Goal: Task Accomplishment & Management: Manage account settings

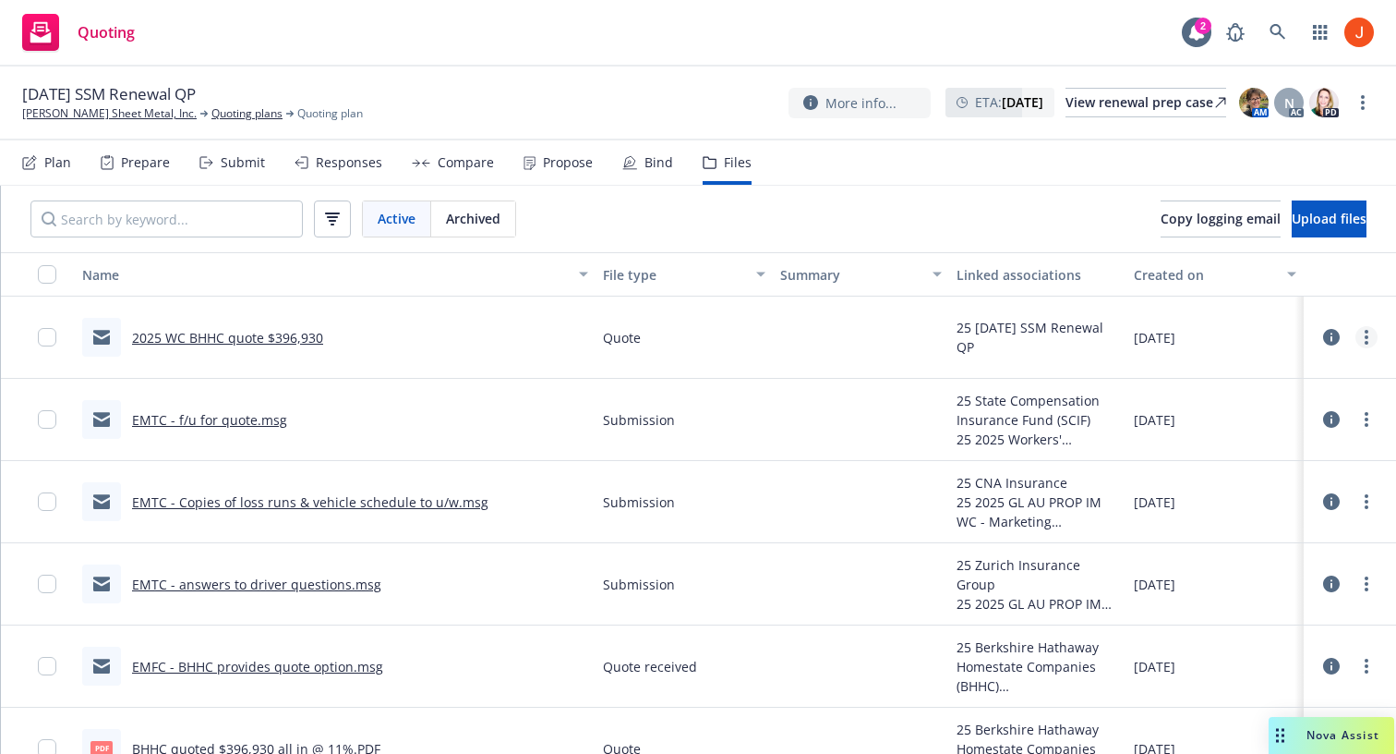
click at [1364, 334] on link "more" at bounding box center [1367, 337] width 22 height 22
click at [1331, 340] on icon at bounding box center [1331, 337] width 17 height 17
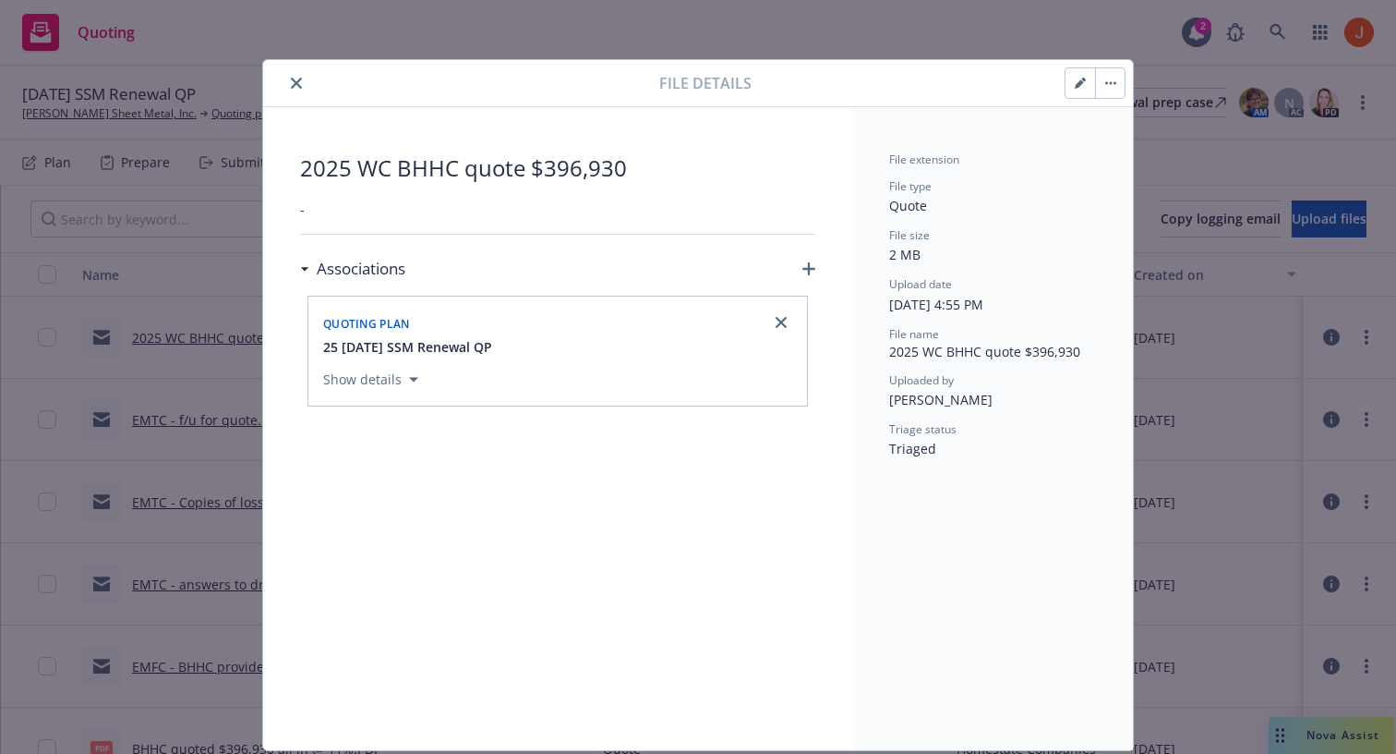
click at [1105, 86] on button "button" at bounding box center [1110, 83] width 30 height 30
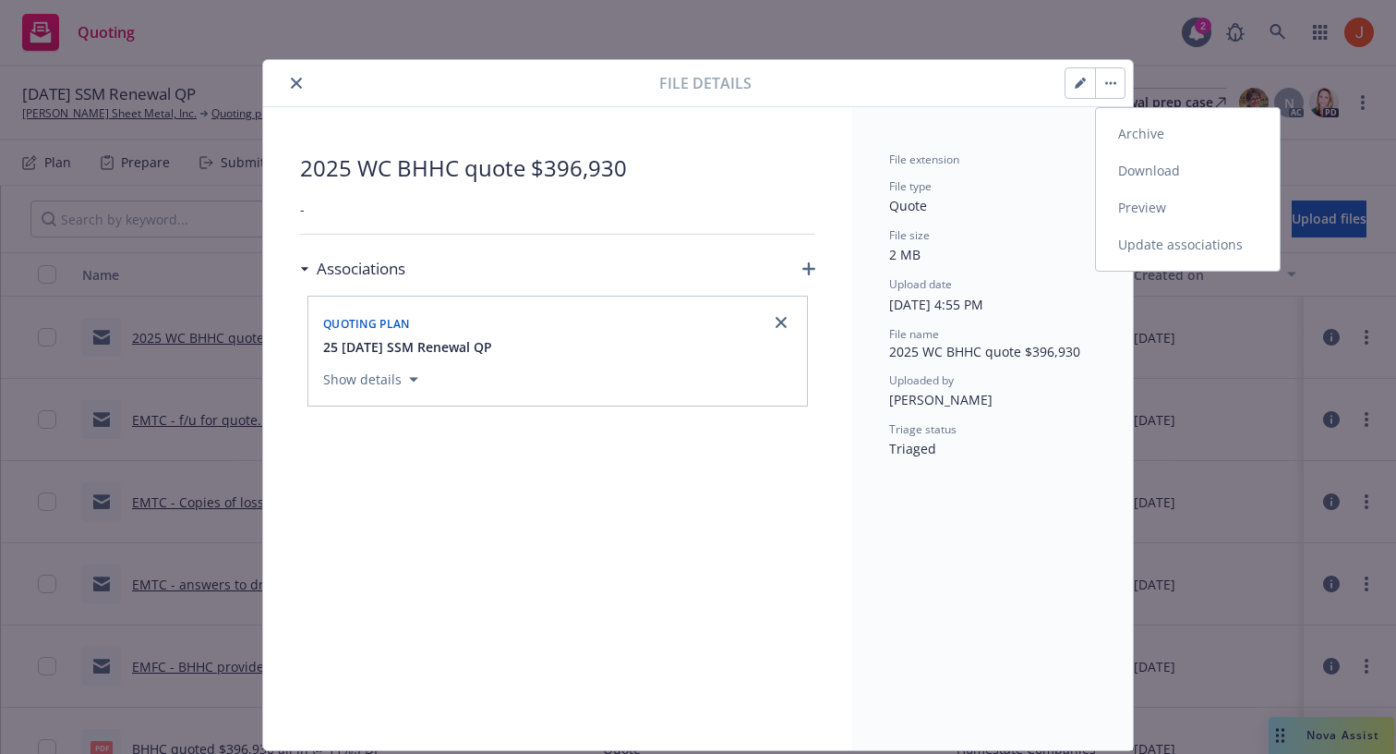
click at [1155, 211] on link "Preview" at bounding box center [1188, 207] width 184 height 37
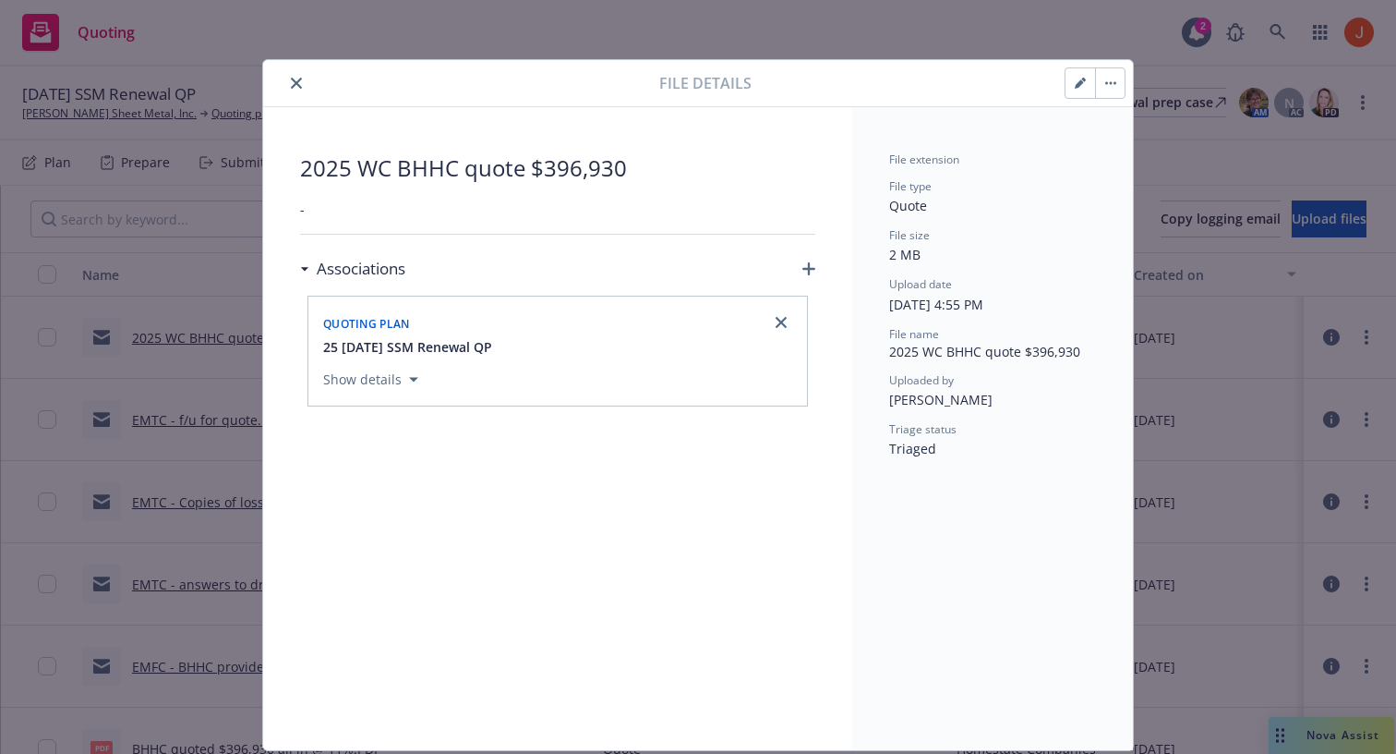
click at [293, 82] on icon "close" at bounding box center [296, 83] width 11 height 11
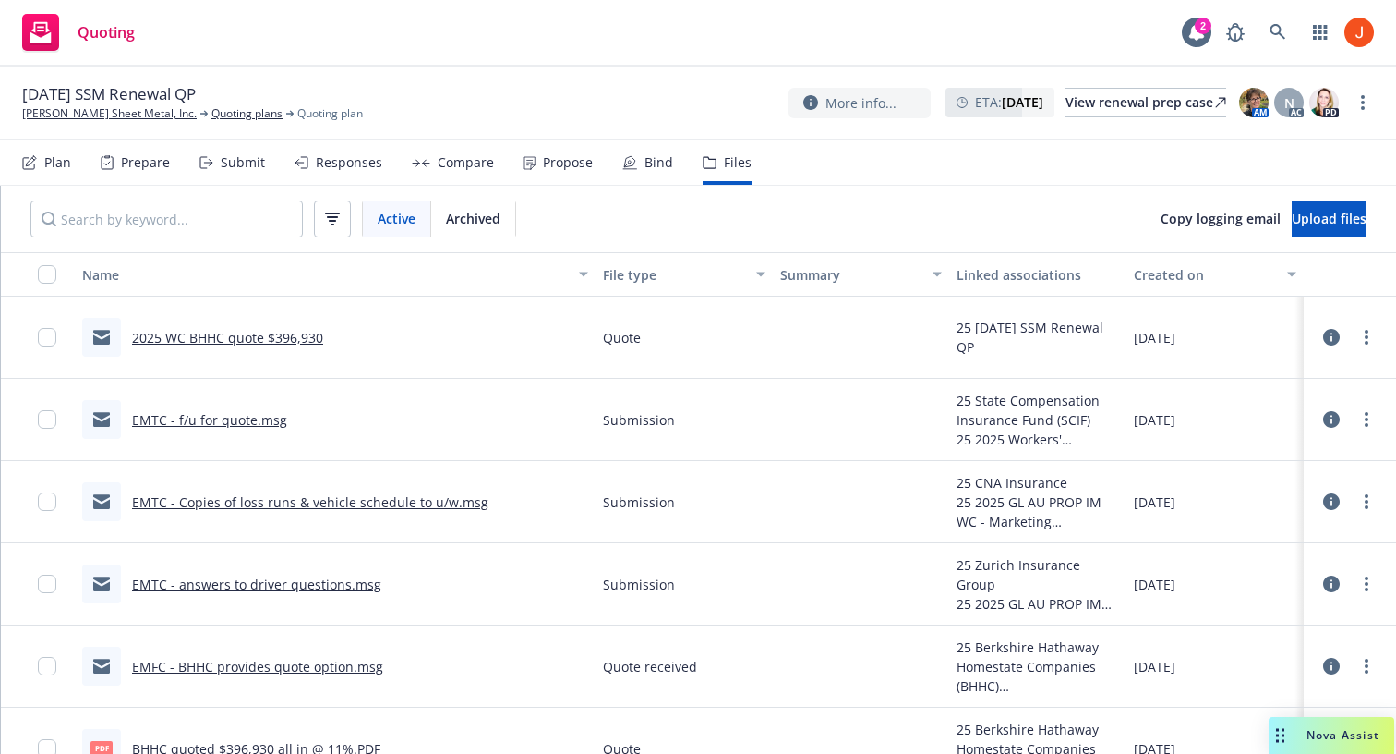
click at [668, 272] on div "File type" at bounding box center [674, 274] width 142 height 19
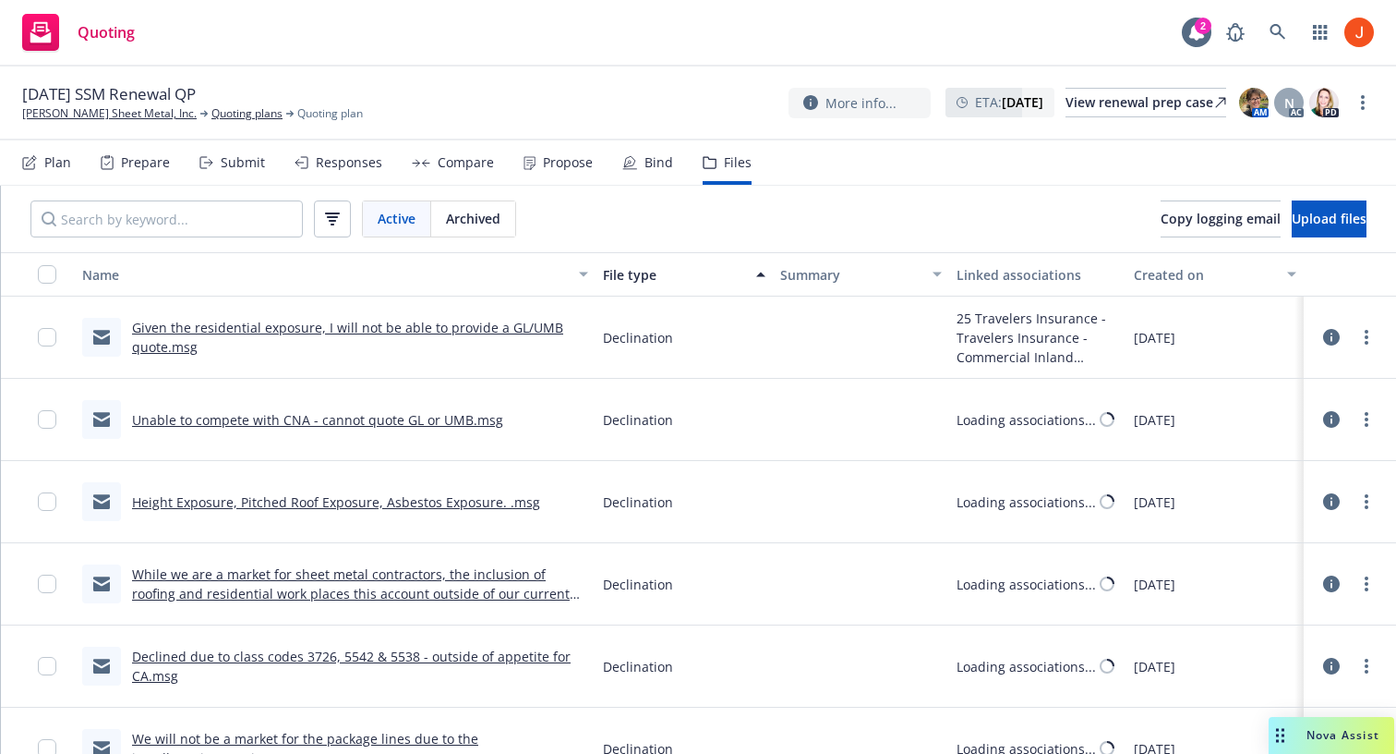
click at [668, 272] on div "File type" at bounding box center [674, 274] width 142 height 19
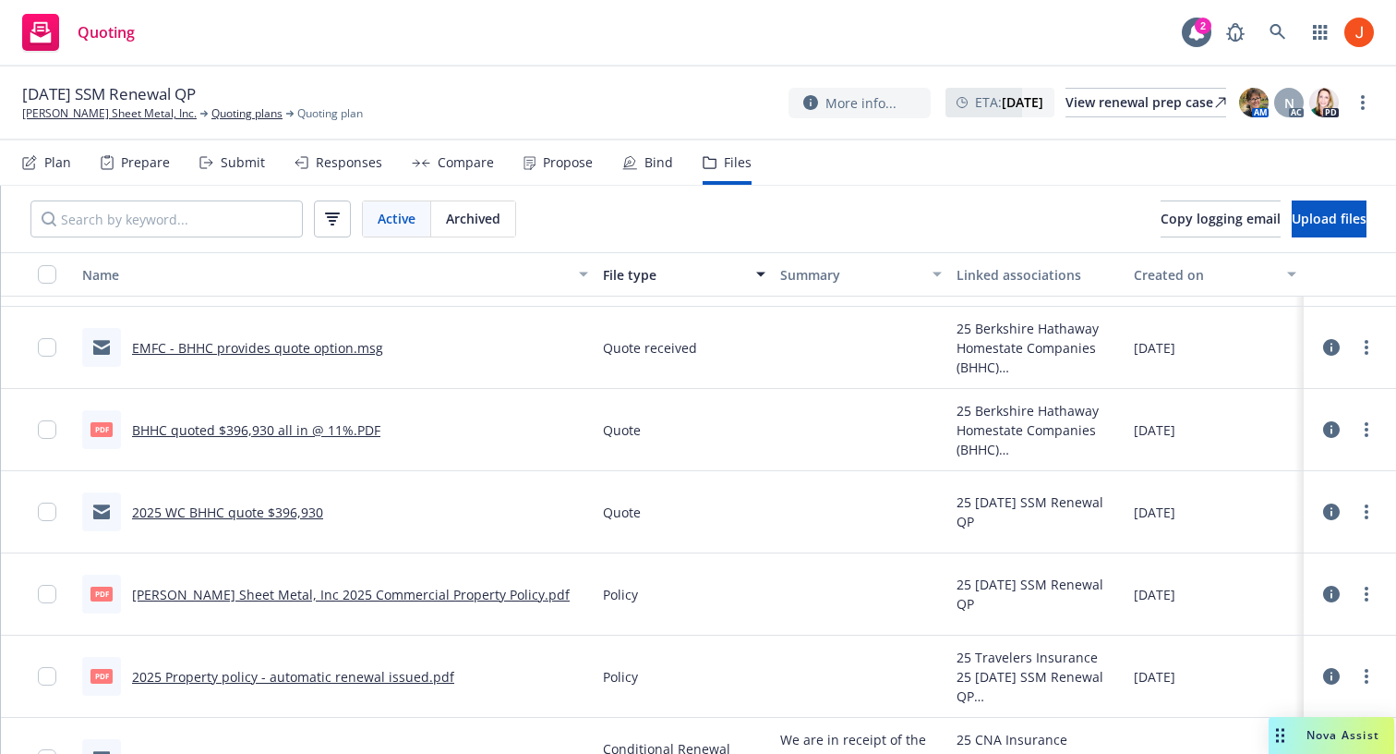
scroll to position [3411, 0]
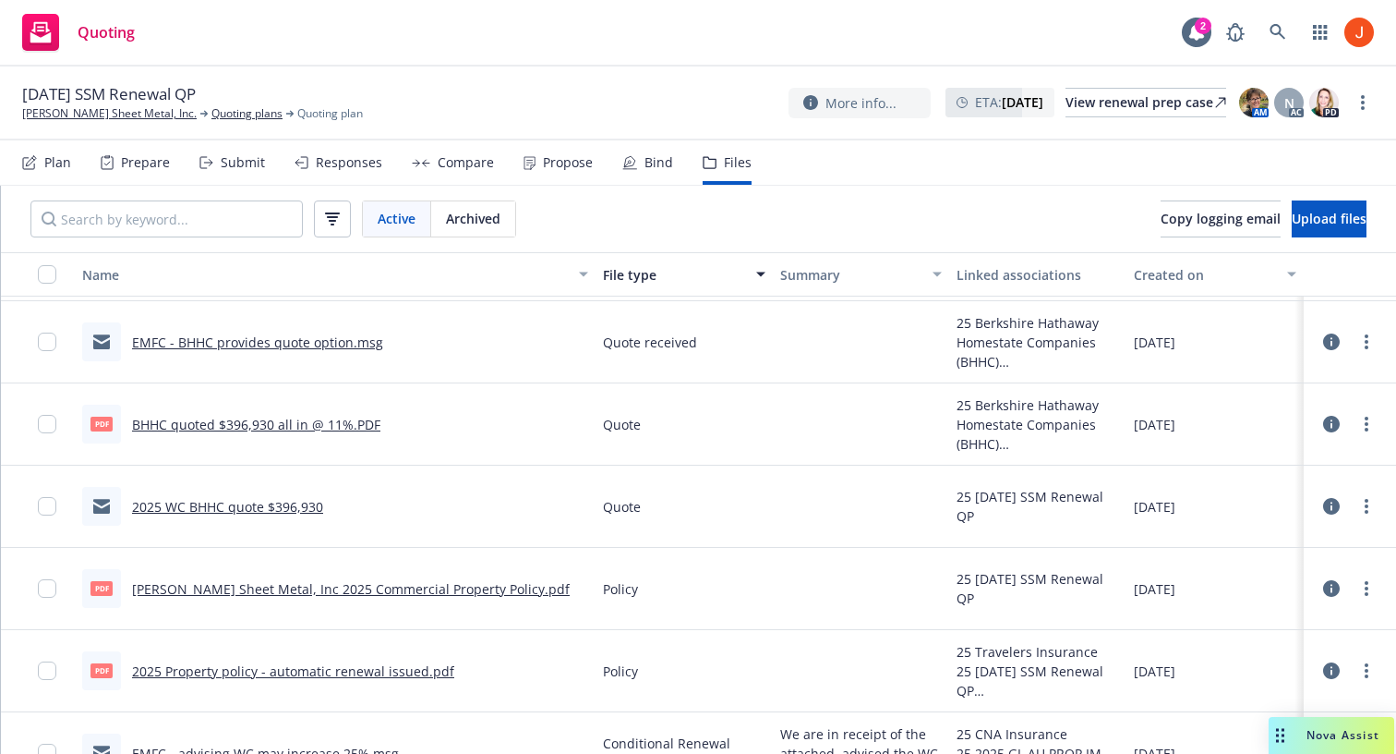
click at [1337, 503] on icon at bounding box center [1331, 506] width 17 height 17
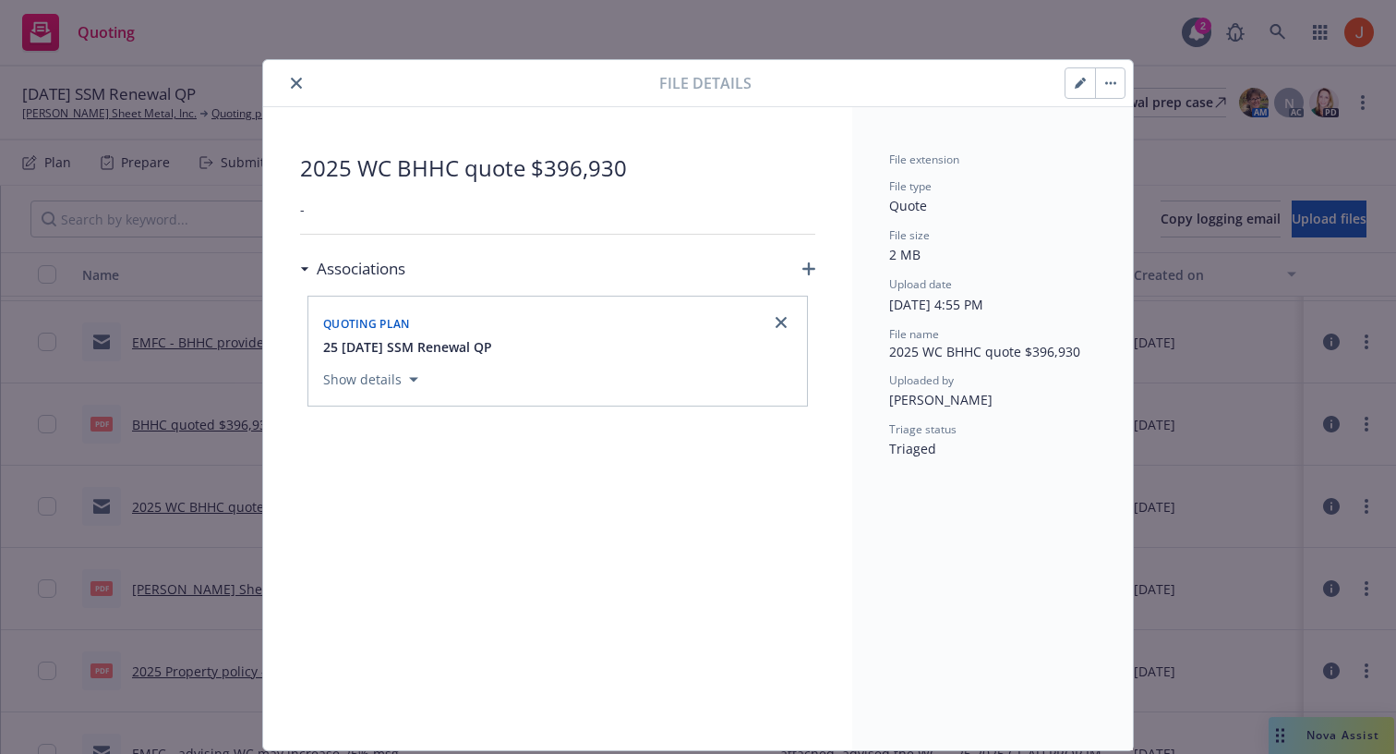
click at [1113, 67] on div at bounding box center [1095, 82] width 61 height 31
click at [1113, 71] on button "button" at bounding box center [1110, 83] width 30 height 30
click at [1081, 86] on icon "button" at bounding box center [1080, 83] width 11 height 11
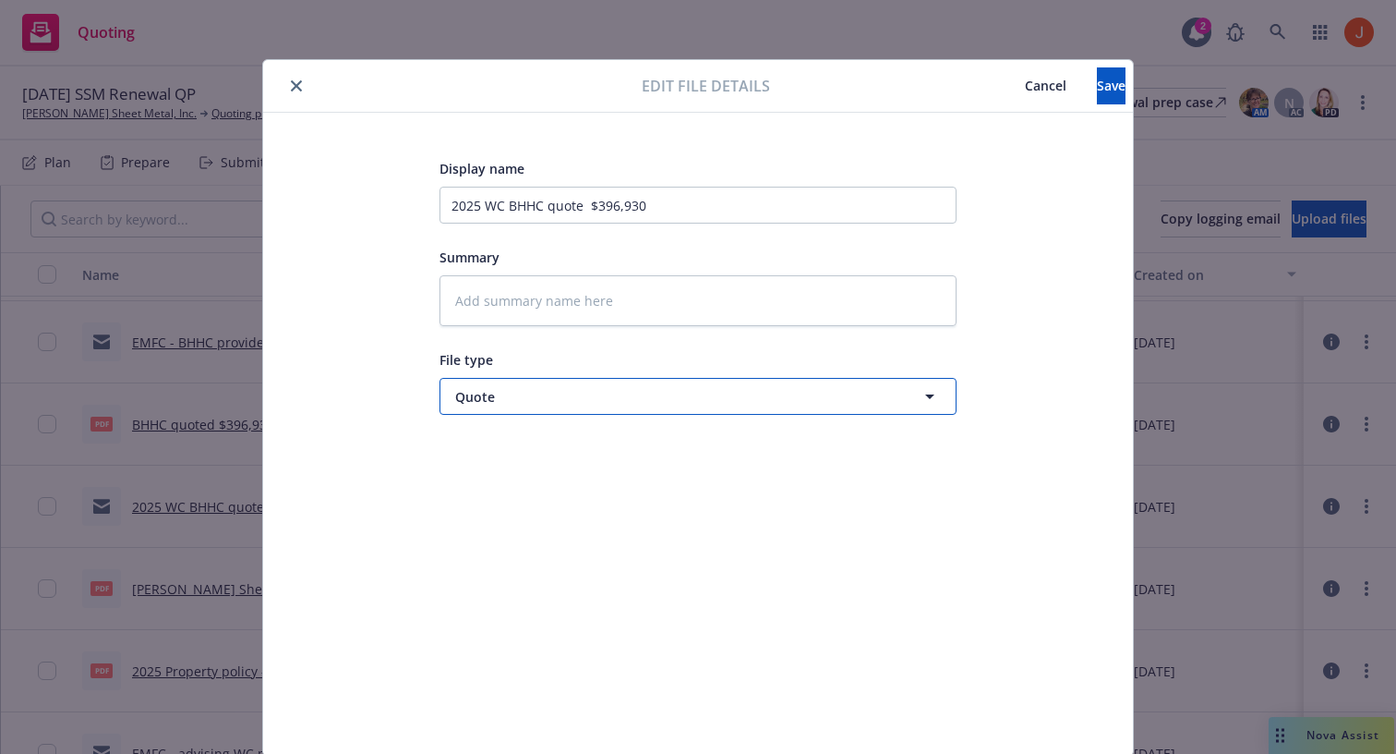
click at [682, 409] on button "Quote" at bounding box center [698, 396] width 517 height 37
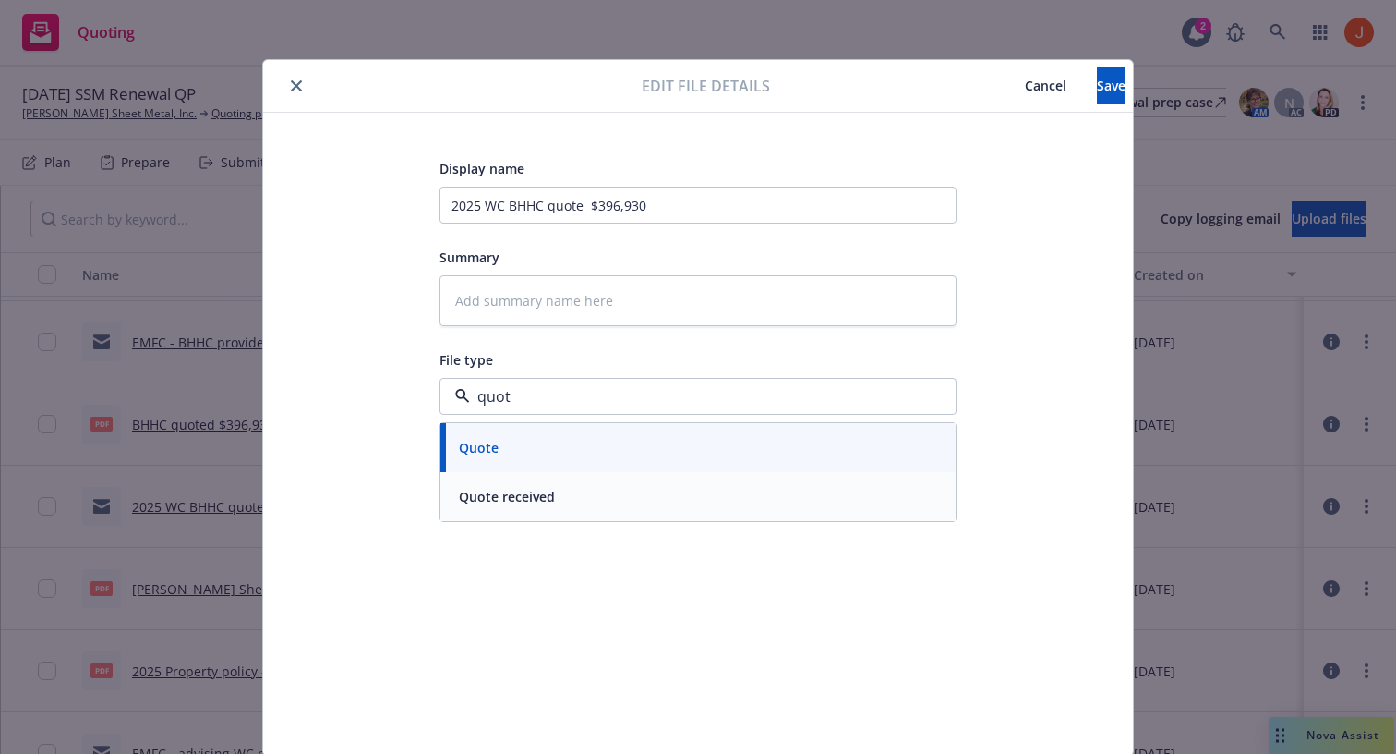
type input "quote"
click at [537, 455] on div "Quote" at bounding box center [698, 447] width 493 height 27
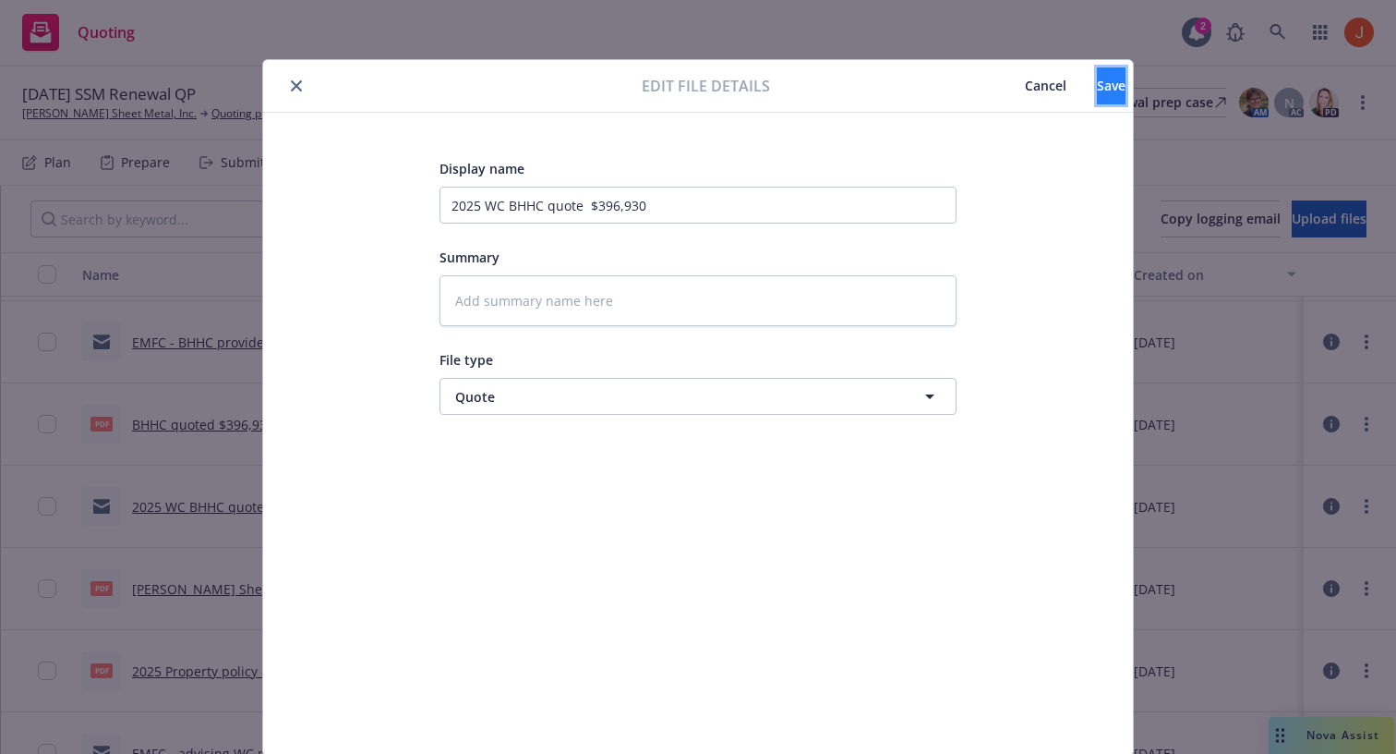
click at [1097, 82] on span "Save" at bounding box center [1111, 86] width 29 height 18
type textarea "x"
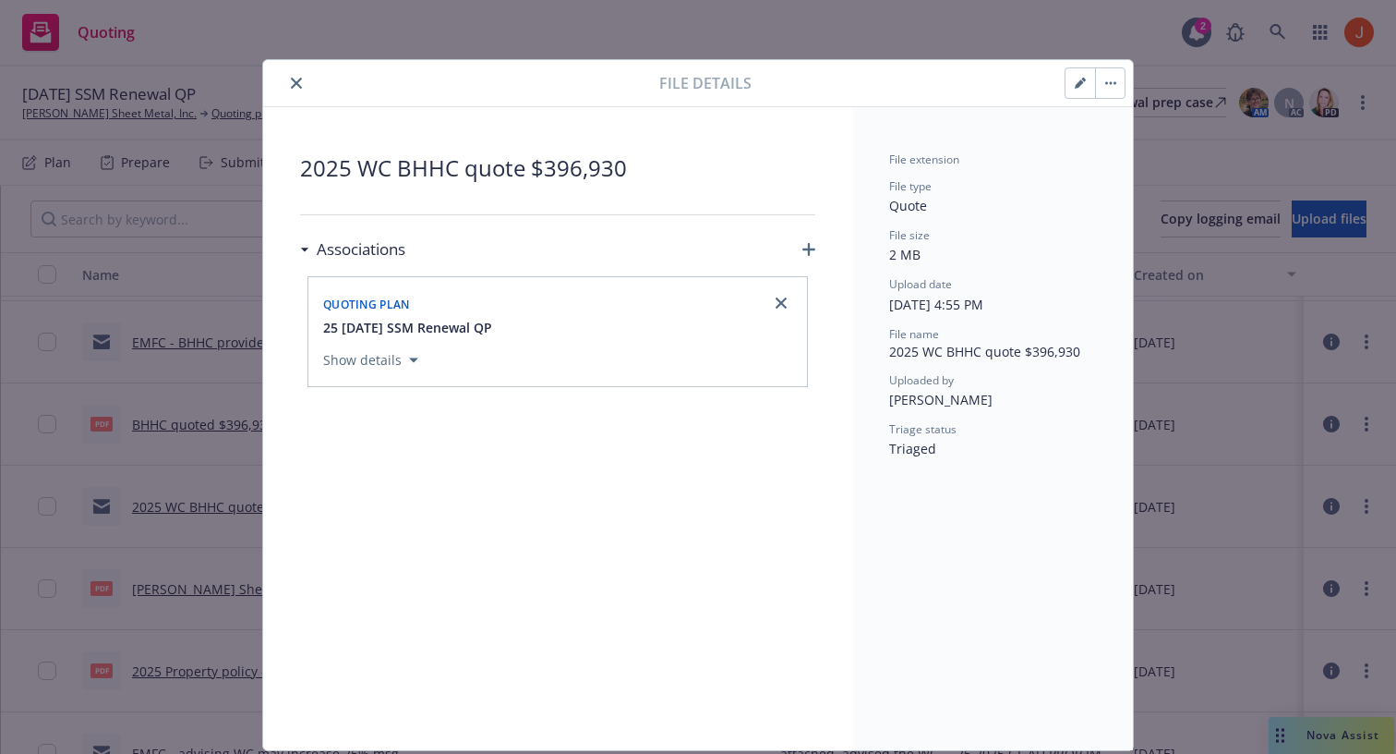
click at [1010, 244] on div "File size 2 MB" at bounding box center [992, 246] width 207 height 38
click at [298, 89] on button "close" at bounding box center [296, 83] width 22 height 22
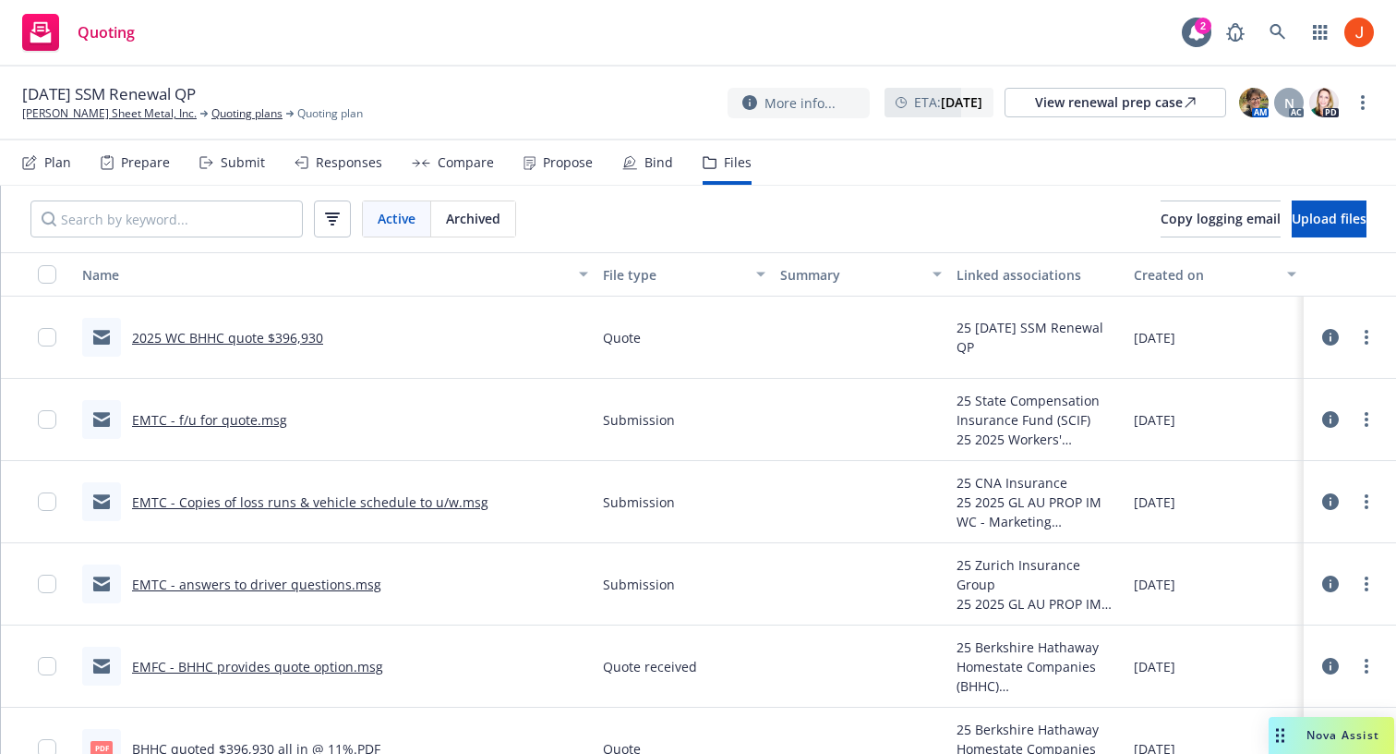
click at [1334, 338] on icon at bounding box center [1331, 337] width 17 height 17
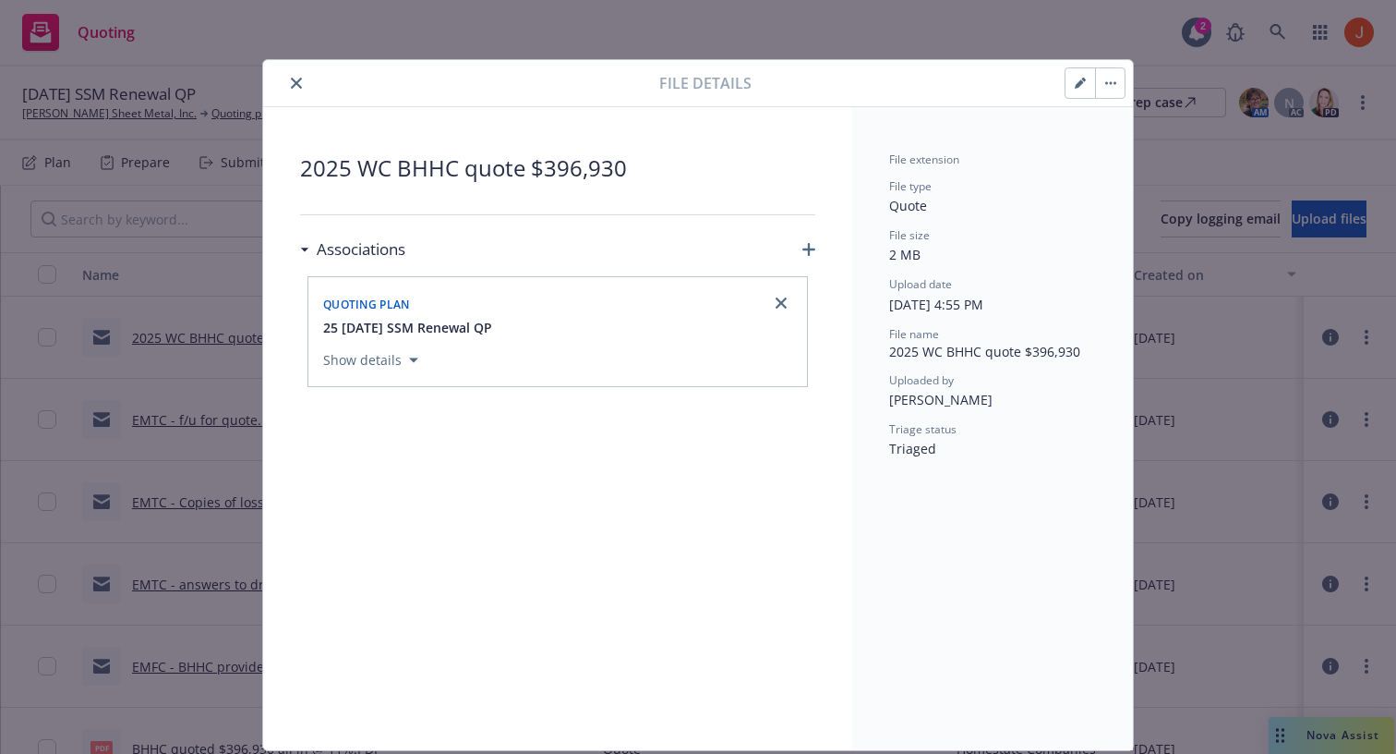
click at [386, 374] on div "Show details" at bounding box center [558, 356] width 477 height 38
click at [386, 368] on button "Show details" at bounding box center [371, 360] width 110 height 22
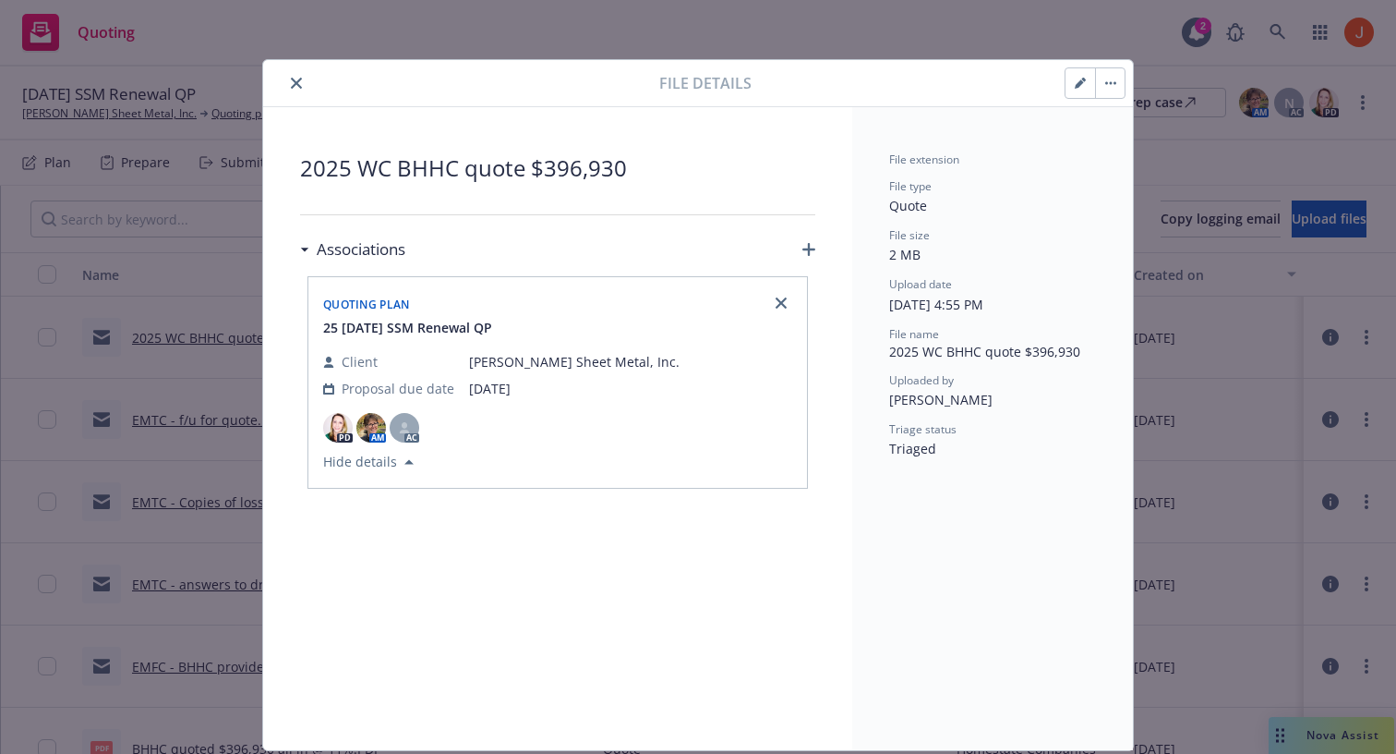
click at [1109, 80] on button "button" at bounding box center [1110, 83] width 30 height 30
click at [1087, 76] on button "button" at bounding box center [1081, 83] width 30 height 30
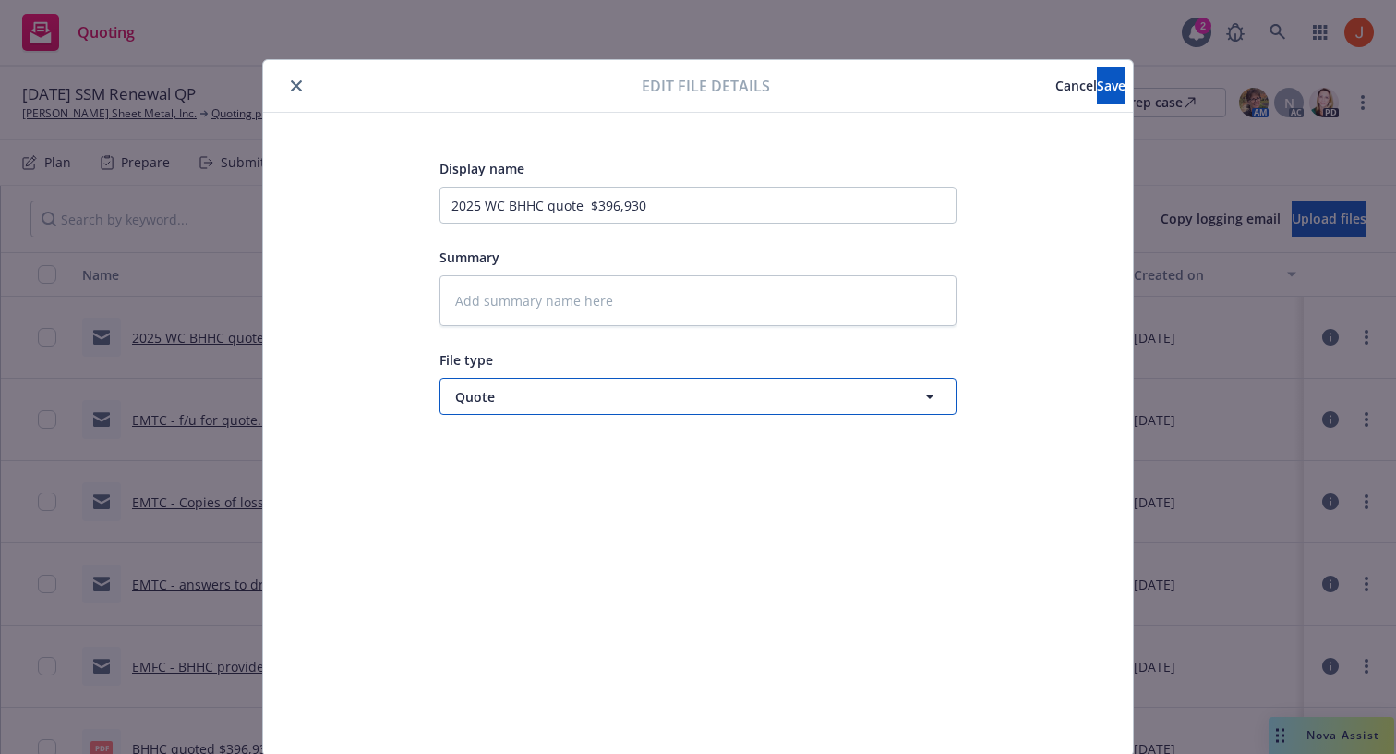
click at [678, 402] on span "Quote" at bounding box center [663, 396] width 417 height 19
type input "email"
click at [641, 455] on div "Email" at bounding box center [698, 447] width 493 height 27
click at [1097, 86] on button "Save" at bounding box center [1111, 85] width 29 height 37
type textarea "x"
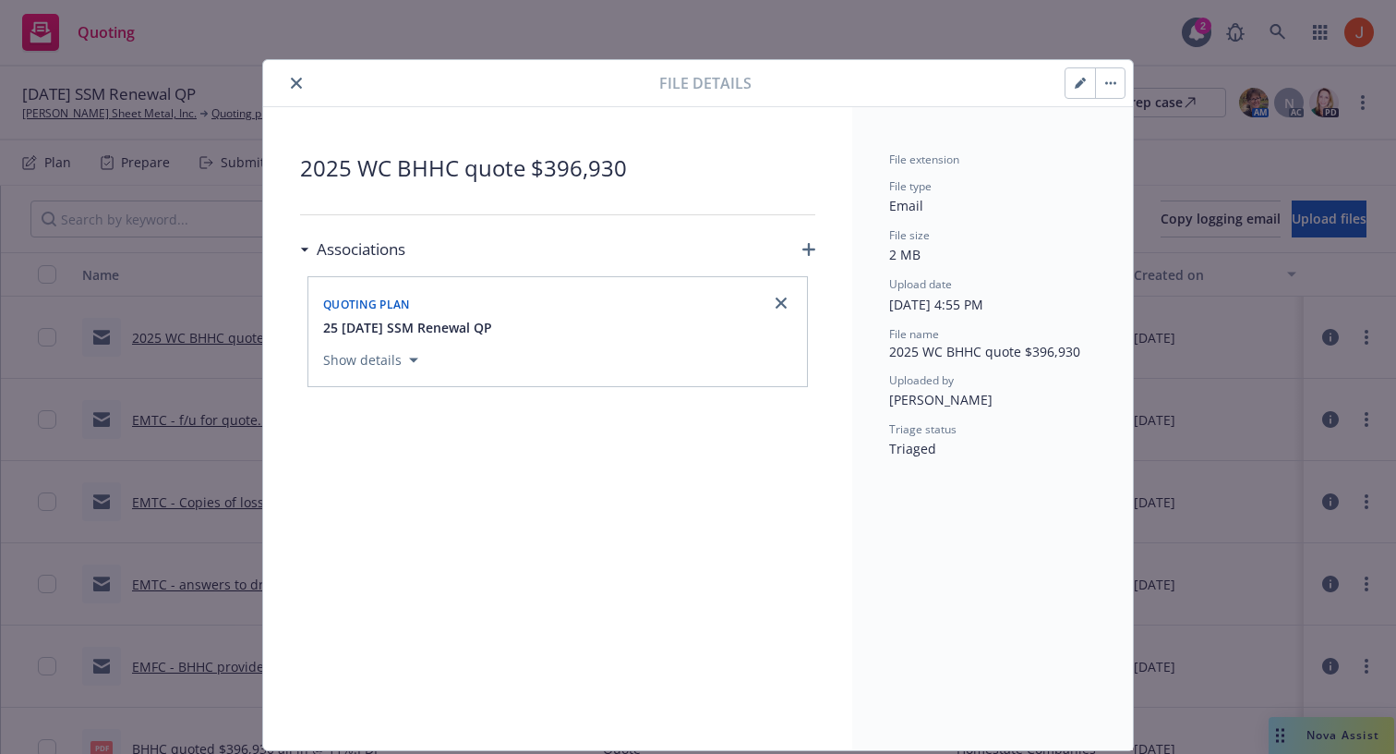
click at [298, 82] on icon "close" at bounding box center [296, 83] width 11 height 11
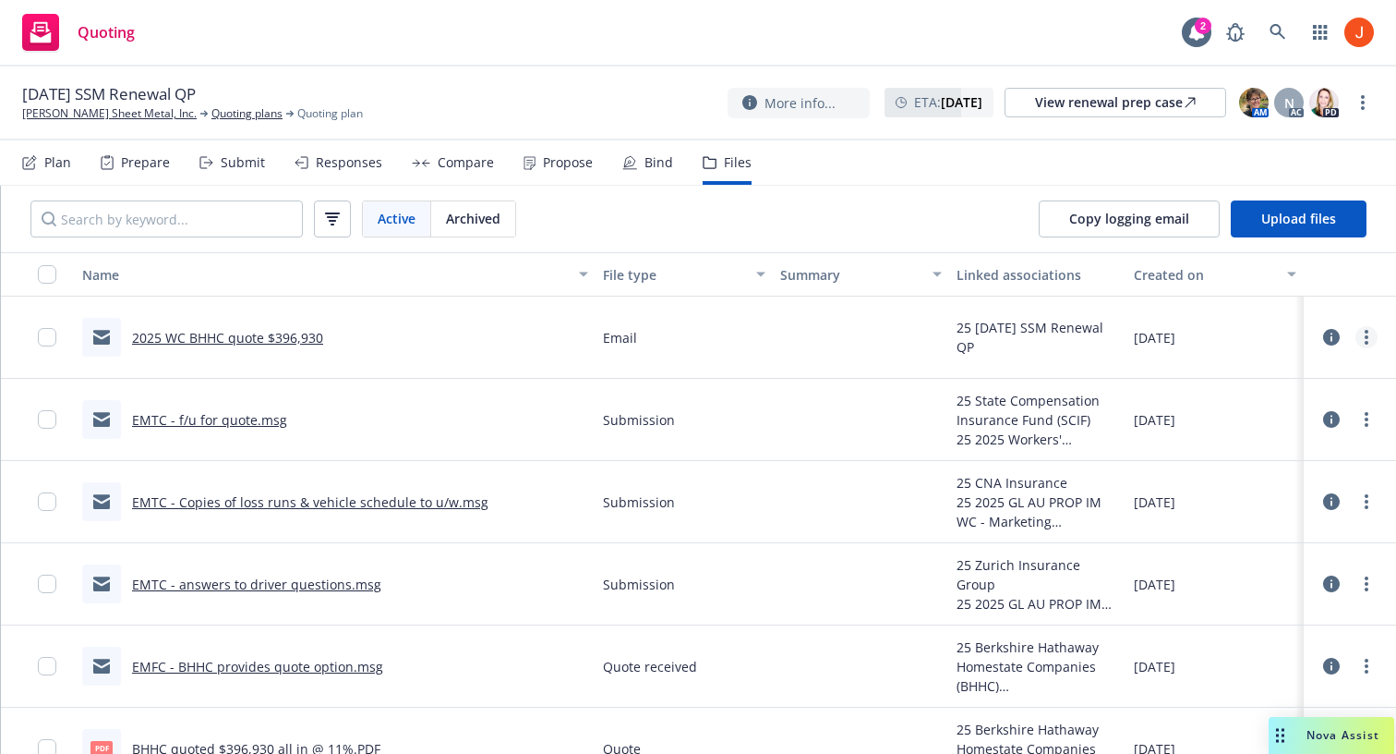
click at [1370, 335] on link "more" at bounding box center [1367, 337] width 22 height 22
click at [1269, 446] on link "Edit" at bounding box center [1285, 448] width 184 height 37
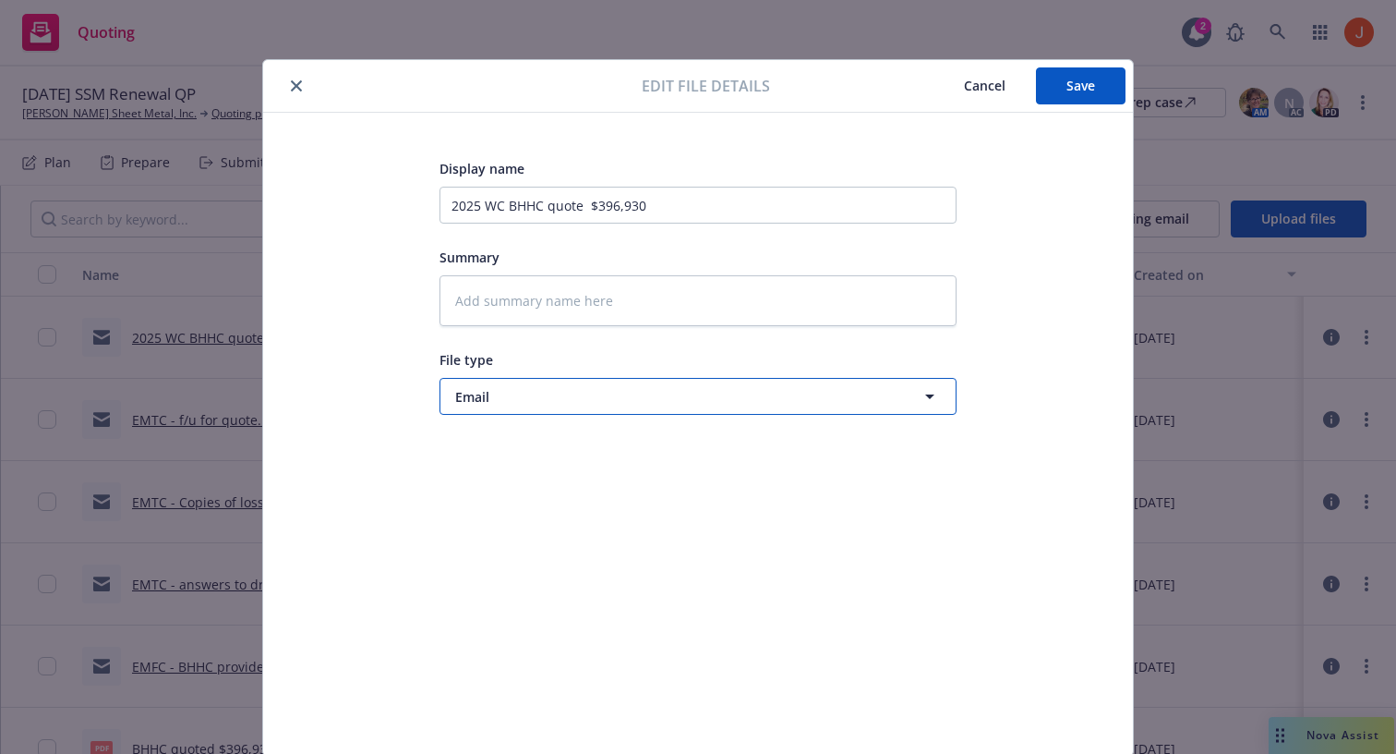
click at [738, 398] on span "Email" at bounding box center [663, 396] width 417 height 19
type input "quote"
click at [687, 452] on div "Quote" at bounding box center [698, 447] width 493 height 27
click at [1063, 85] on button "Save" at bounding box center [1081, 85] width 90 height 37
type textarea "x"
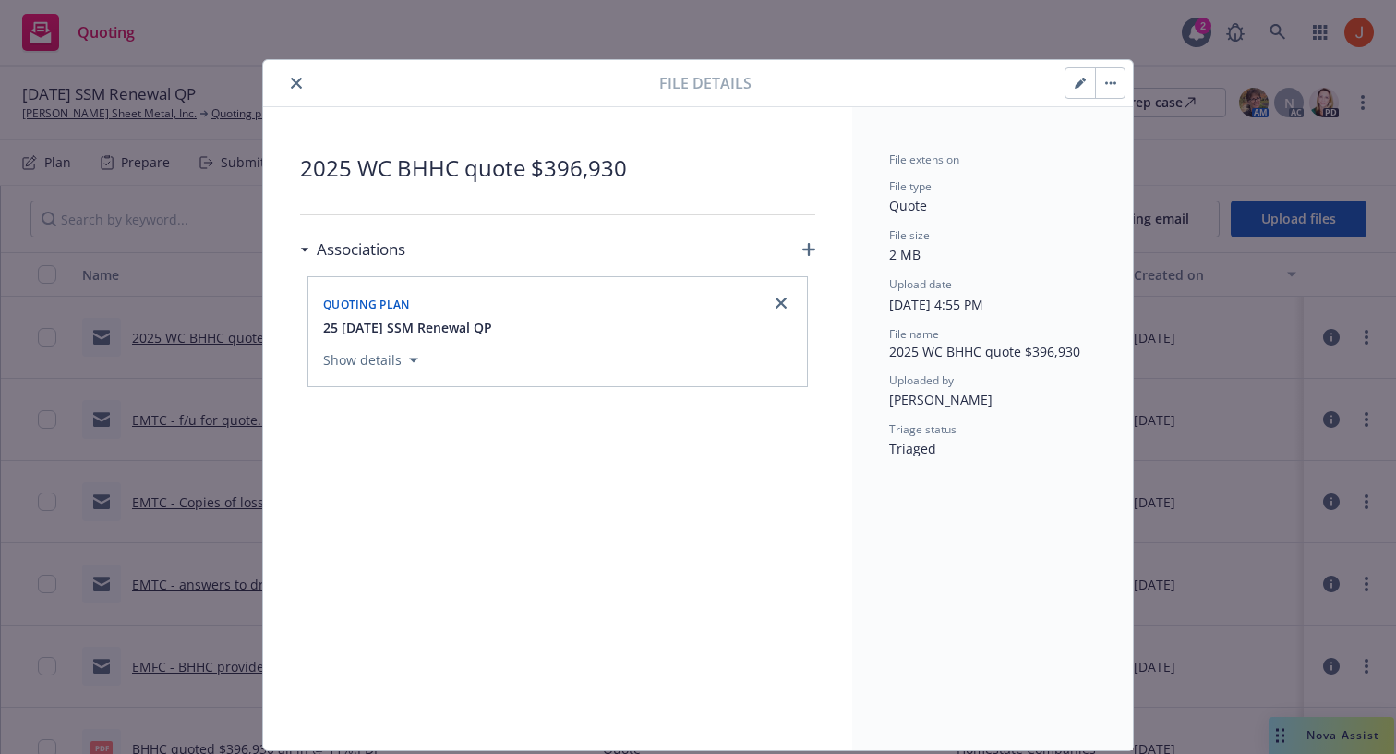
click at [300, 84] on icon "close" at bounding box center [296, 83] width 11 height 11
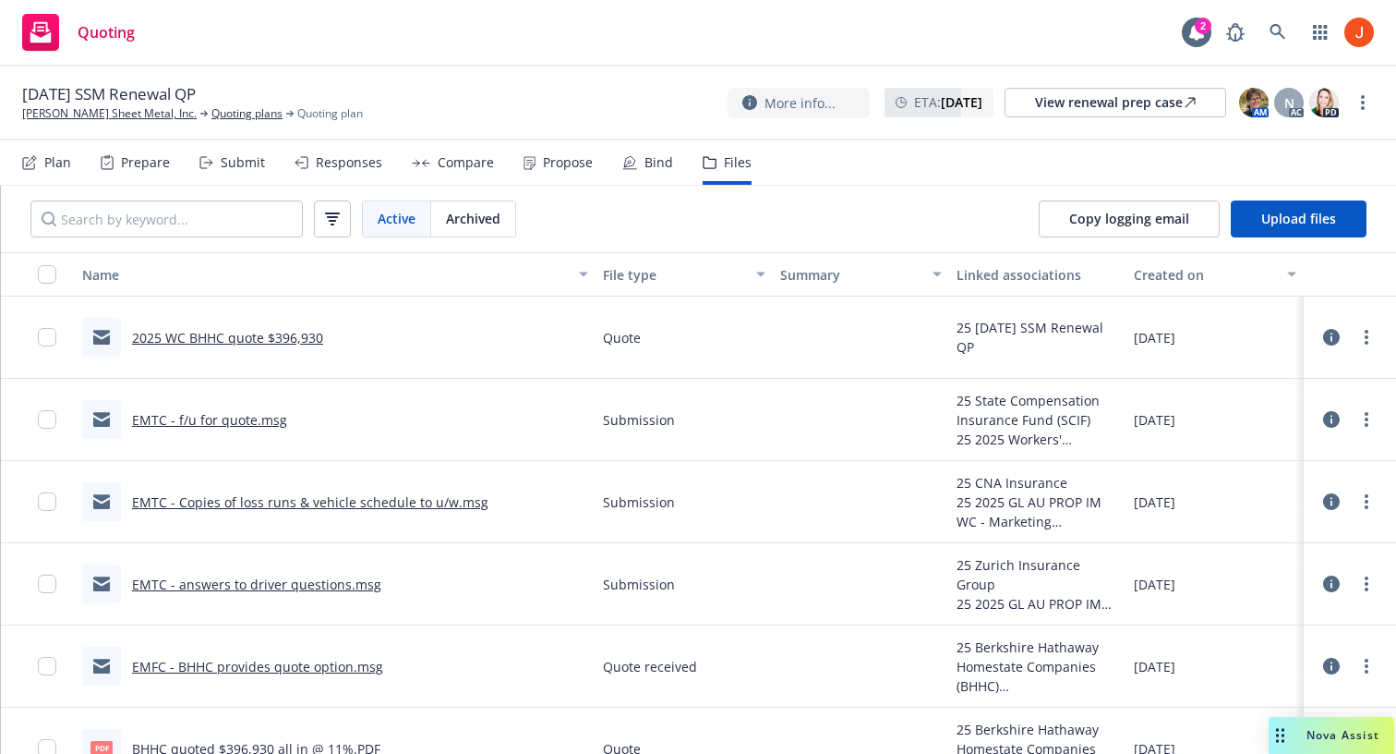
click at [874, 222] on div "Active Archived Copy logging email Upload files" at bounding box center [698, 219] width 1395 height 66
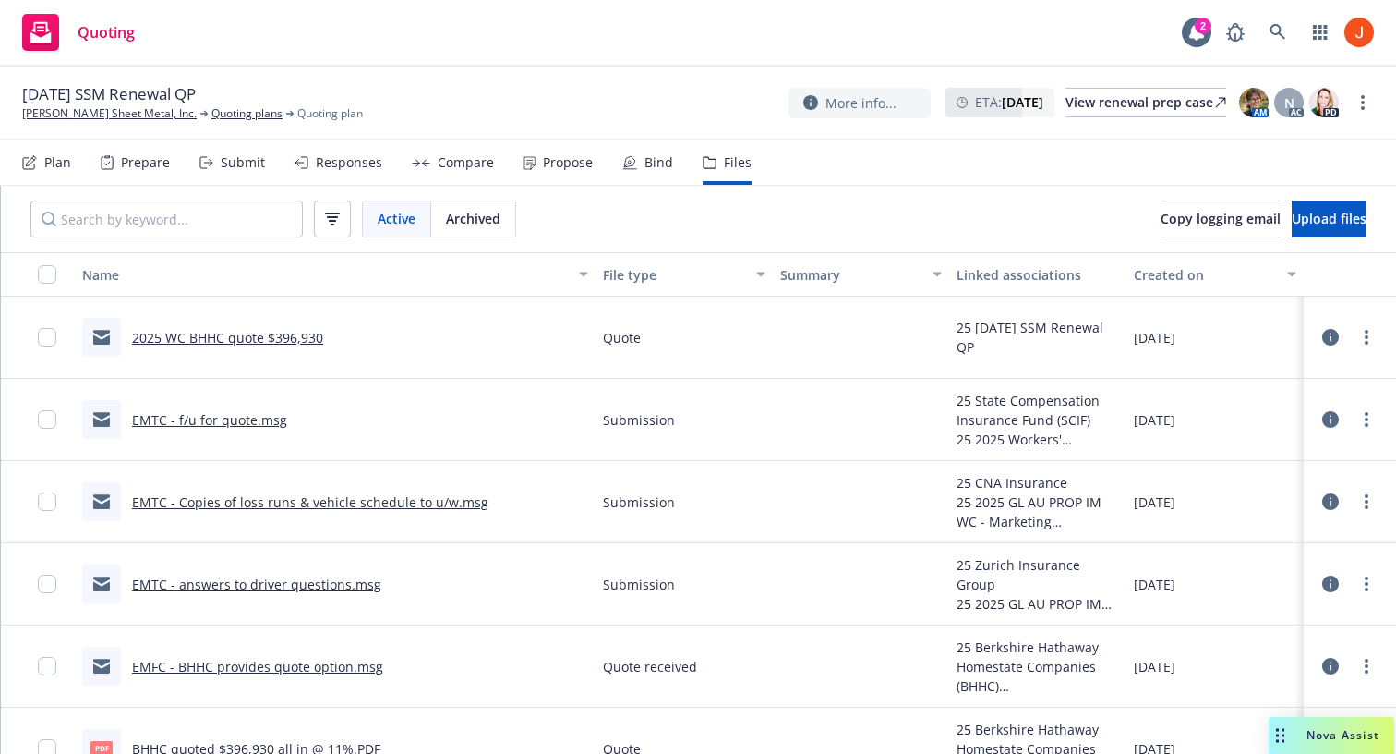
click at [90, 338] on div at bounding box center [101, 337] width 39 height 39
click at [50, 341] on input "checkbox" at bounding box center [47, 337] width 18 height 18
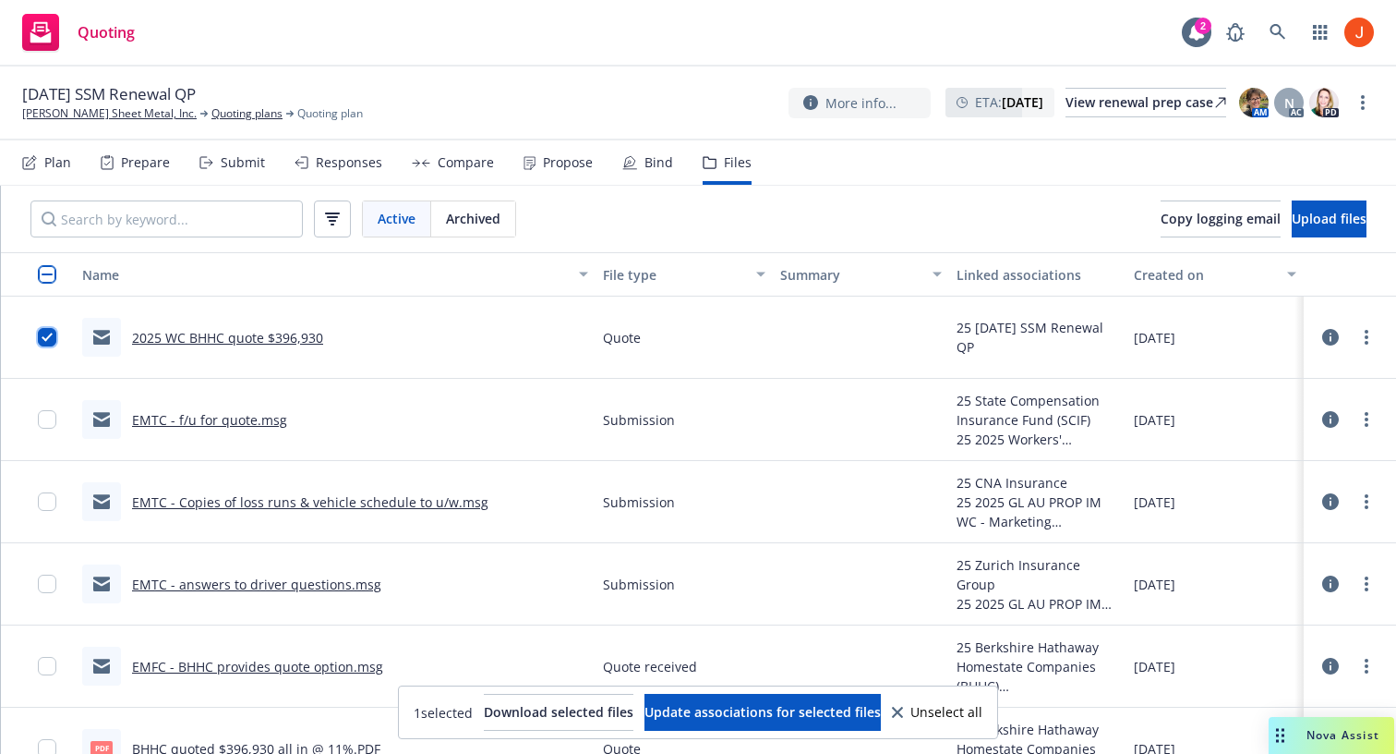
click at [48, 339] on input "checkbox" at bounding box center [47, 337] width 18 height 18
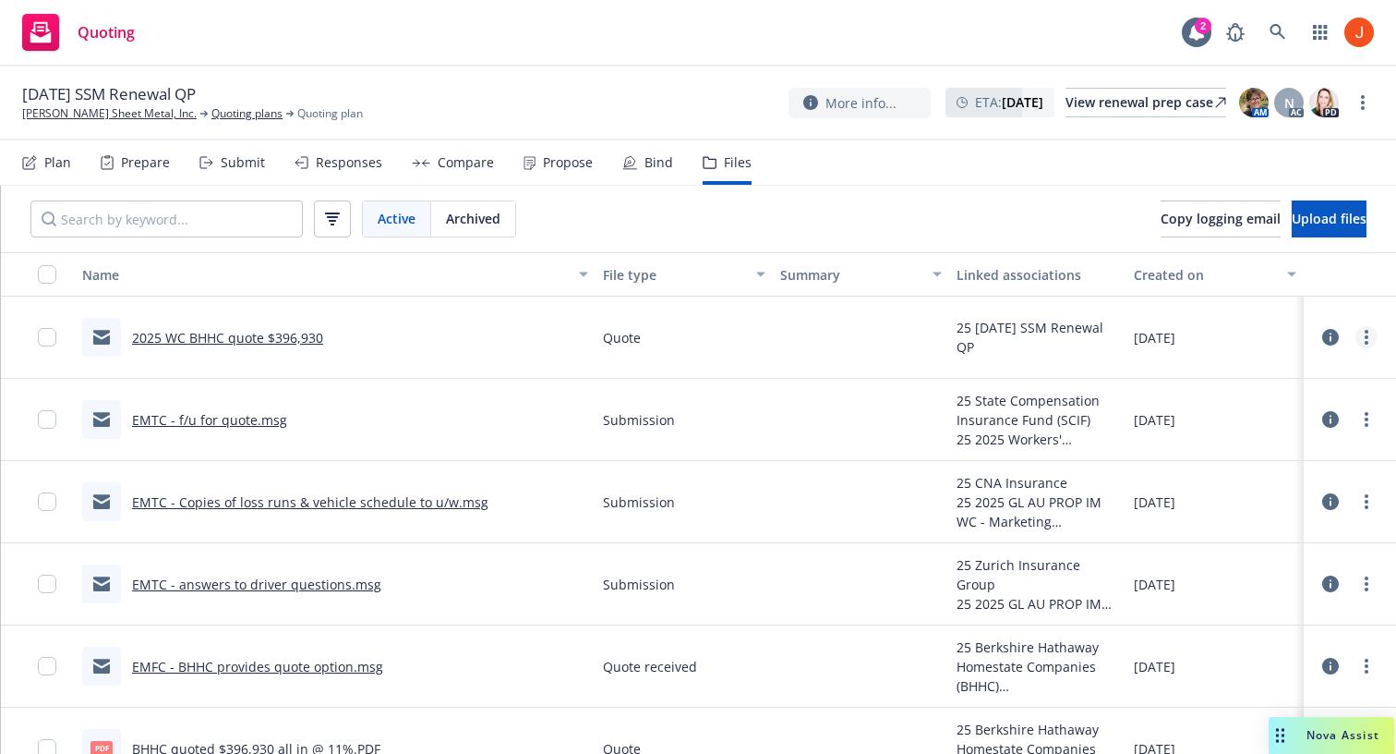
click at [1371, 332] on link "more" at bounding box center [1367, 337] width 22 height 22
click at [1329, 348] on button at bounding box center [1331, 337] width 17 height 37
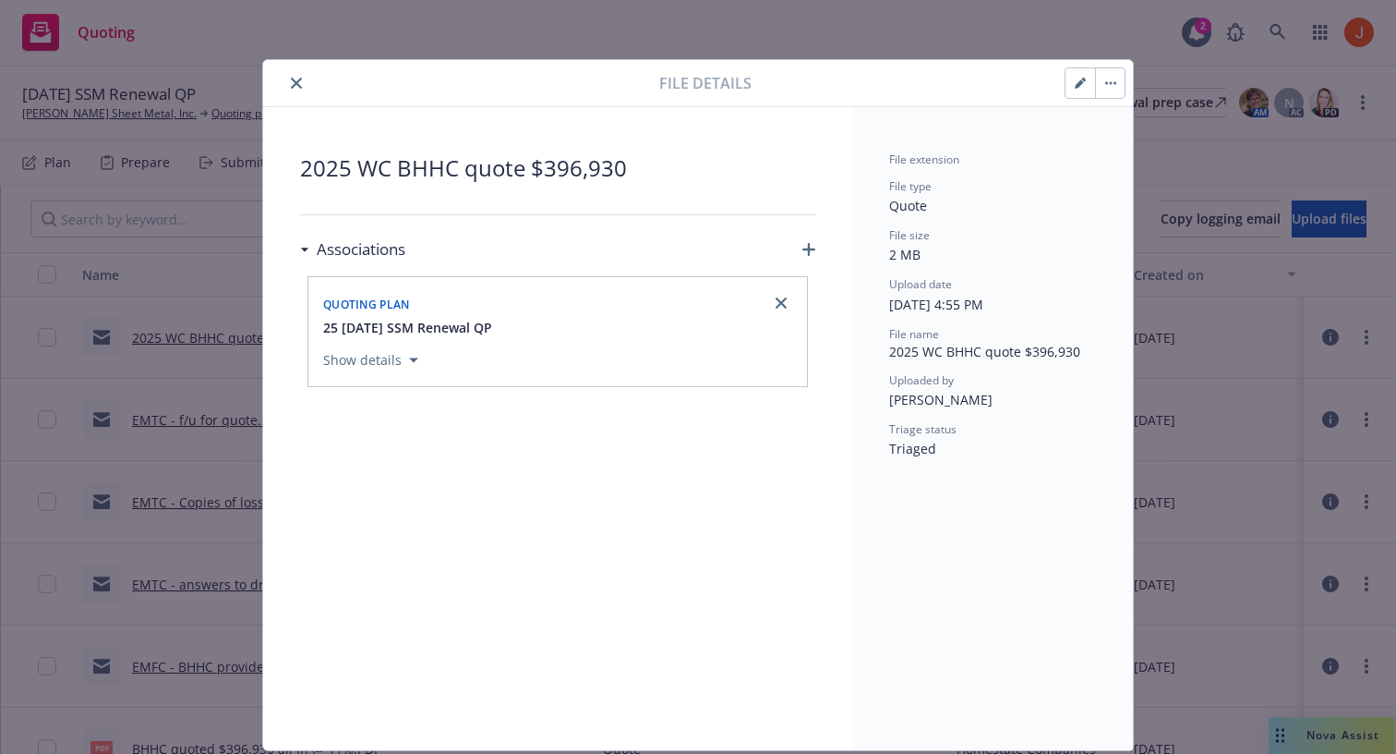
click at [414, 357] on icon "button" at bounding box center [413, 360] width 9 height 6
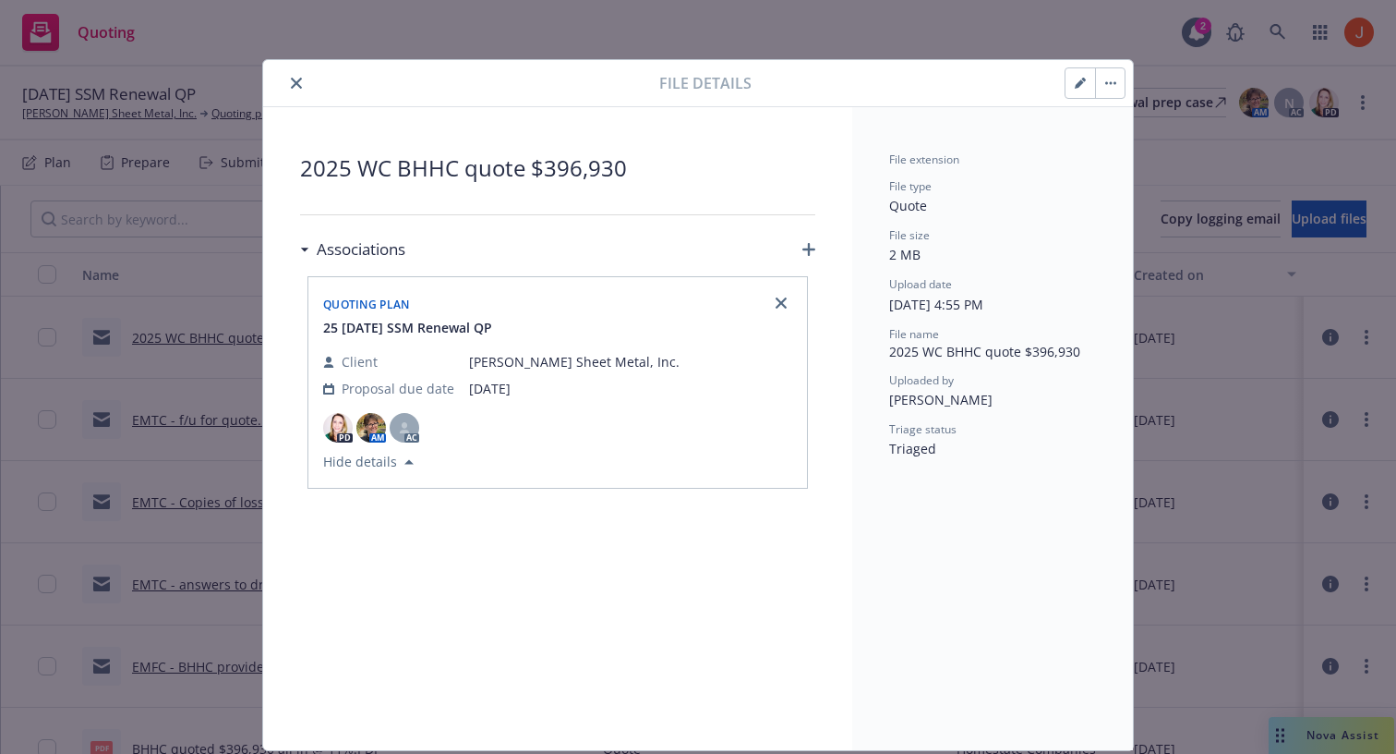
click at [292, 84] on icon "close" at bounding box center [296, 83] width 11 height 11
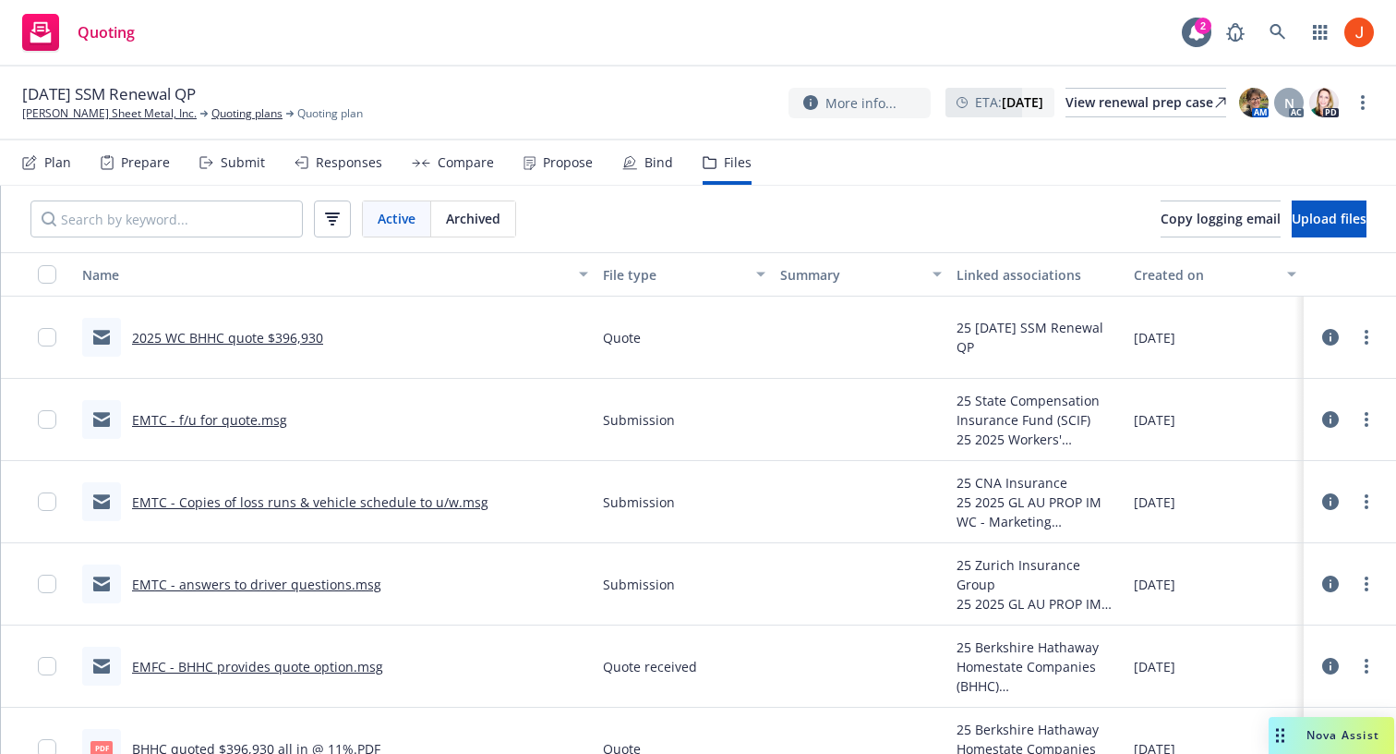
click at [66, 27] on div "Quoting" at bounding box center [78, 32] width 113 height 37
click at [1334, 339] on icon at bounding box center [1331, 337] width 17 height 17
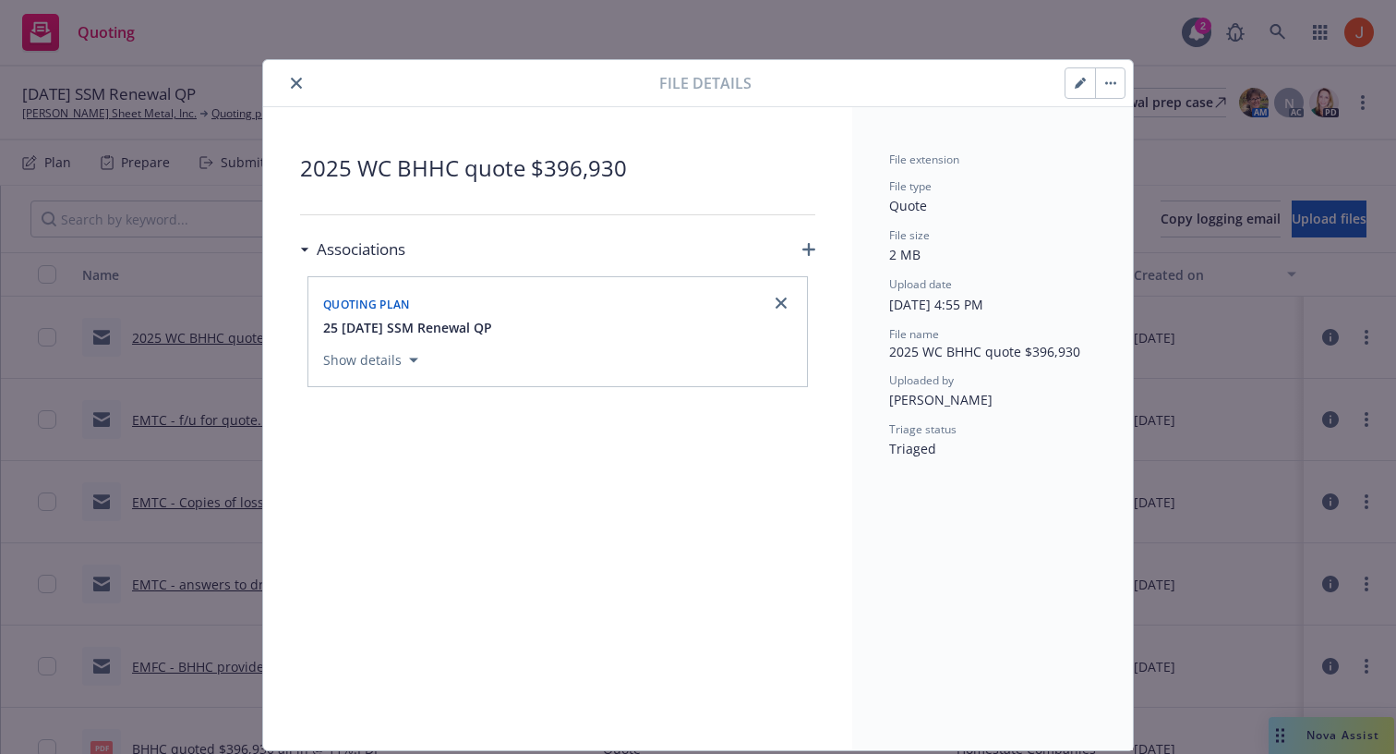
click at [1081, 87] on icon "button" at bounding box center [1080, 83] width 11 height 11
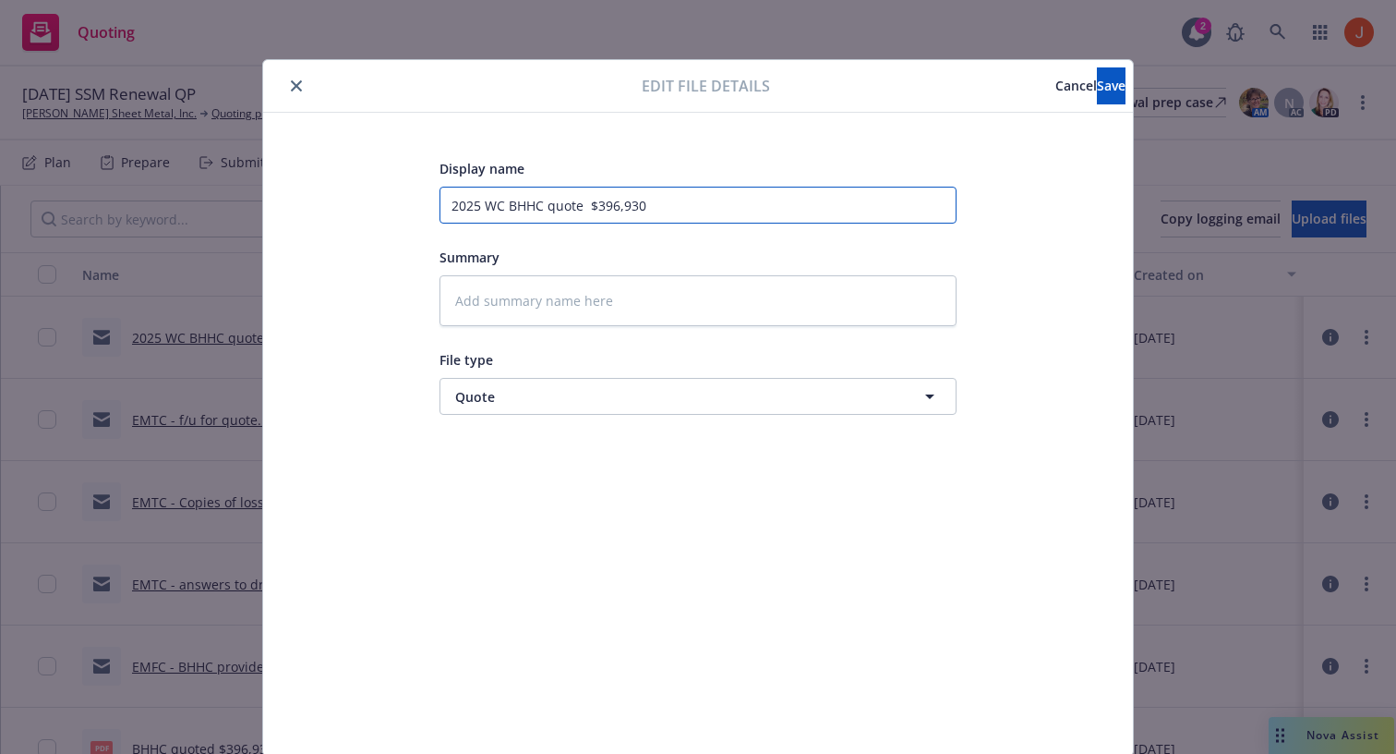
click at [773, 201] on input "2025 WC BHHC quote $396,930" at bounding box center [698, 205] width 517 height 37
type textarea "x"
type input "2025 WC BHHC quote $396,930."
type textarea "x"
type input "2025 WC BHHC quote $396,930.p"
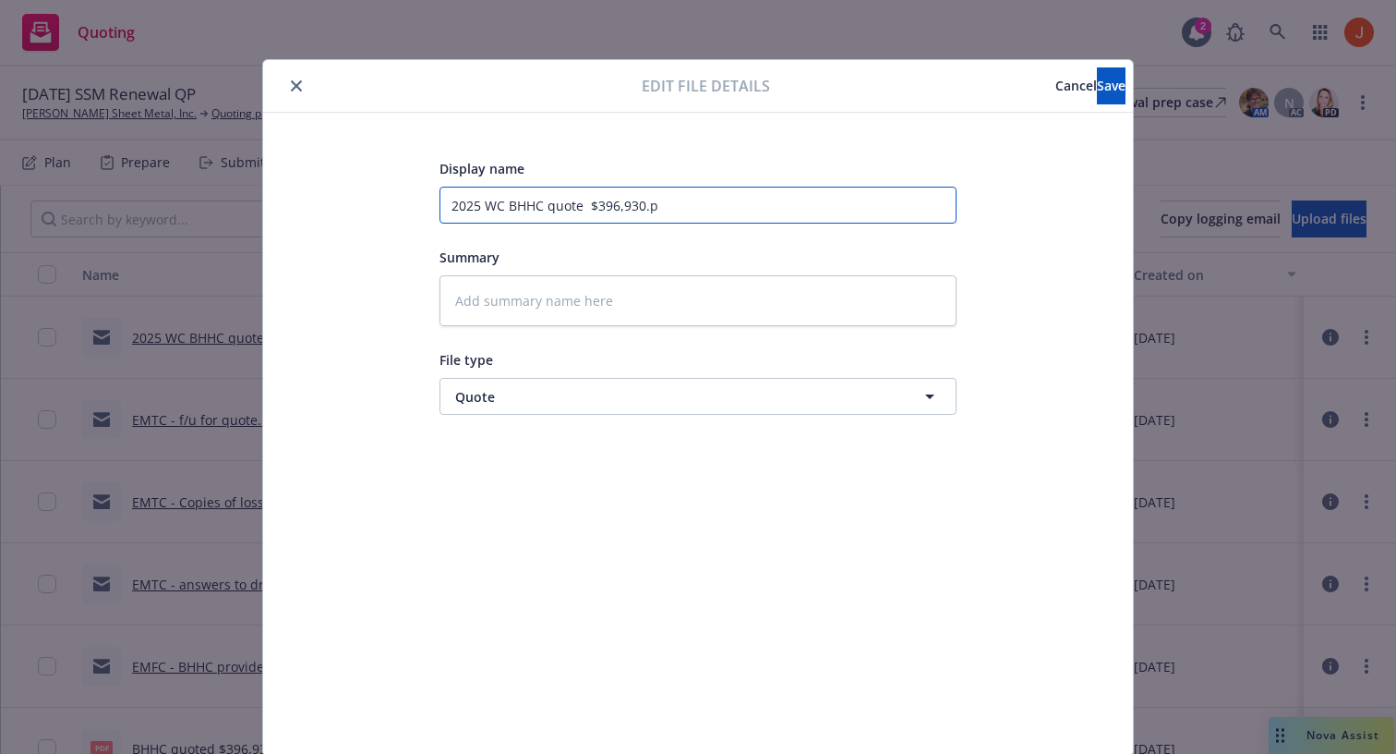
type textarea "x"
type input "2025 WC BHHC quote $396,930.pd"
type textarea "x"
type input "2025 WC BHHC quote $396,930.pdf"
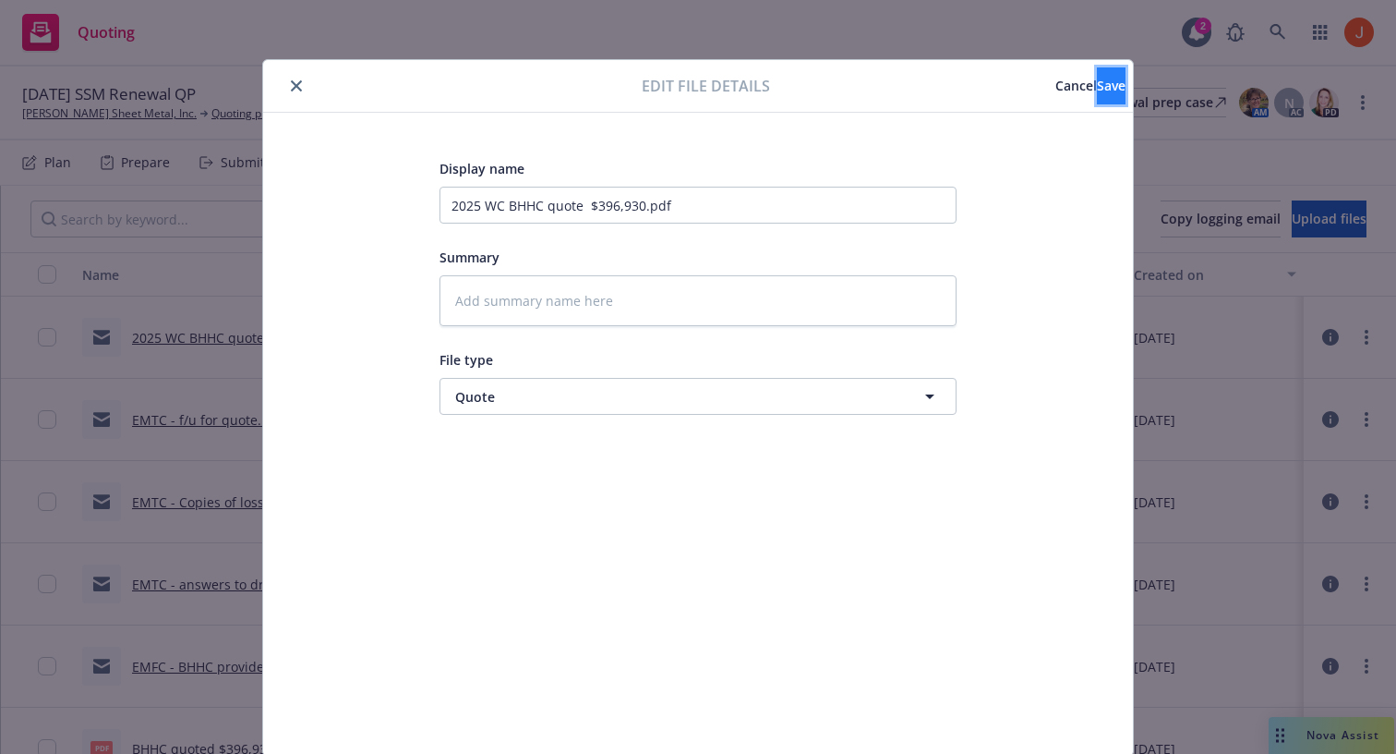
click at [1097, 97] on button "Save" at bounding box center [1111, 85] width 29 height 37
type textarea "x"
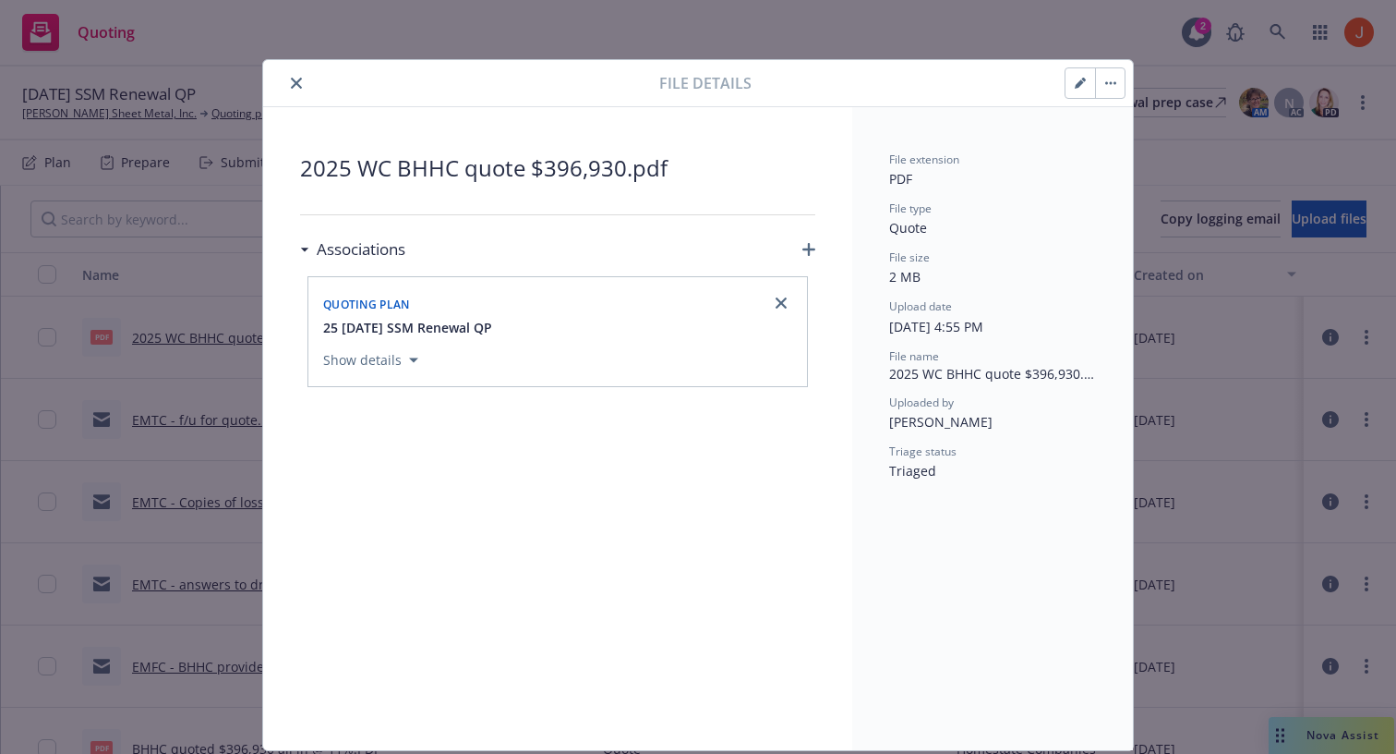
click at [296, 79] on icon "close" at bounding box center [296, 83] width 11 height 11
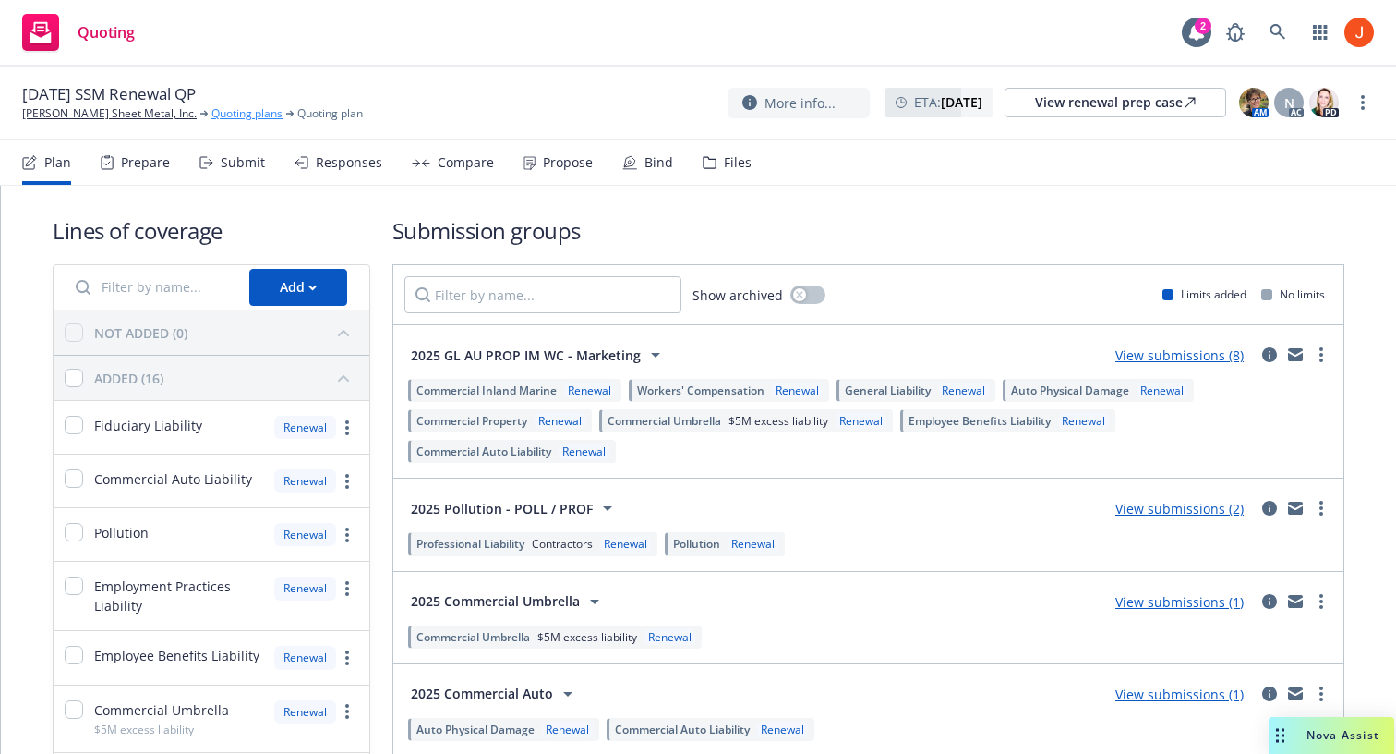
click at [211, 113] on link "Quoting plans" at bounding box center [246, 113] width 71 height 17
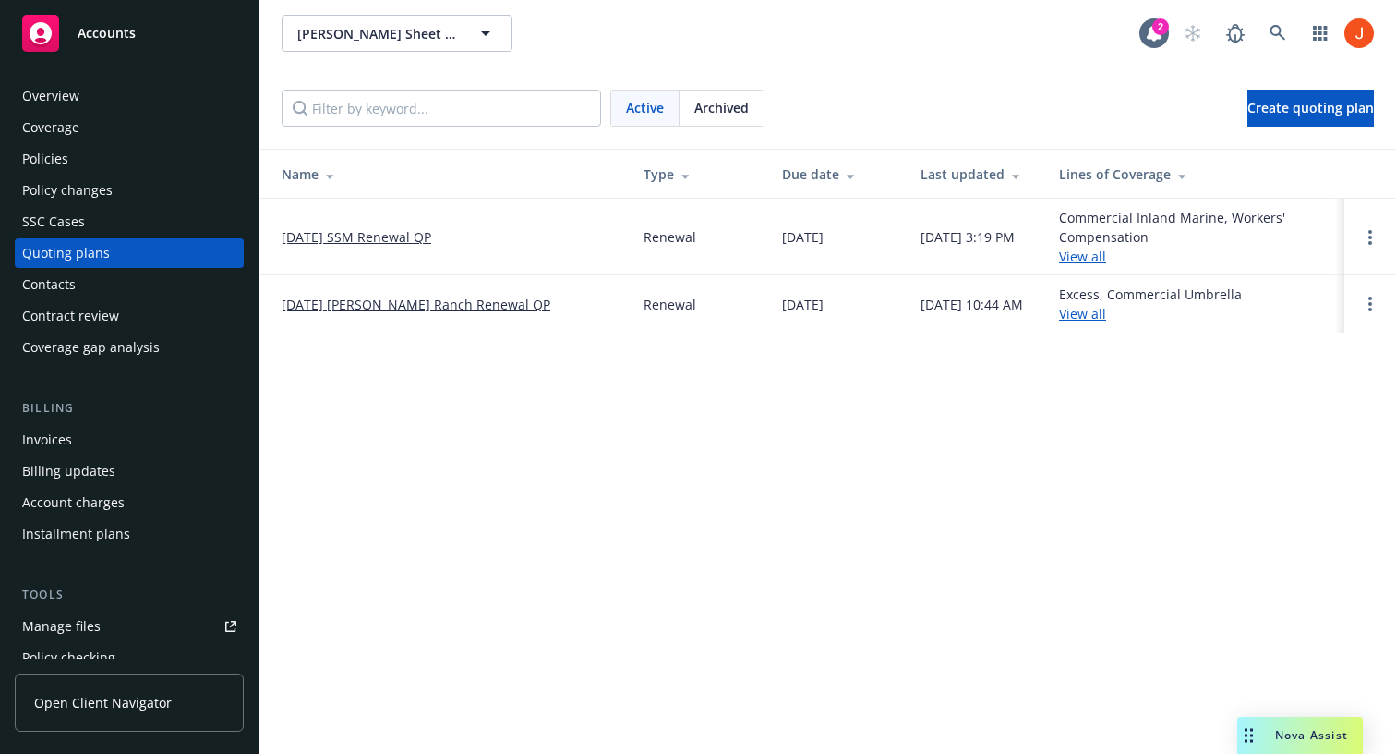
click at [414, 303] on link "[DATE] [PERSON_NAME] Ranch Renewal QP" at bounding box center [416, 304] width 269 height 19
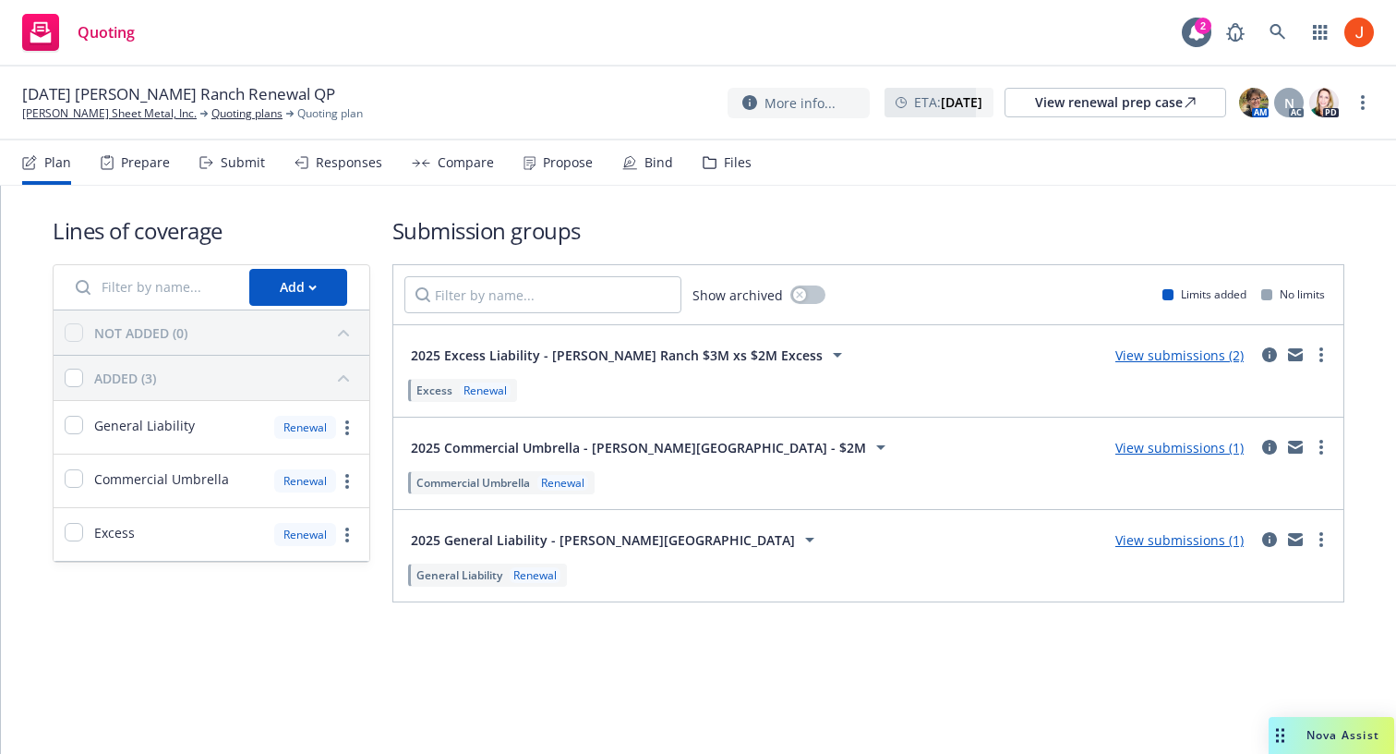
click at [710, 163] on div "Files" at bounding box center [727, 162] width 49 height 44
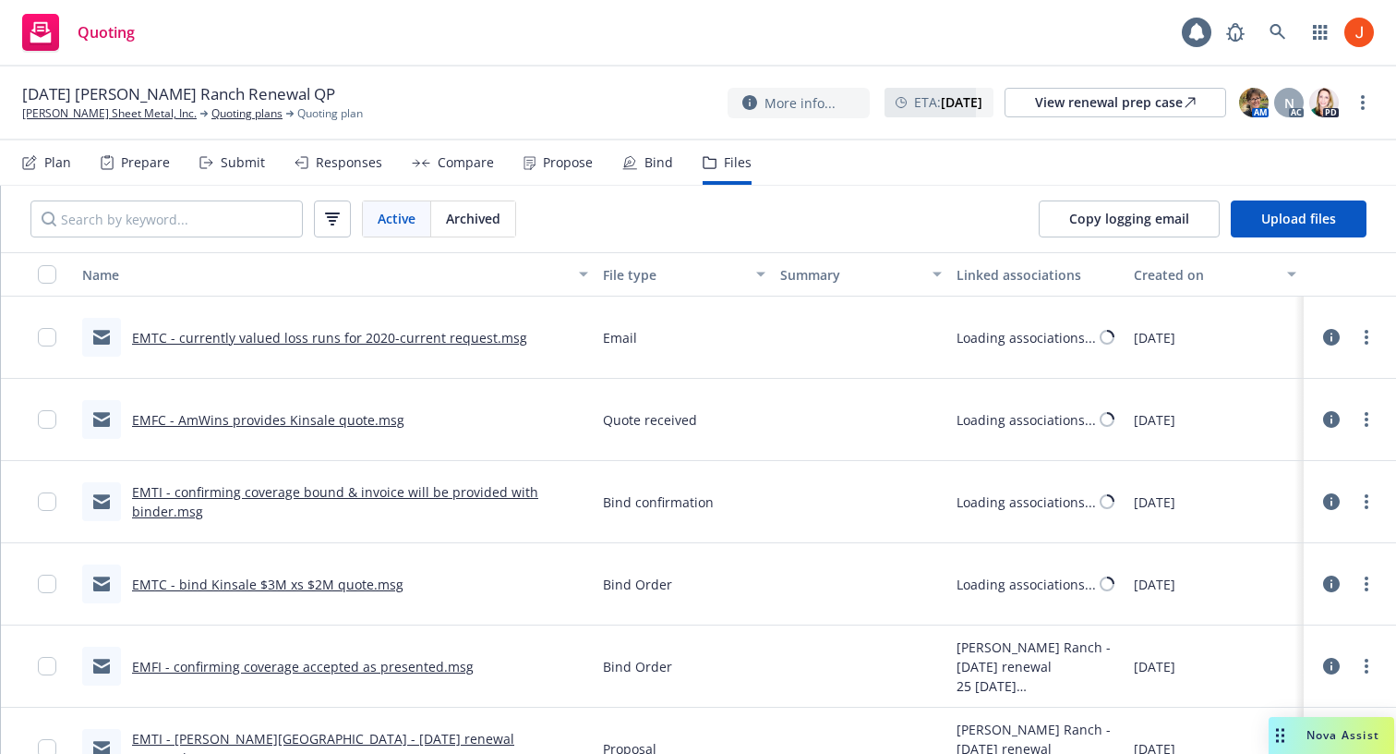
click at [623, 282] on div "File type" at bounding box center [674, 274] width 142 height 19
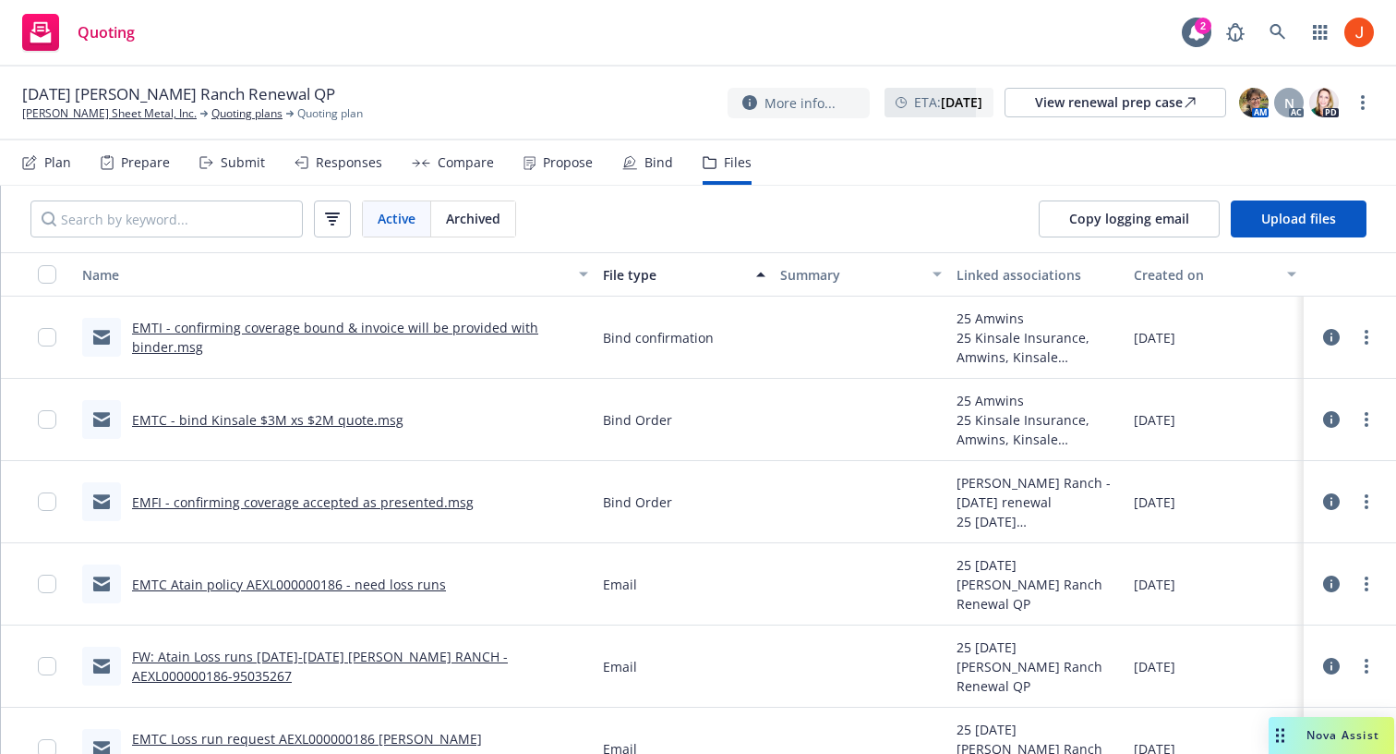
click at [623, 282] on div "File type" at bounding box center [674, 274] width 142 height 19
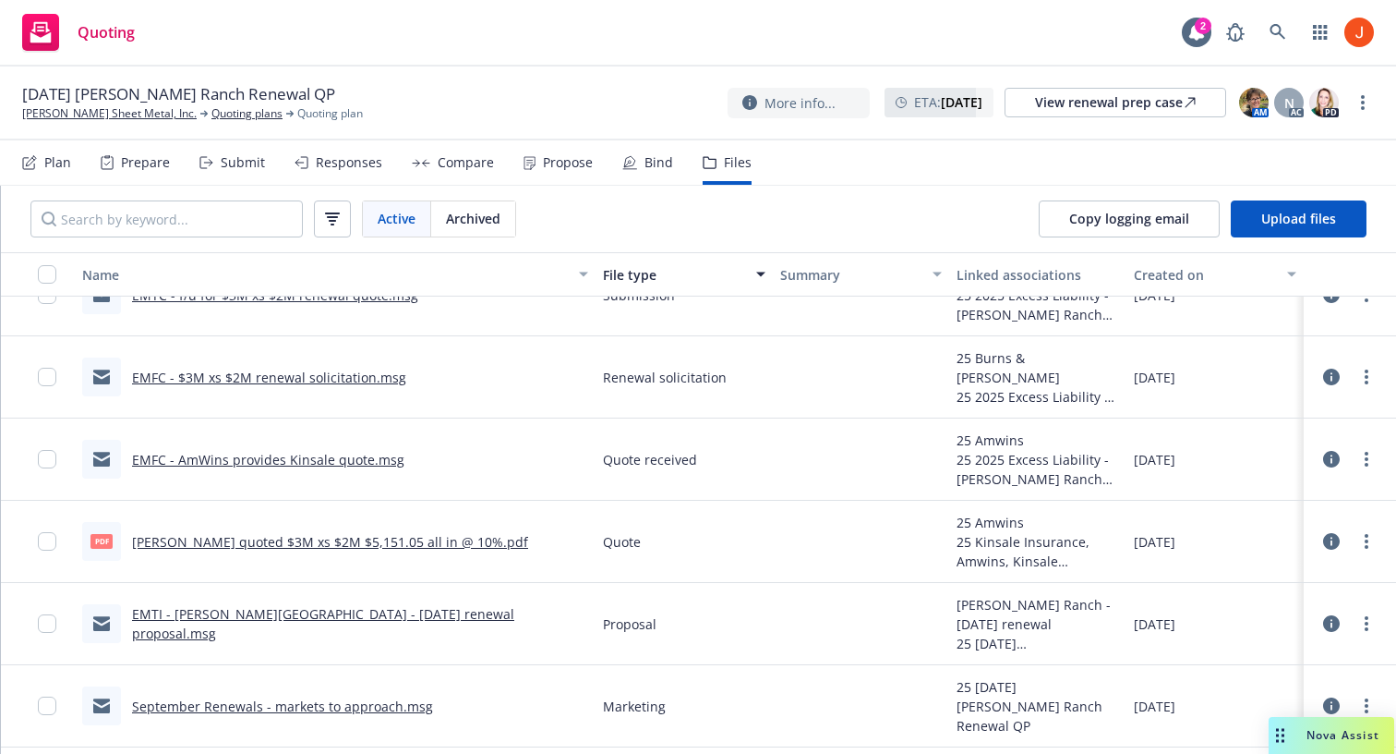
scroll to position [694, 0]
click at [1331, 541] on icon at bounding box center [1331, 540] width 17 height 17
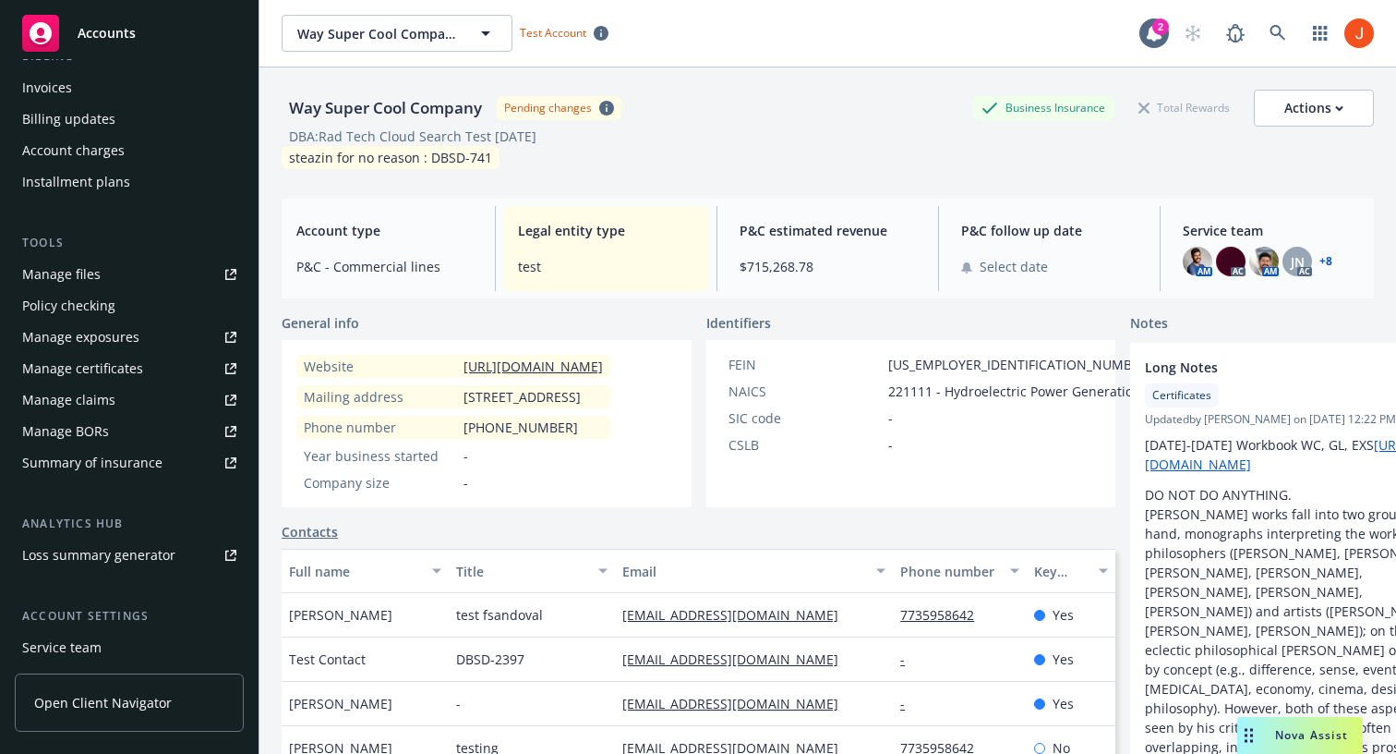
scroll to position [513, 0]
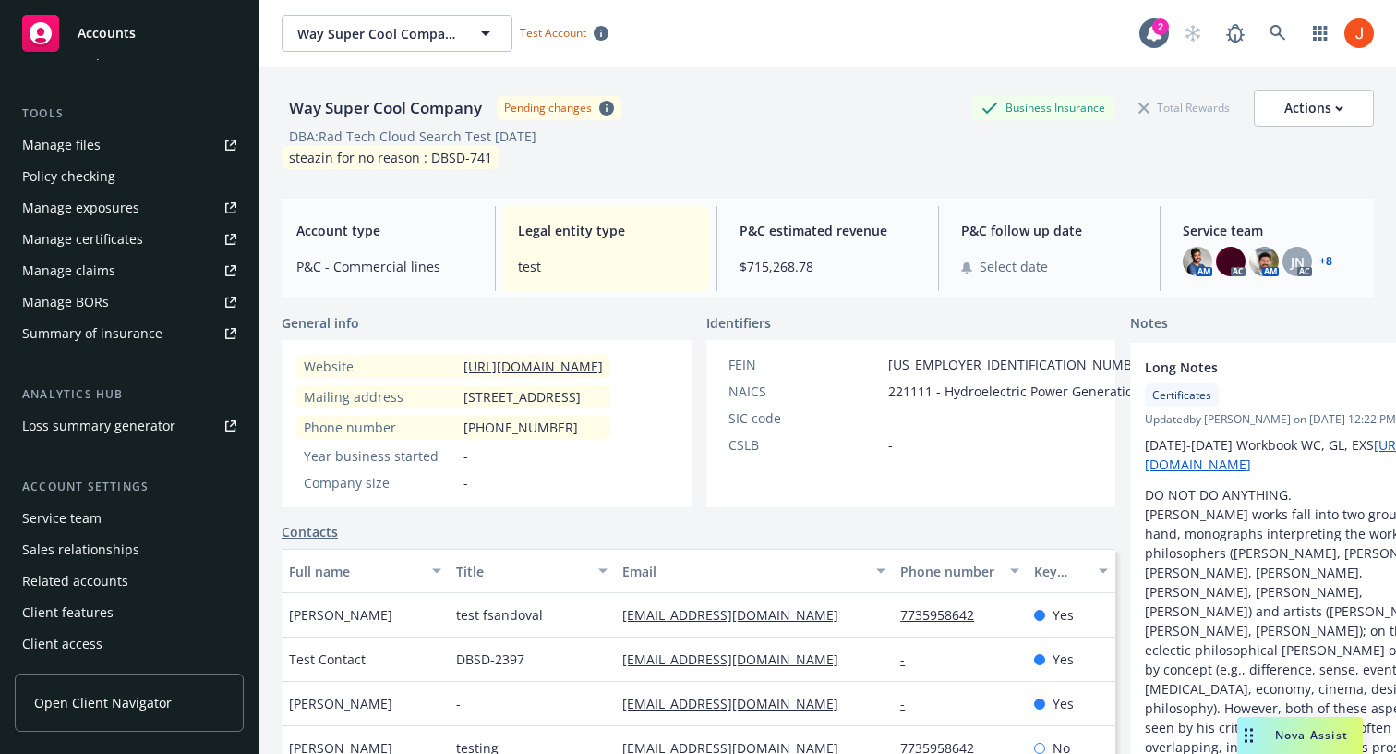
click at [91, 252] on div "Manage certificates" at bounding box center [82, 239] width 121 height 30
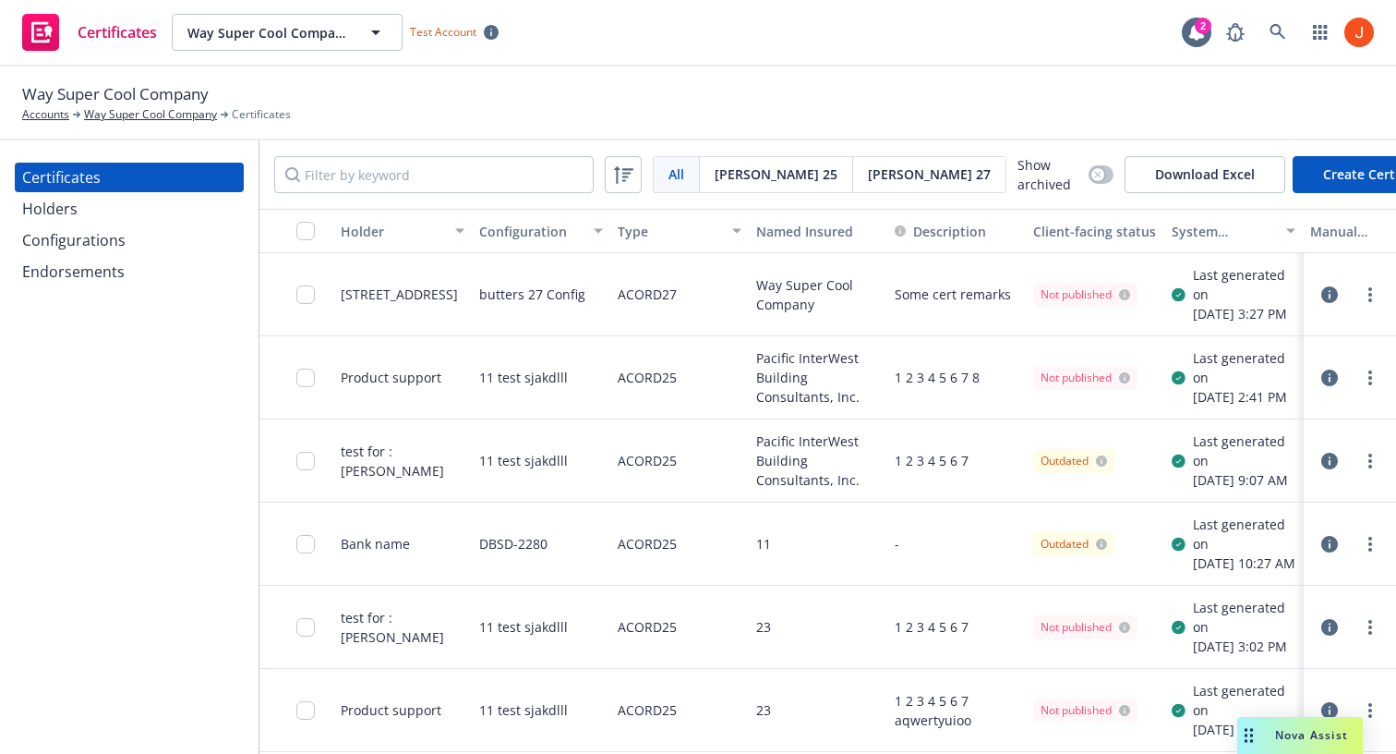
click at [1327, 297] on icon "button" at bounding box center [1330, 294] width 17 height 17
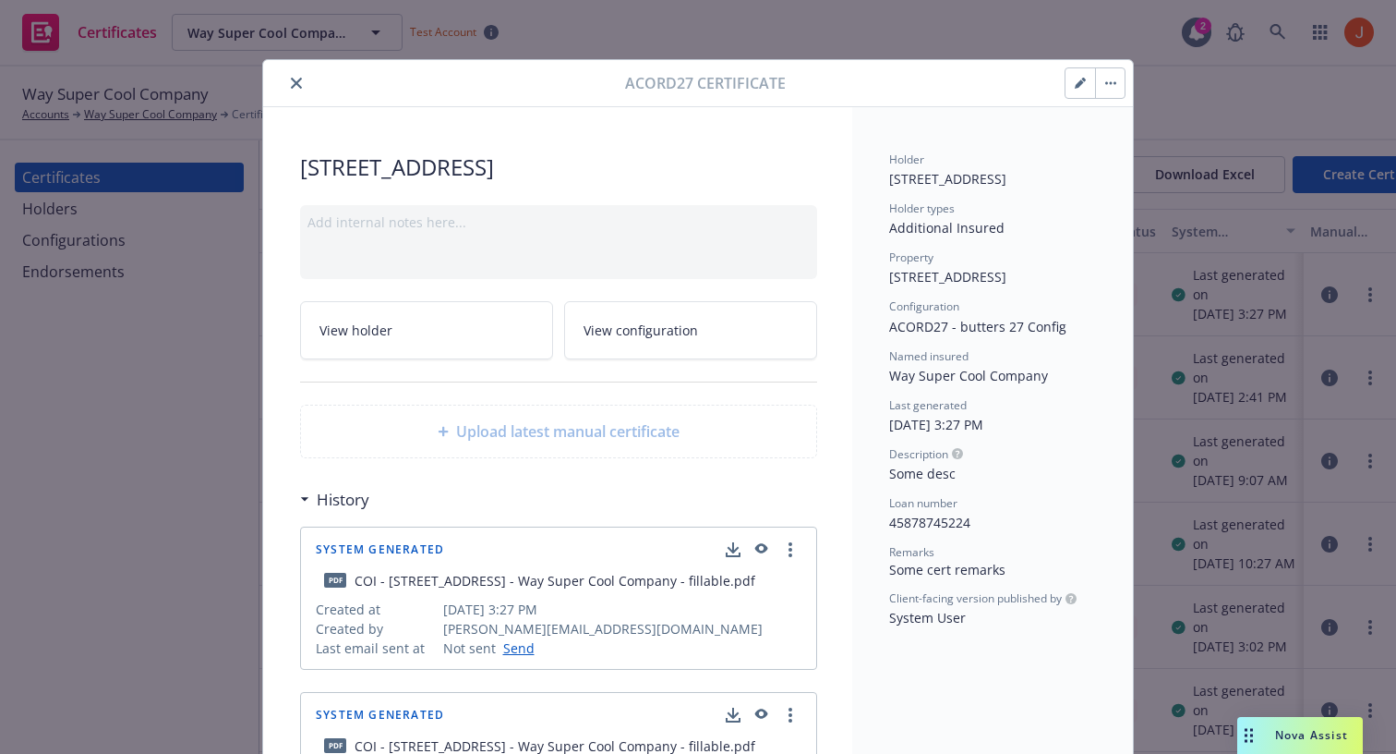
click at [1119, 71] on button "button" at bounding box center [1110, 83] width 30 height 30
click at [1078, 89] on button "button" at bounding box center [1081, 83] width 30 height 30
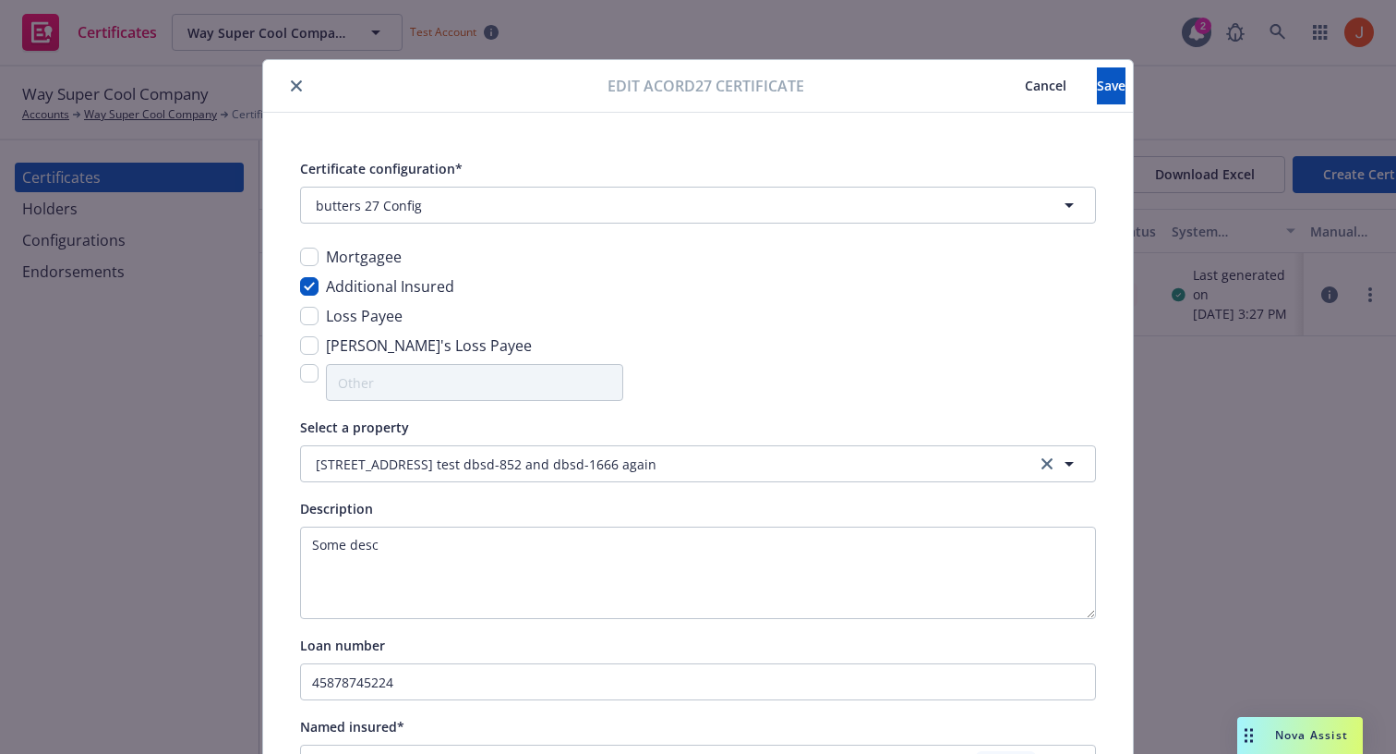
click at [1025, 85] on span "Cancel" at bounding box center [1046, 86] width 42 height 18
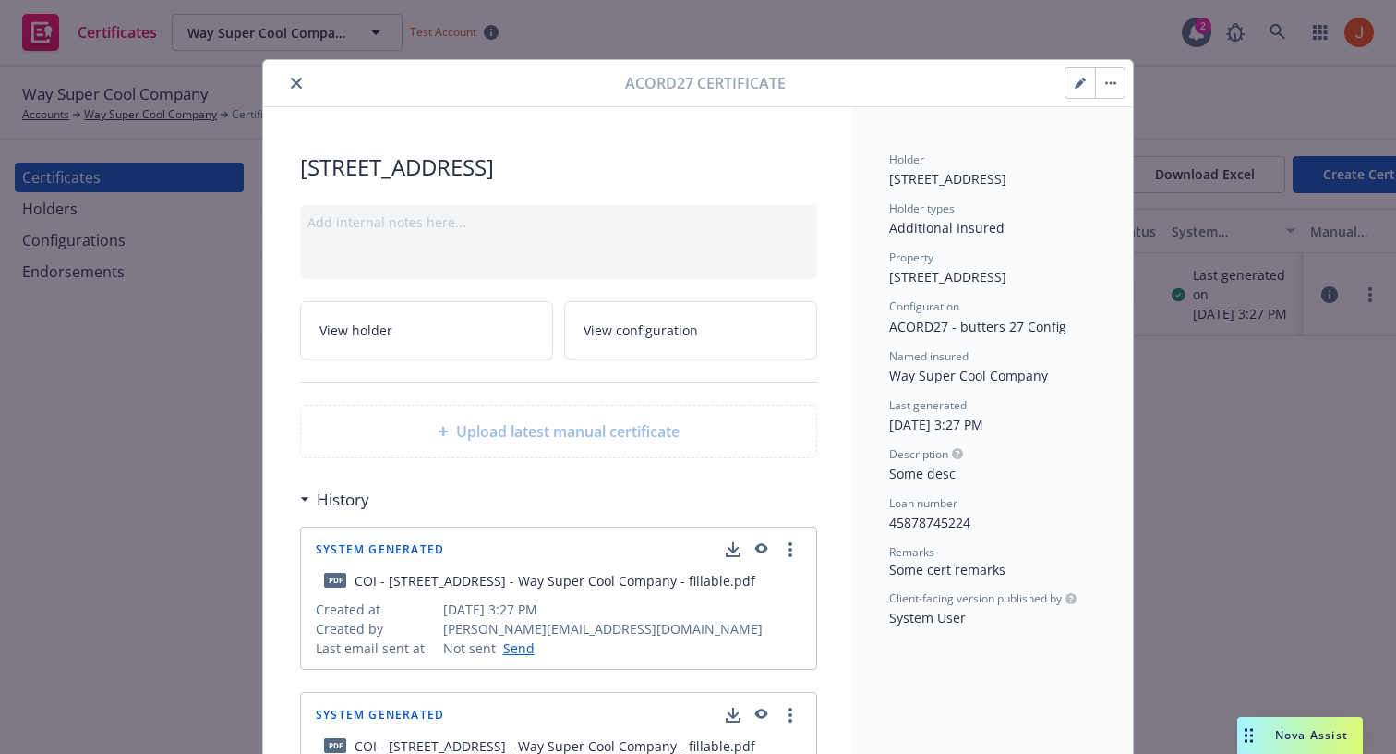
click at [1105, 91] on button "button" at bounding box center [1110, 83] width 30 height 30
click at [302, 79] on button "close" at bounding box center [296, 83] width 22 height 22
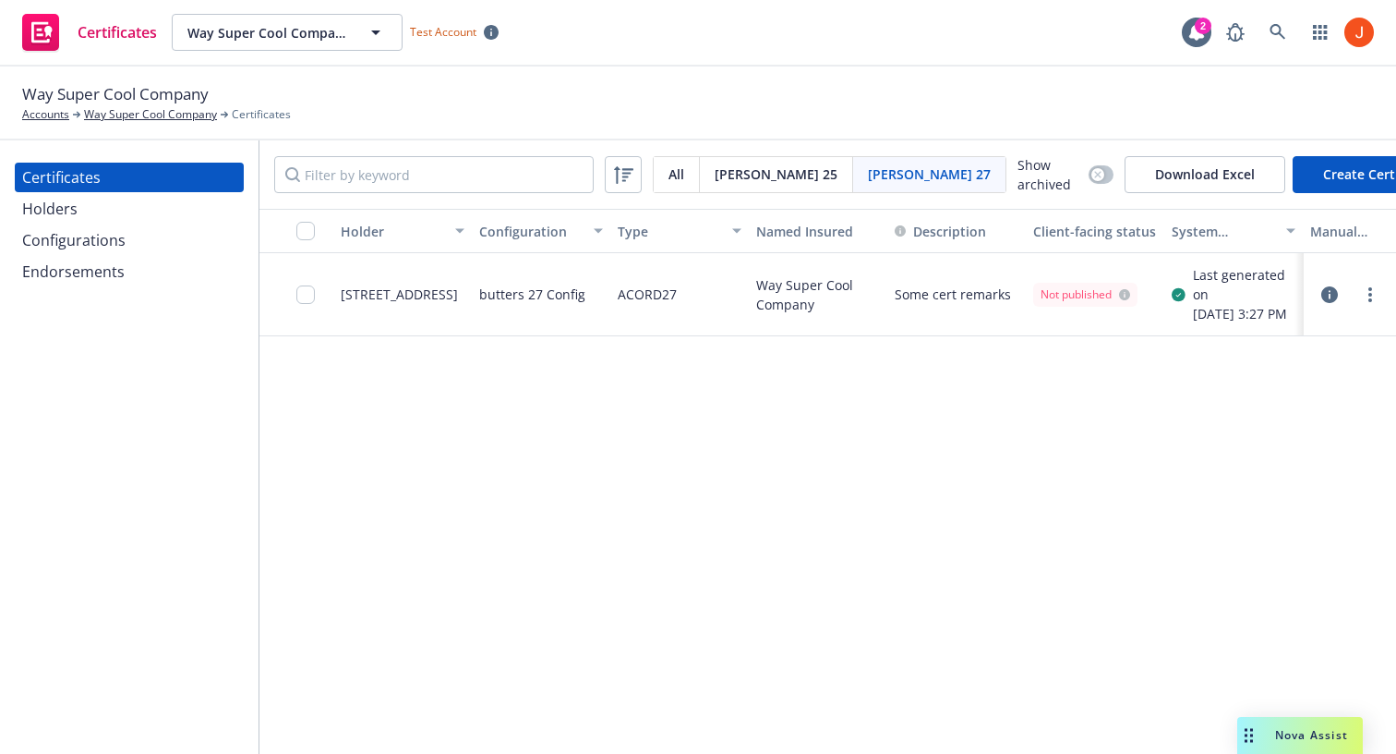
click at [60, 206] on div "Holders" at bounding box center [49, 209] width 55 height 30
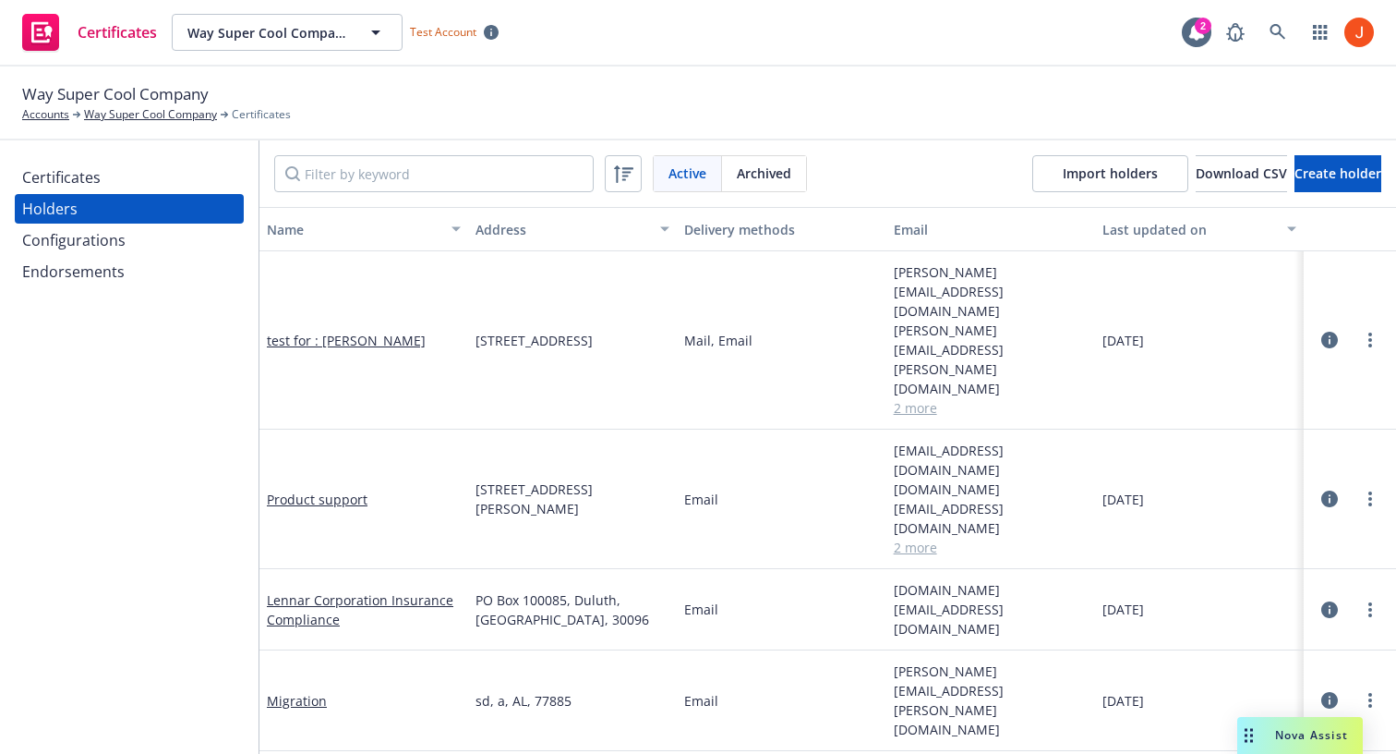
click at [68, 186] on div "Certificates" at bounding box center [61, 178] width 79 height 30
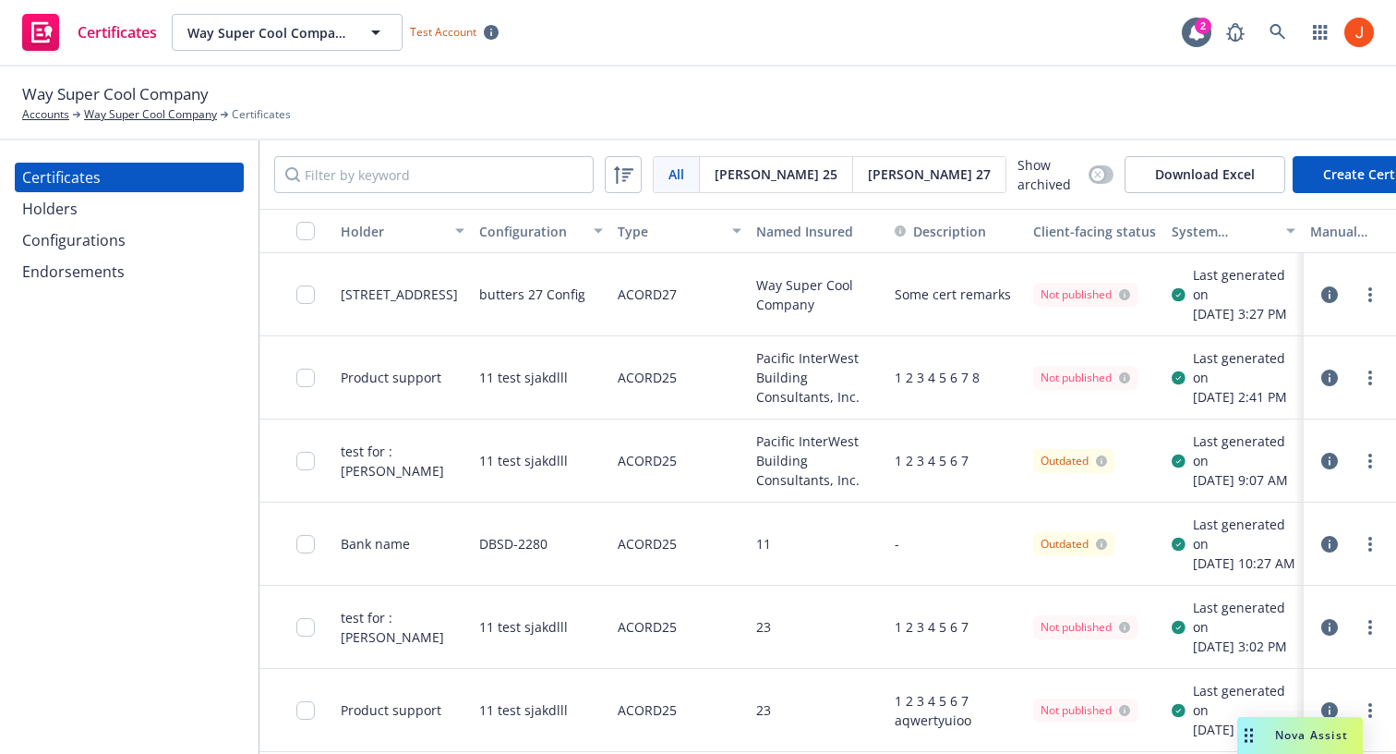
click at [740, 175] on span "Acord 25" at bounding box center [776, 173] width 123 height 19
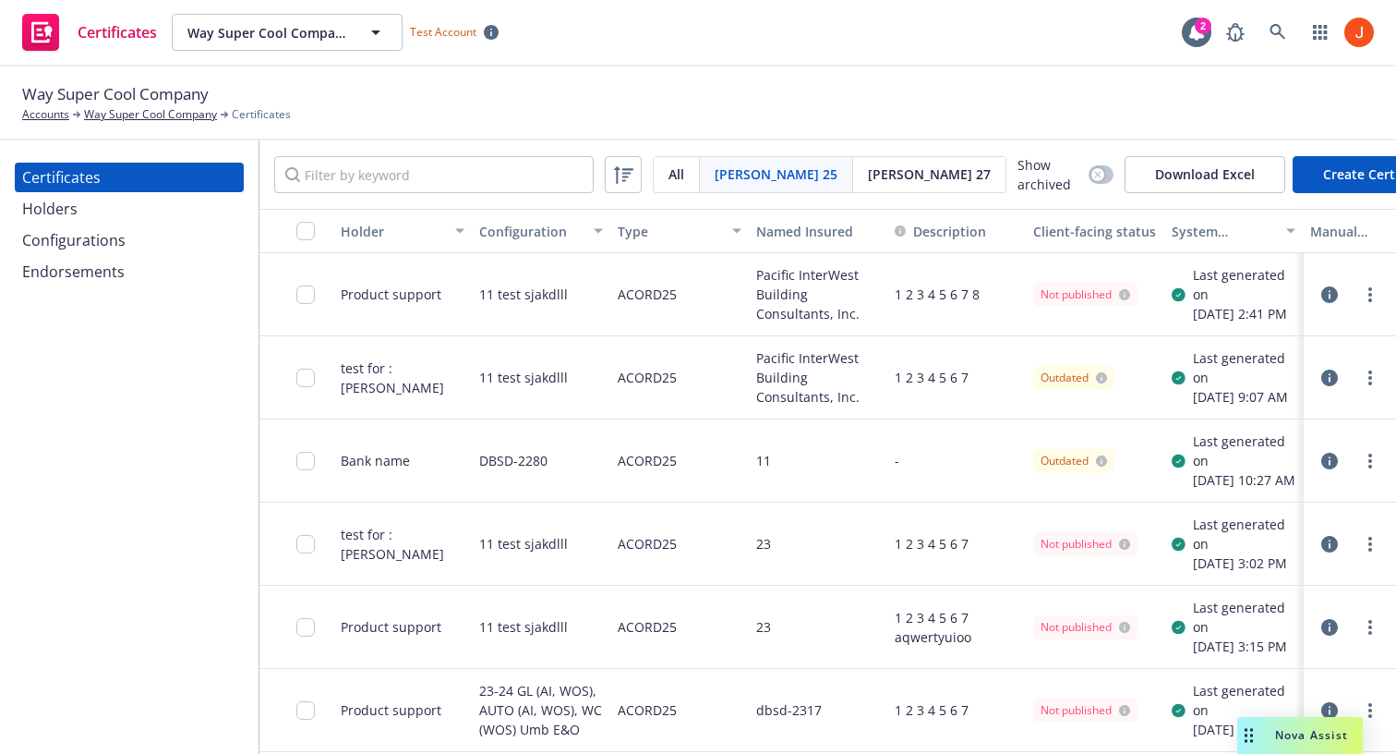
click at [1333, 298] on icon "button" at bounding box center [1330, 294] width 17 height 17
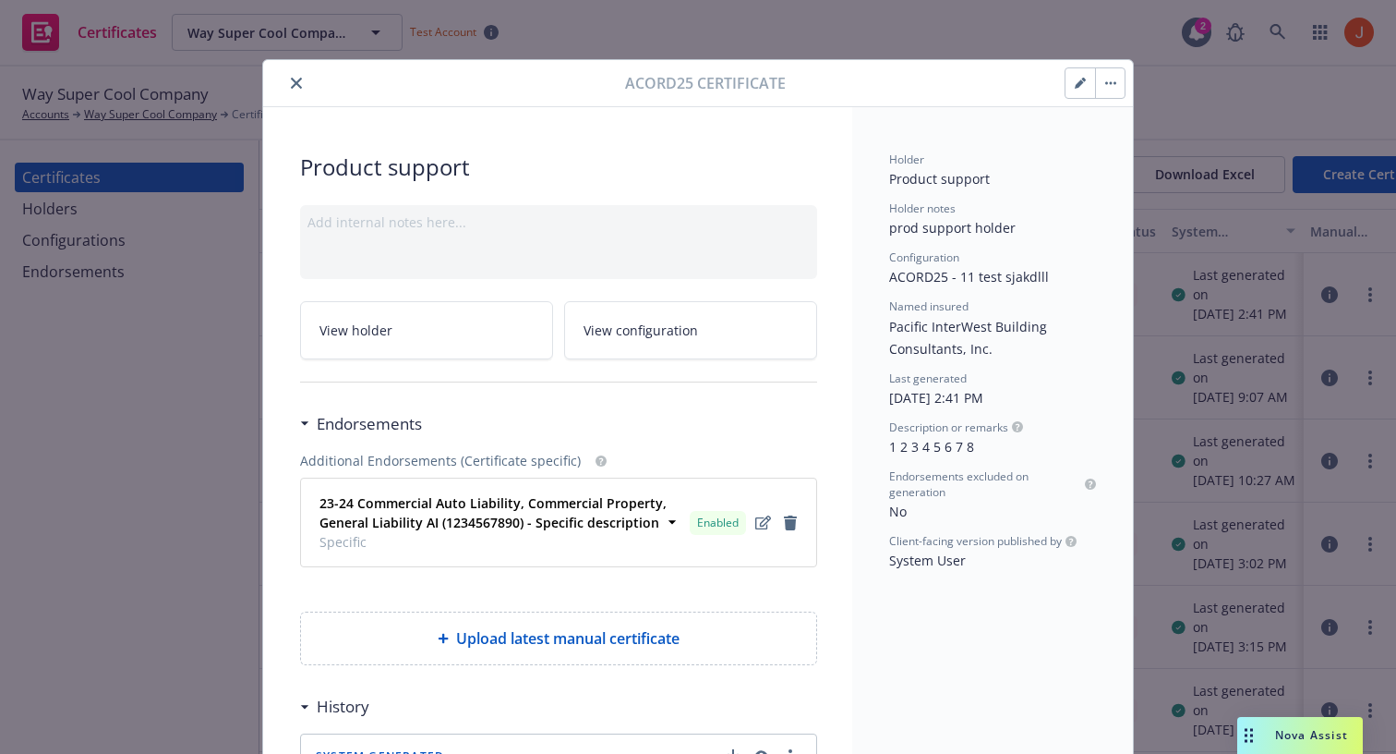
click at [1082, 71] on button "button" at bounding box center [1081, 83] width 30 height 30
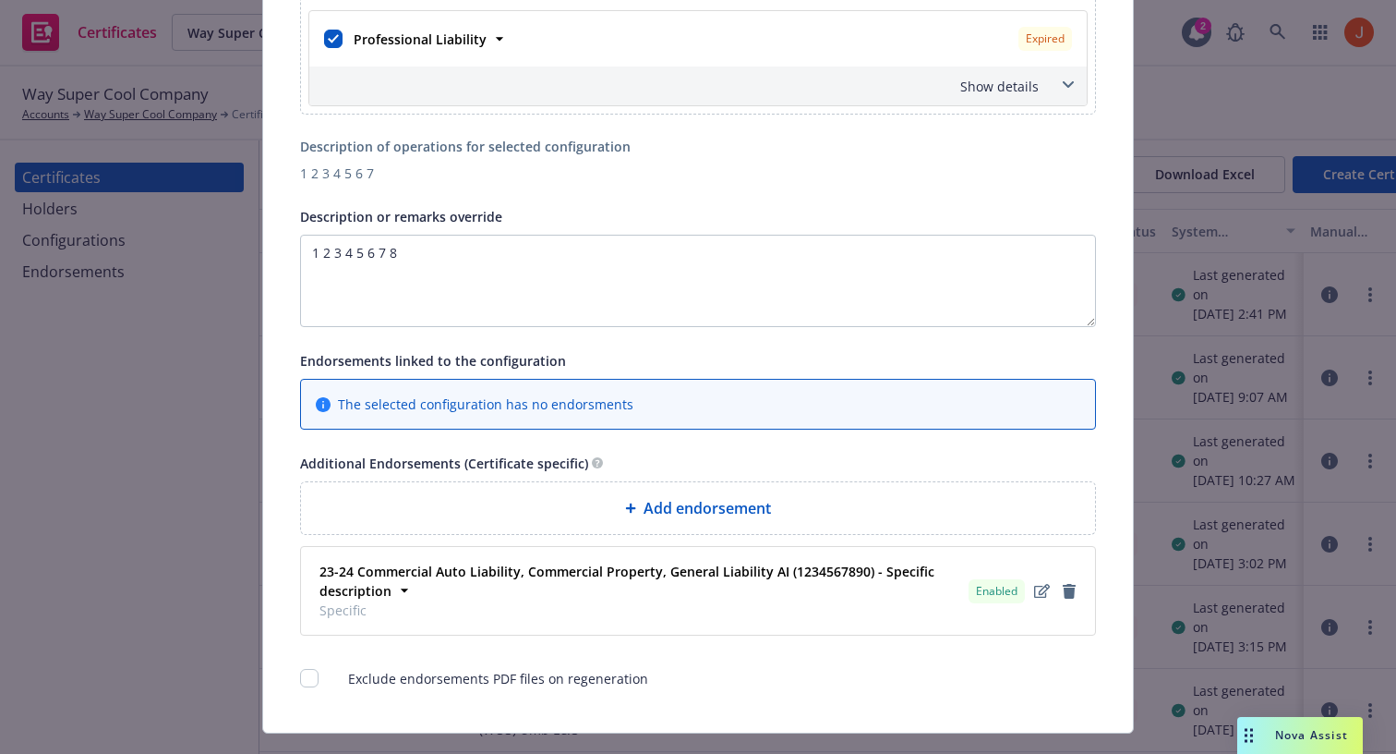
scroll to position [1202, 0]
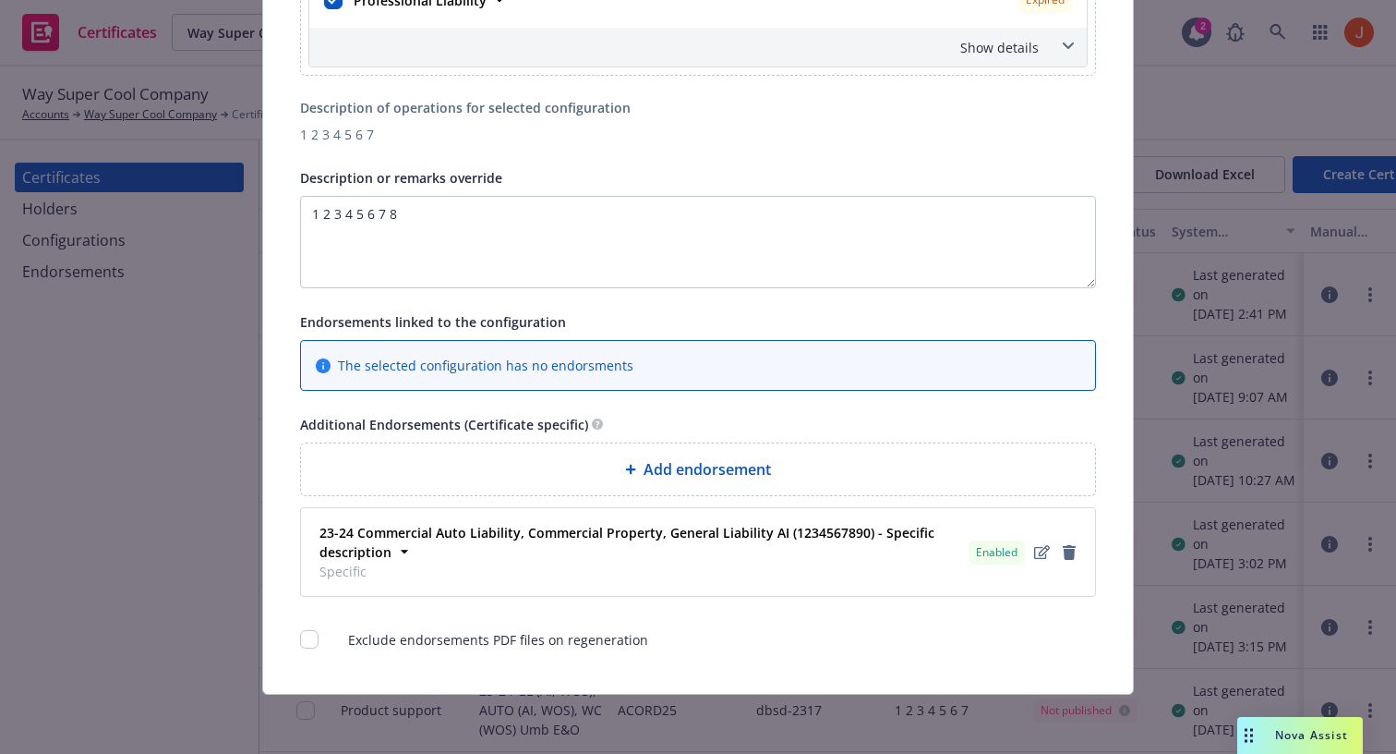
click at [686, 465] on span "Add endorsement" at bounding box center [707, 469] width 127 height 22
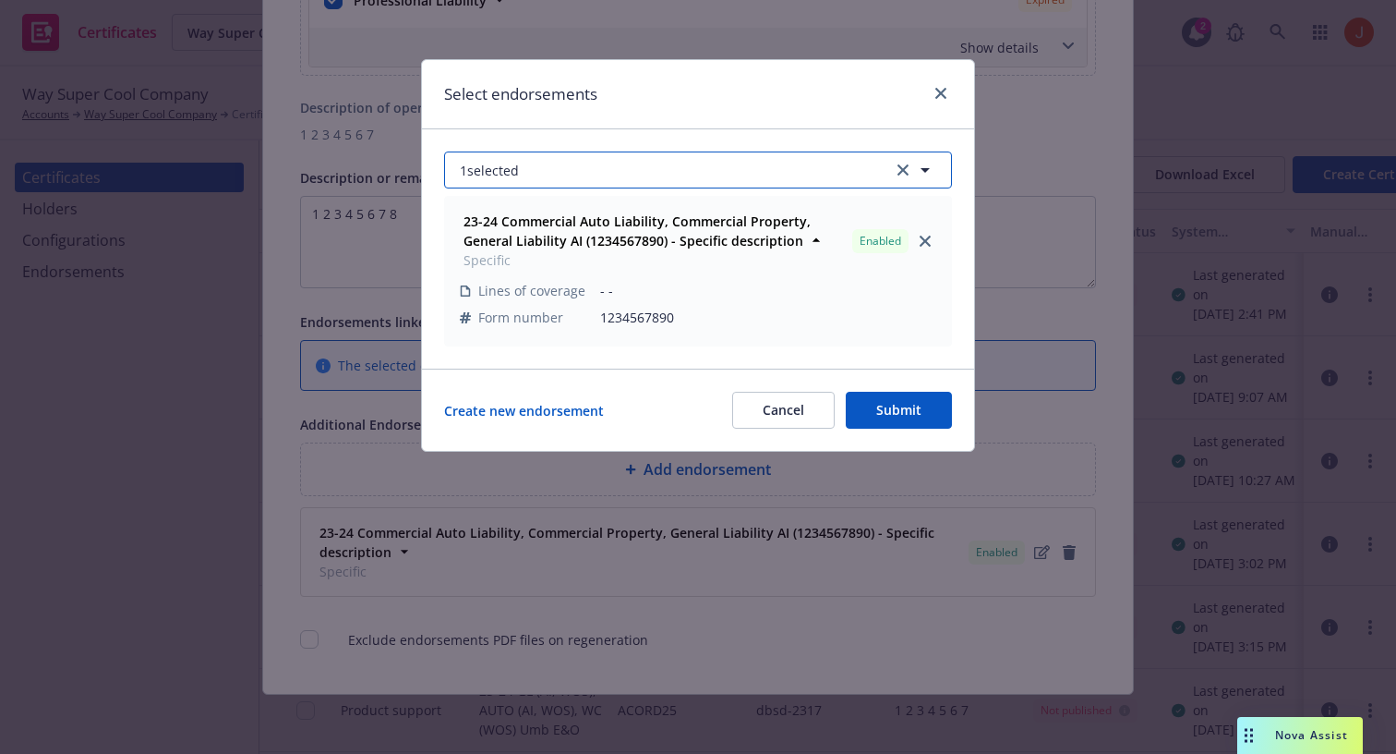
click at [583, 163] on button "1 selected" at bounding box center [698, 169] width 508 height 37
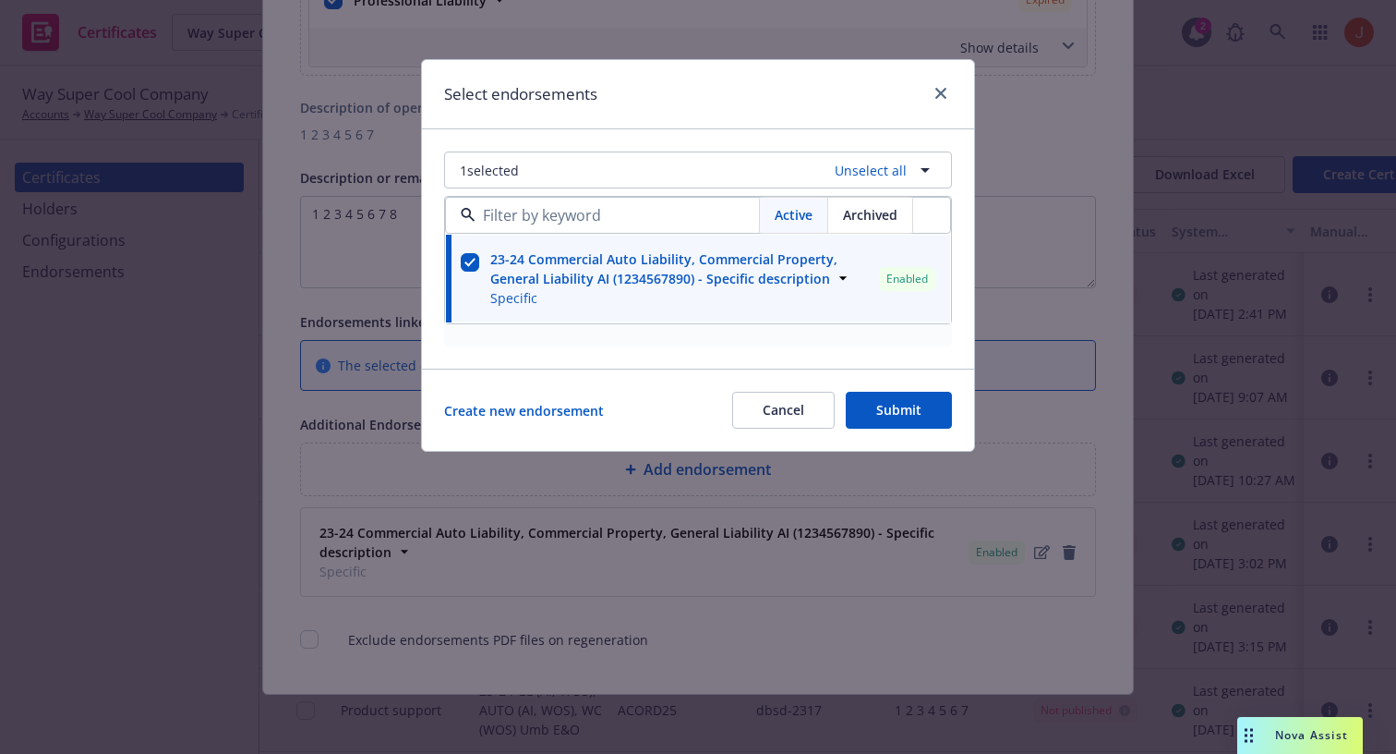
click at [854, 229] on div "Archived" at bounding box center [870, 215] width 84 height 35
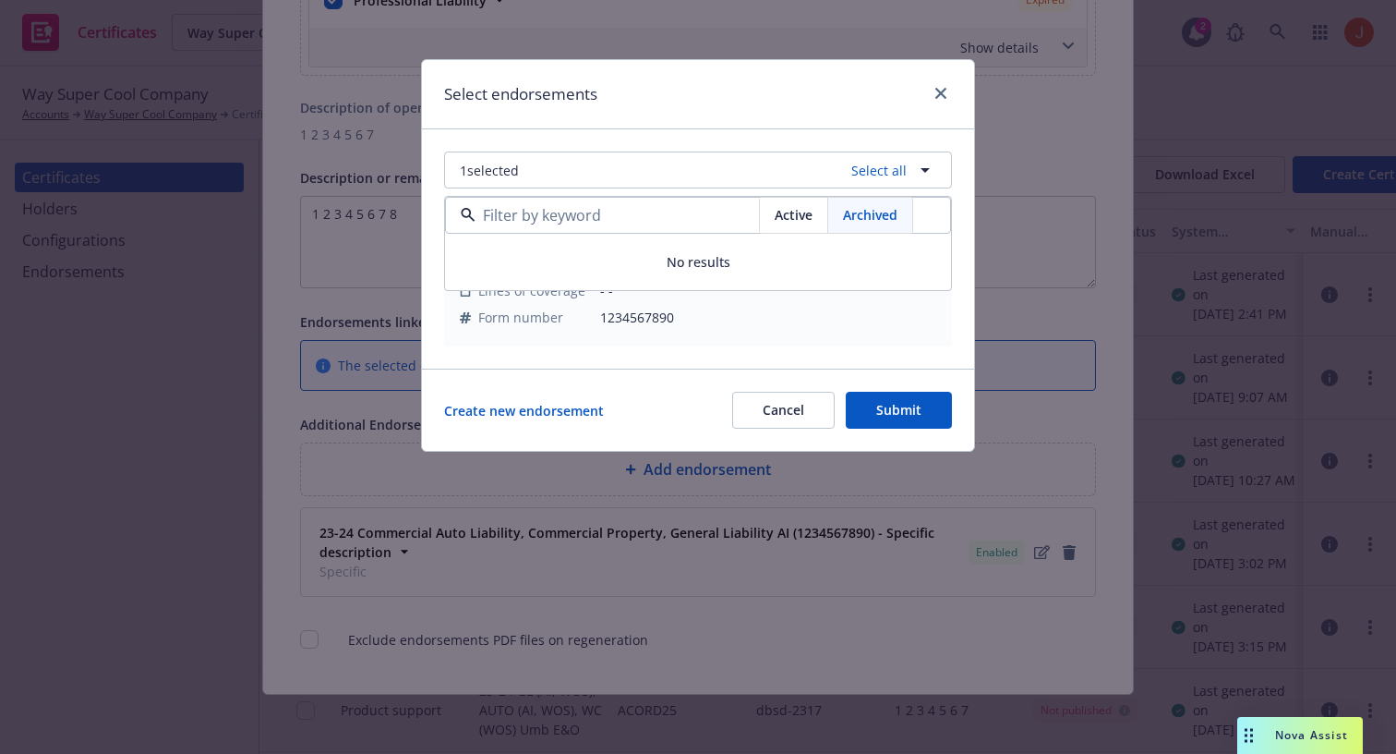
click at [802, 219] on span "Active" at bounding box center [794, 214] width 38 height 19
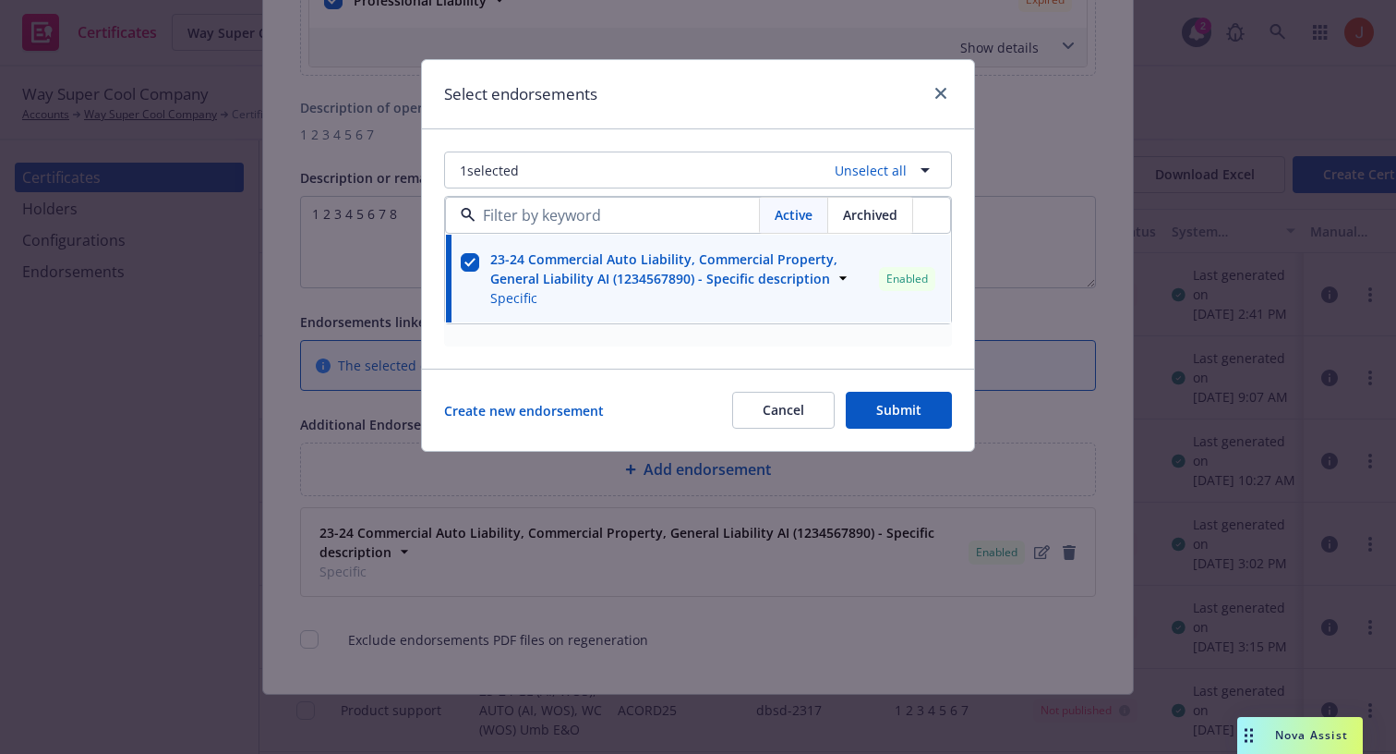
click at [786, 443] on div "Create new endorsement Cancel Submit" at bounding box center [698, 409] width 552 height 82
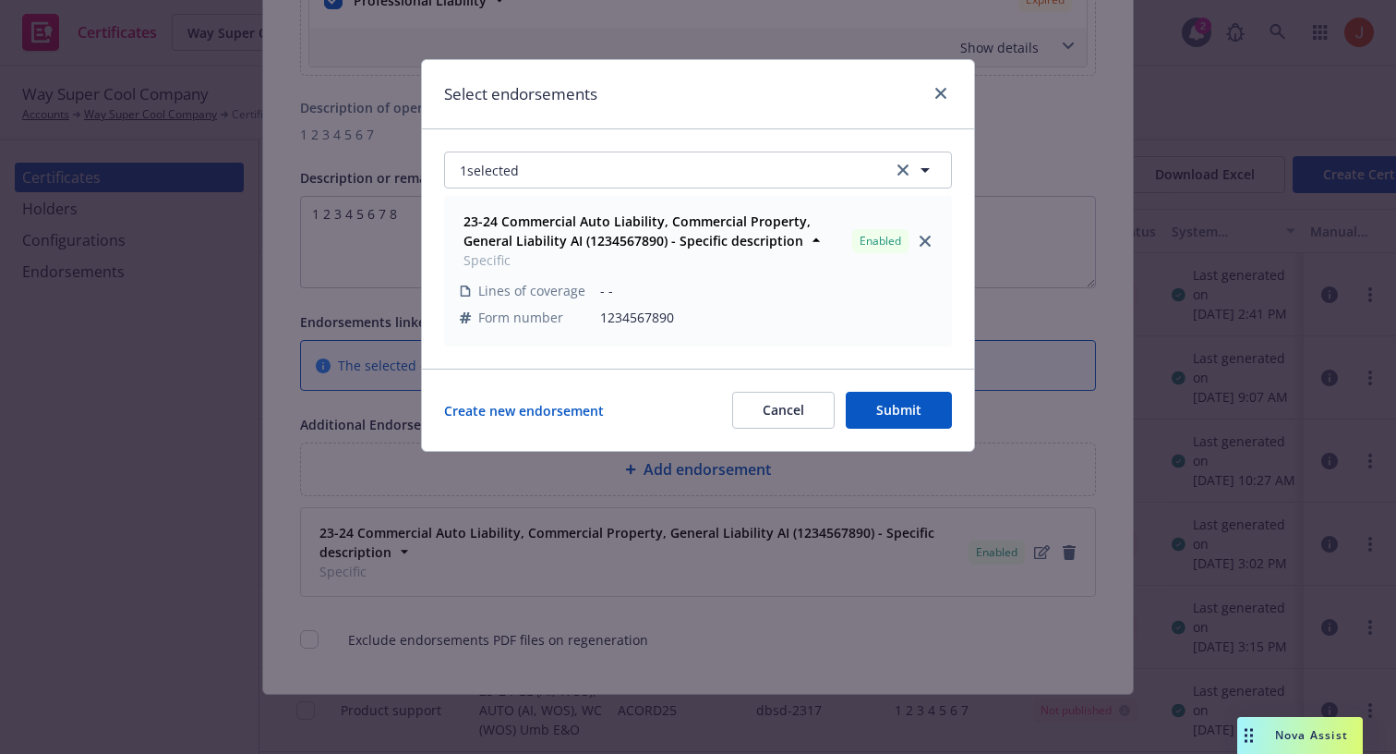
click at [771, 417] on button "Cancel" at bounding box center [783, 410] width 103 height 37
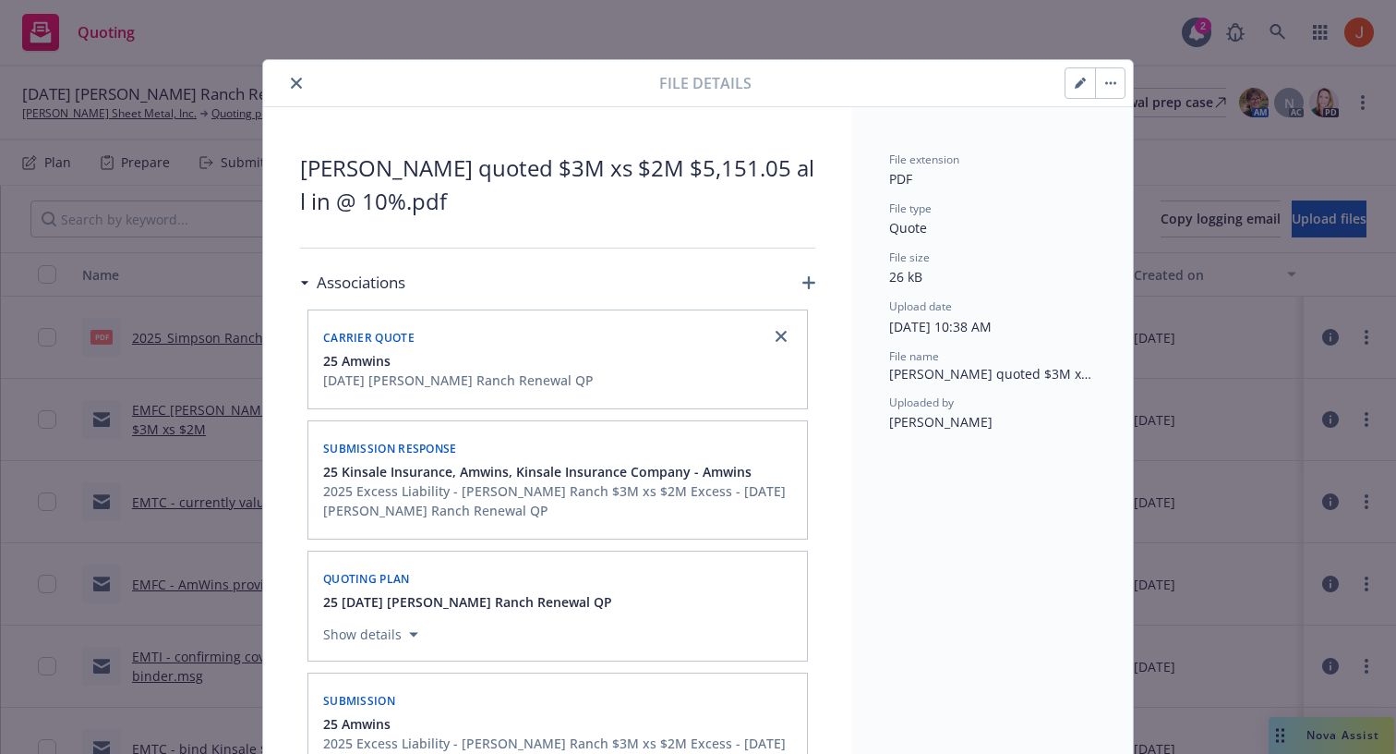
scroll to position [55, 0]
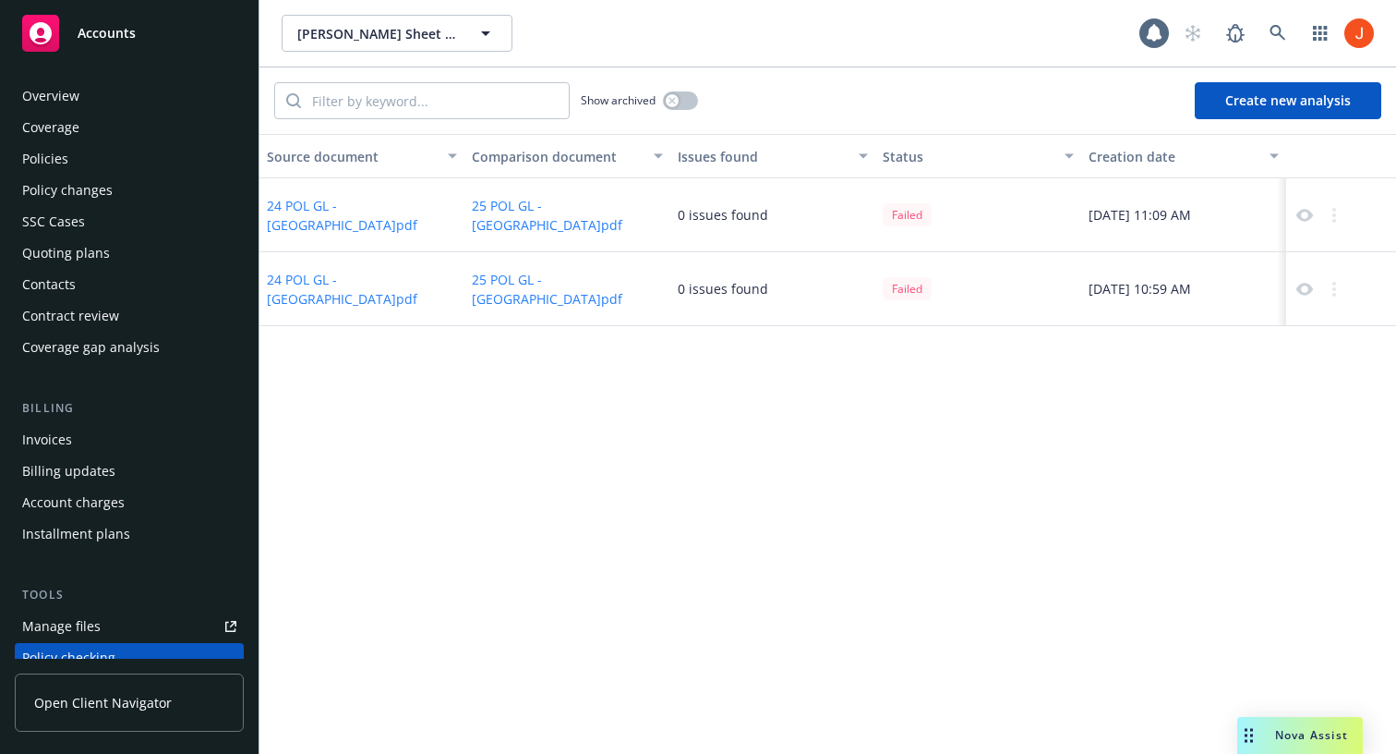
scroll to position [251, 0]
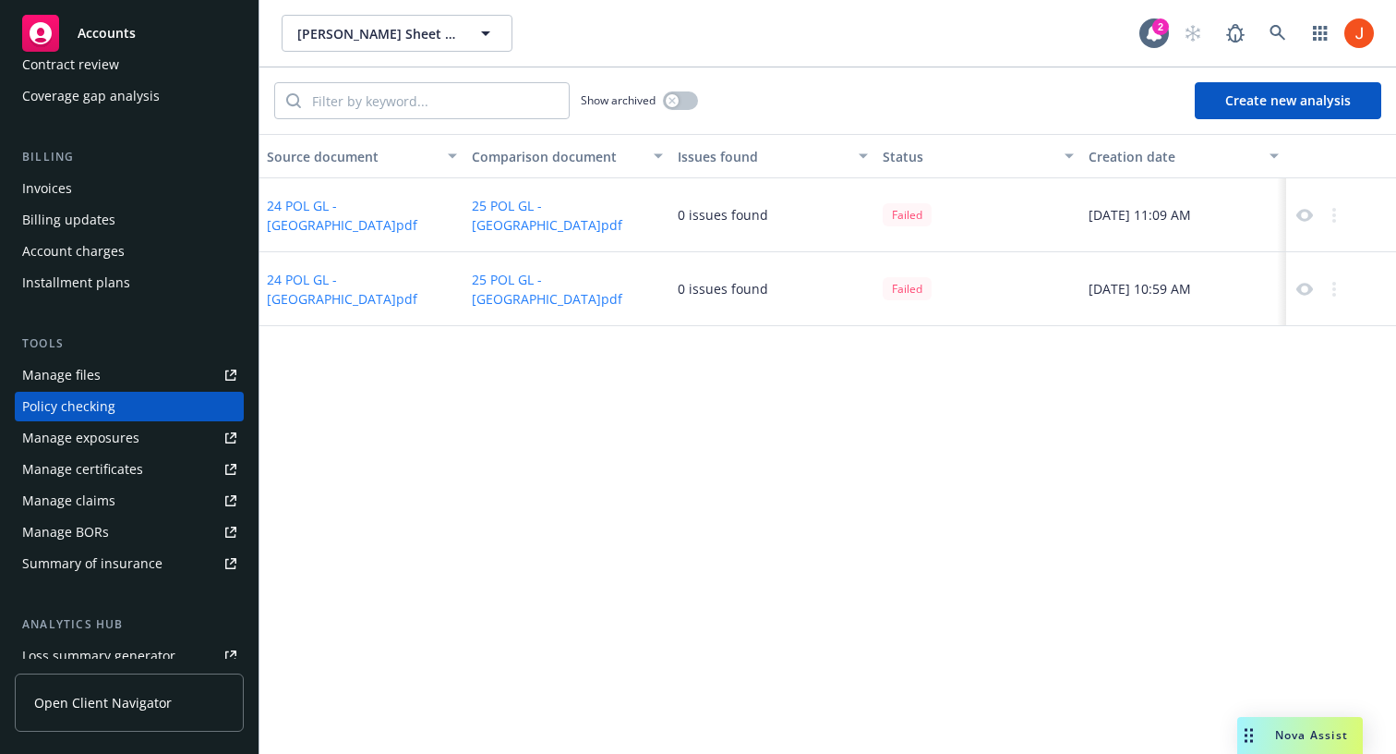
click at [1310, 216] on icon at bounding box center [1305, 215] width 17 height 13
click at [1309, 223] on icon at bounding box center [1305, 215] width 17 height 17
click at [1264, 727] on div "Nova Assist" at bounding box center [1312, 735] width 103 height 16
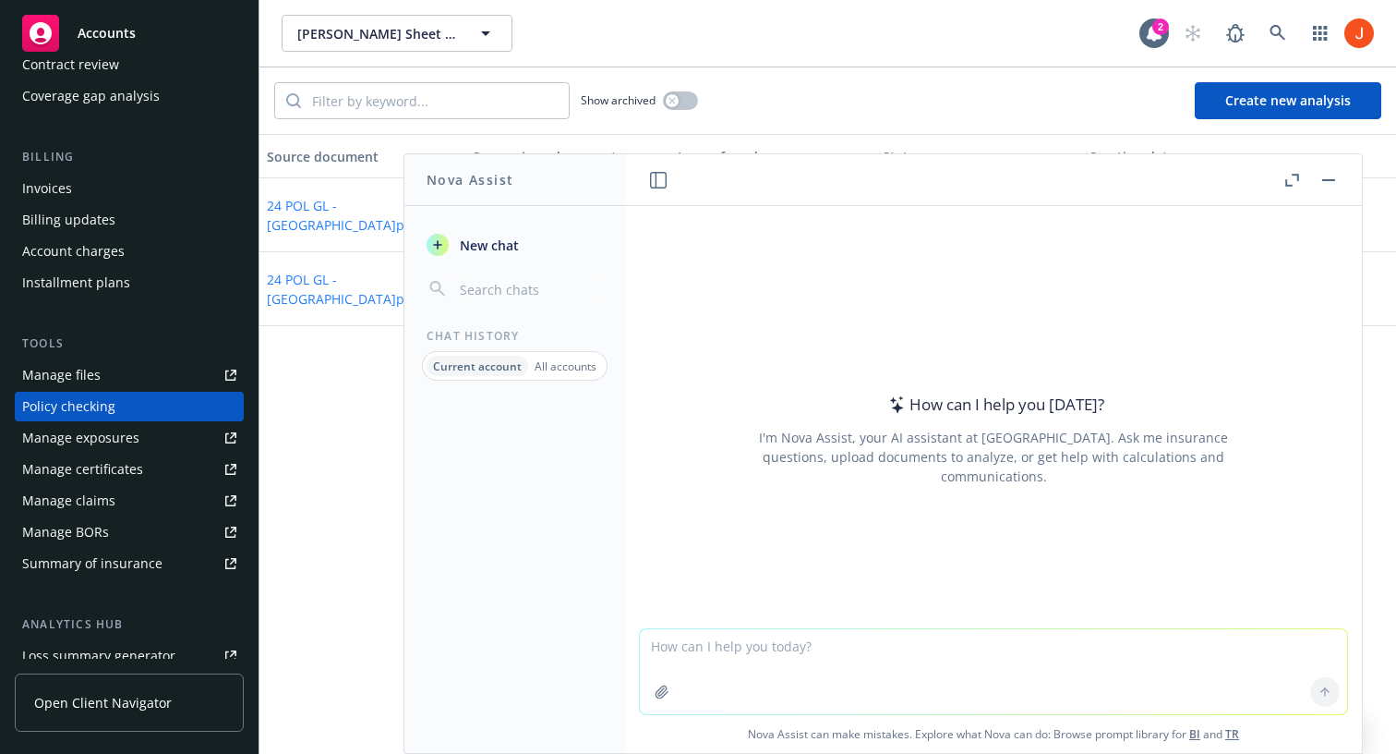
click at [332, 476] on div "Source document Comparison document Issues found Status Creation date 24 POL GL…" at bounding box center [828, 444] width 1137 height 620
click at [1324, 182] on button "button" at bounding box center [1329, 180] width 22 height 22
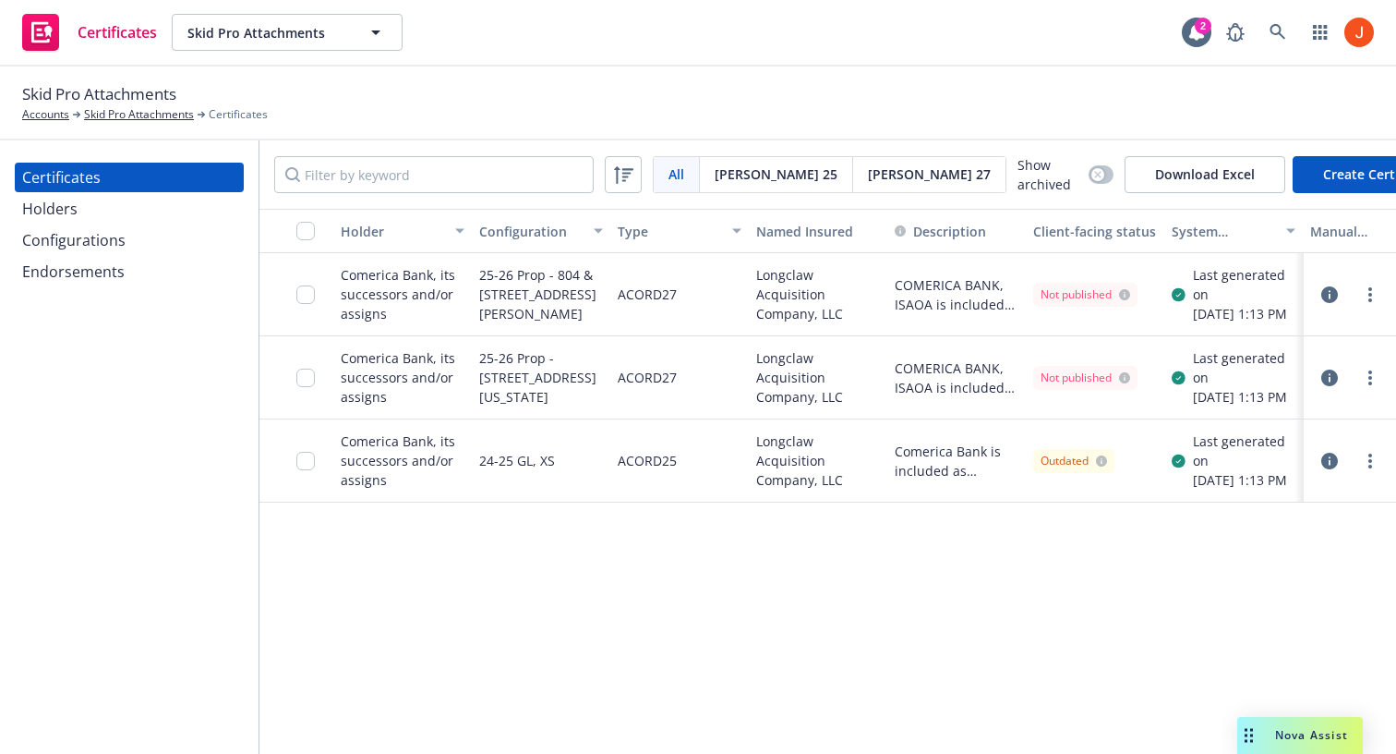
click at [1328, 299] on icon "button" at bounding box center [1330, 294] width 17 height 17
click at [1327, 386] on icon "button" at bounding box center [1330, 377] width 17 height 17
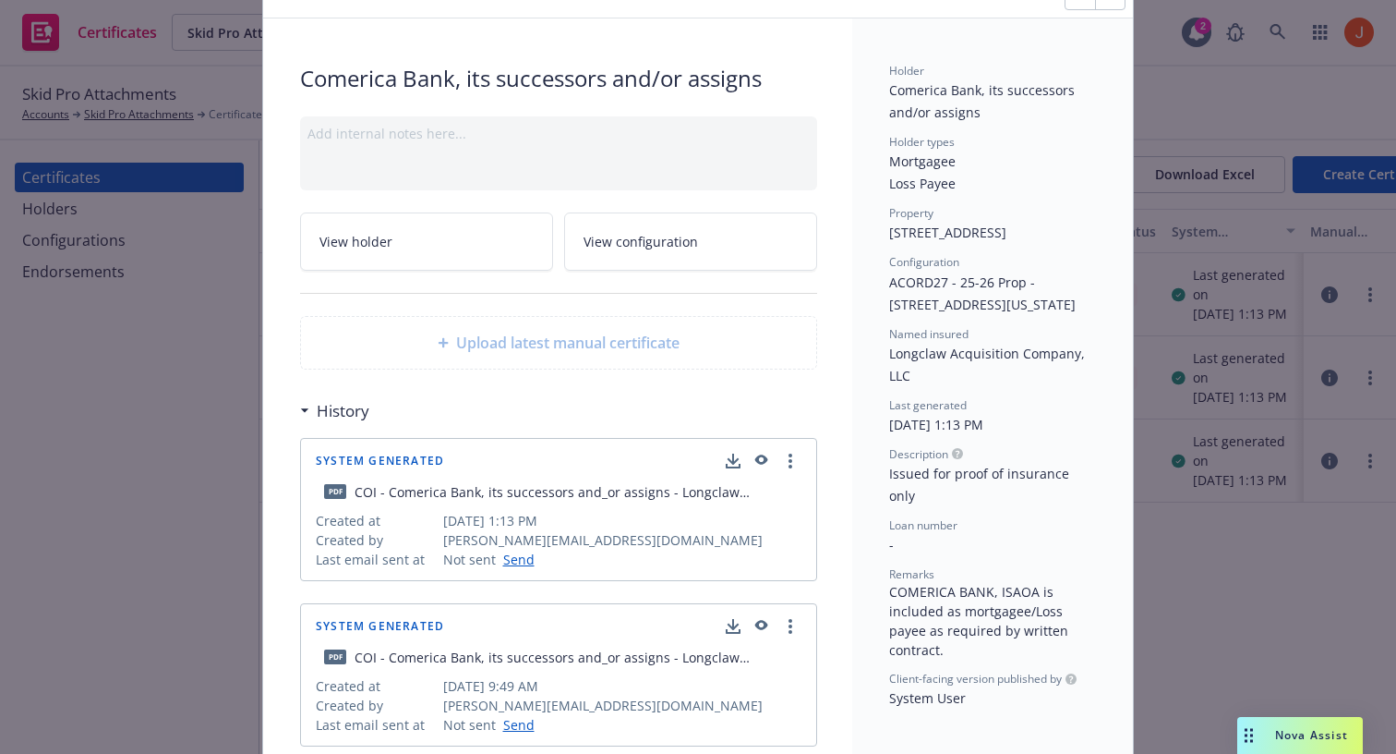
scroll to position [92, 0]
click at [765, 457] on icon "button" at bounding box center [761, 456] width 13 height 10
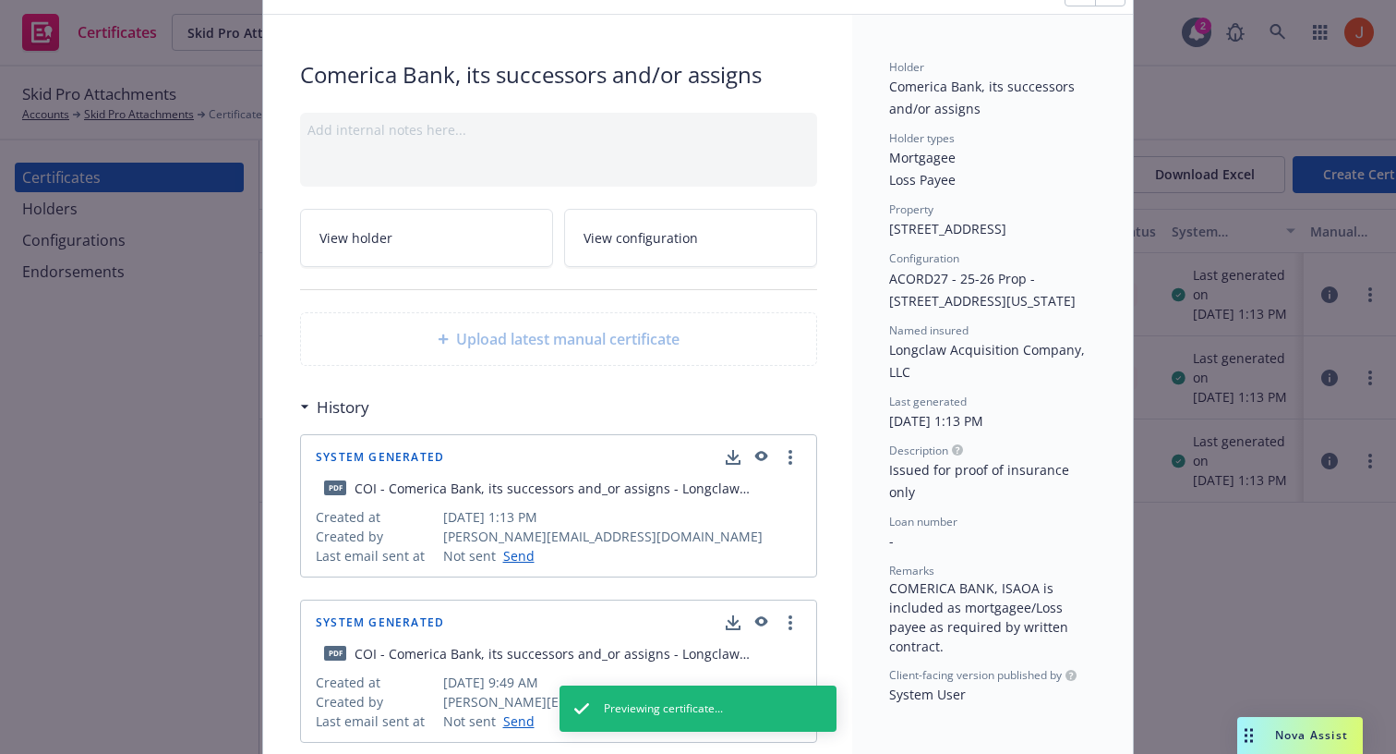
click at [1072, 501] on span "Issued for proof of insurance only" at bounding box center [981, 481] width 184 height 40
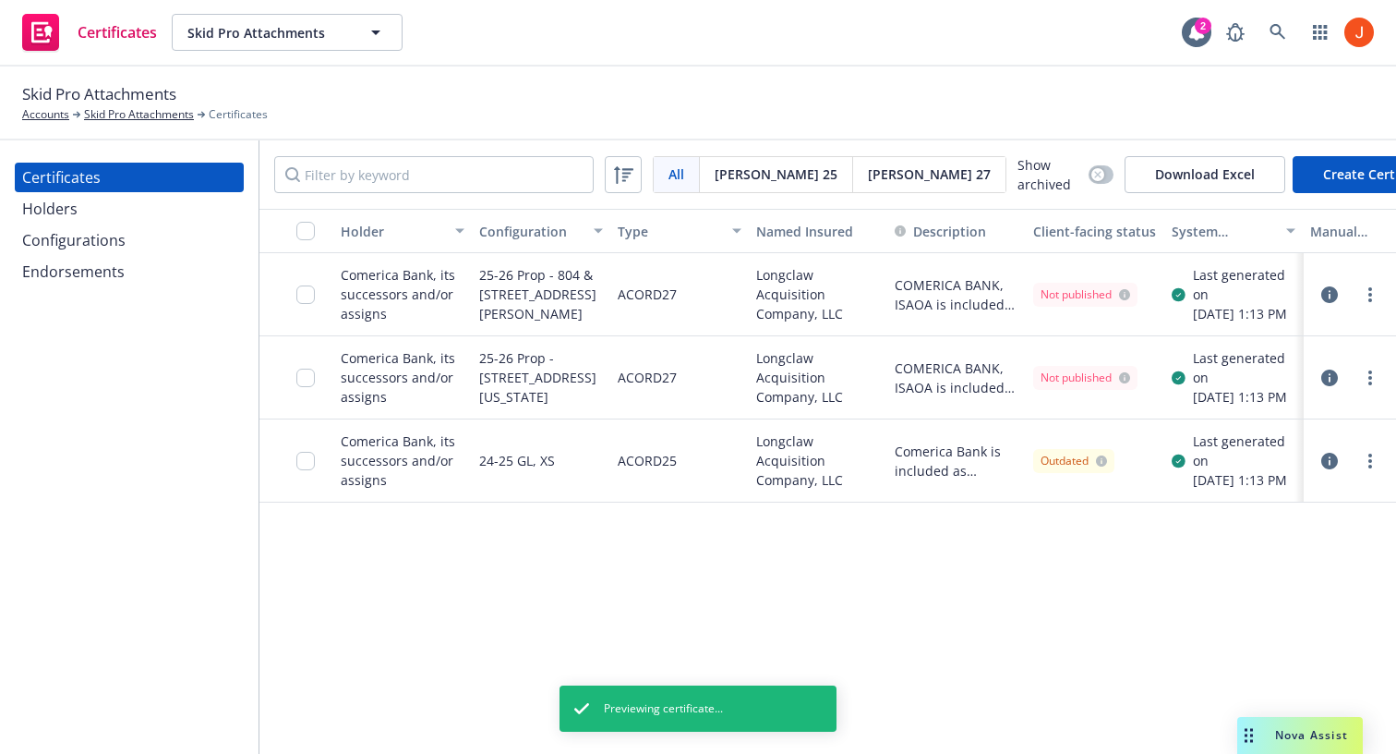
click at [1328, 386] on icon "button" at bounding box center [1330, 377] width 17 height 17
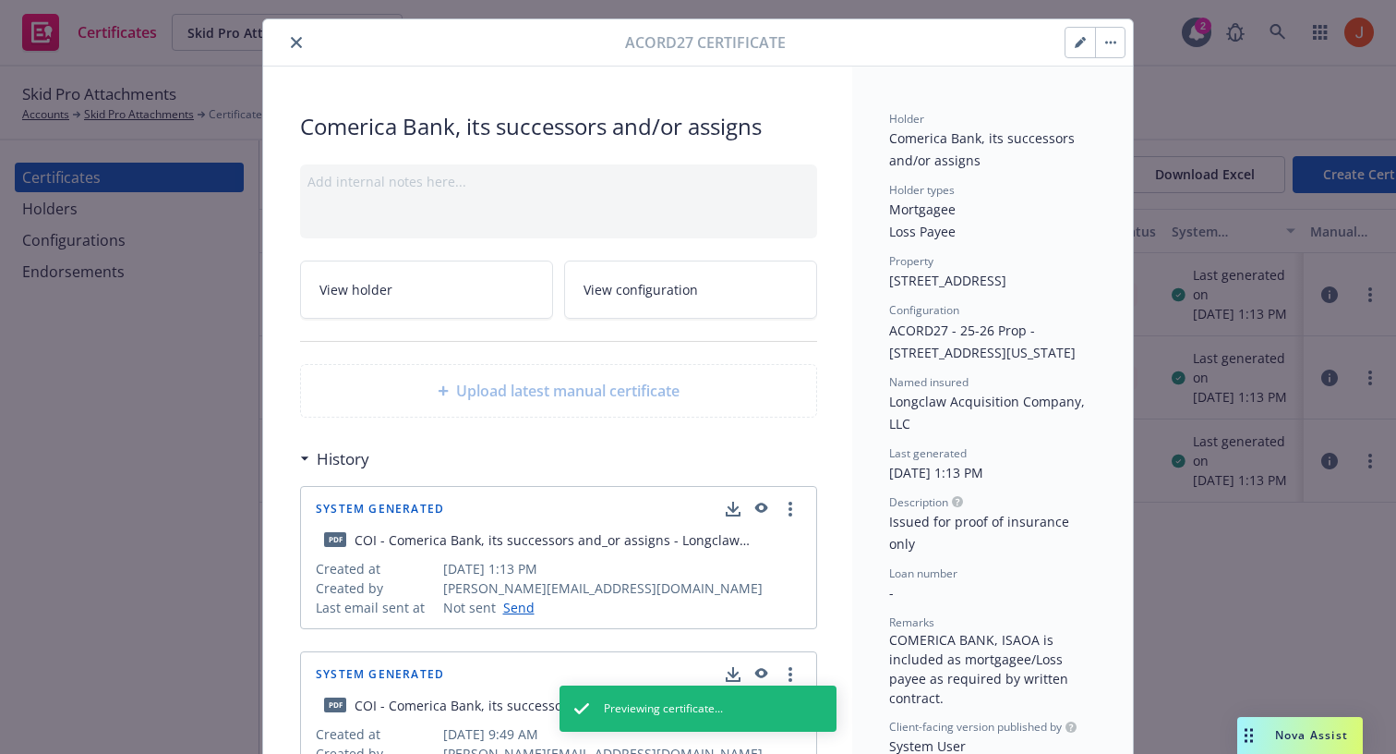
scroll to position [44, 0]
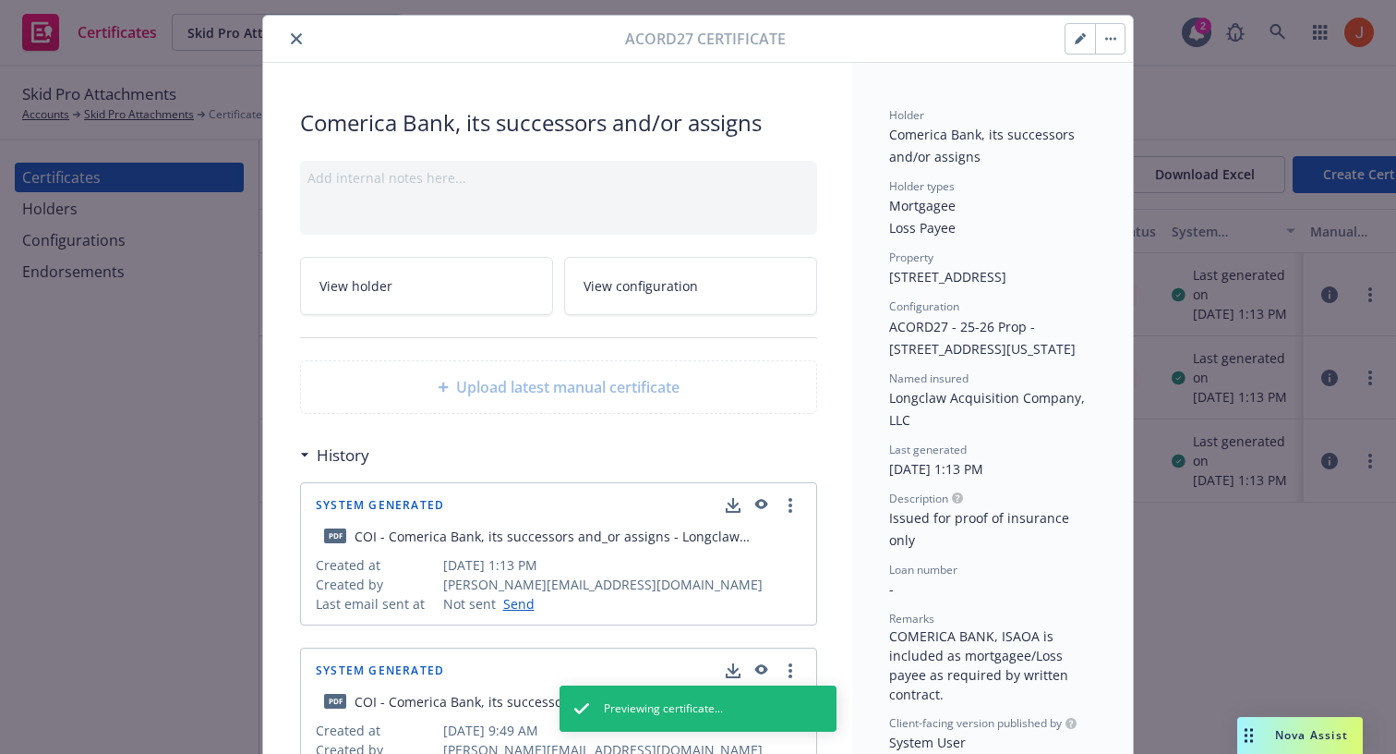
click at [765, 503] on icon "button" at bounding box center [761, 504] width 13 height 10
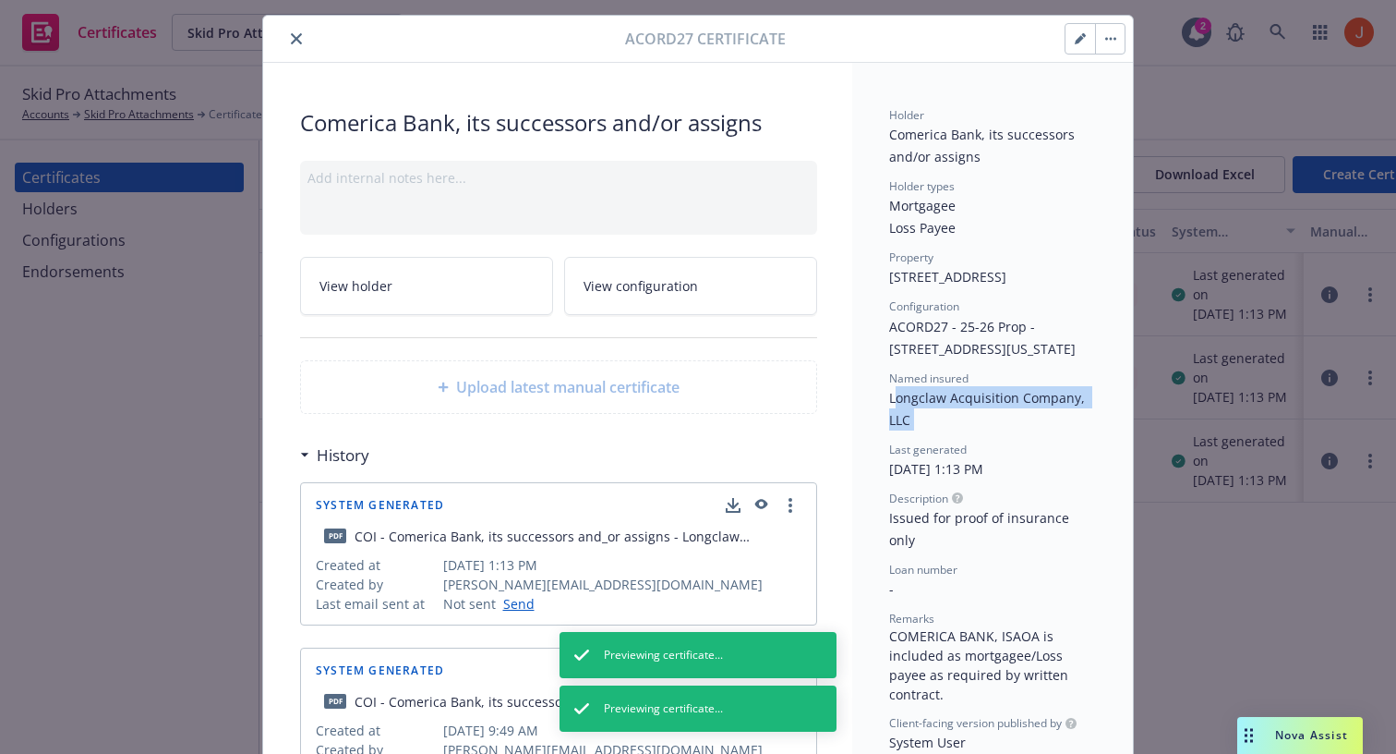
drag, startPoint x: 896, startPoint y: 433, endPoint x: 972, endPoint y: 480, distance: 90.0
click at [972, 480] on div "Holder Comerica Bank, its successors and/or assigns Holder types Mortgagee Loss…" at bounding box center [992, 430] width 207 height 646
click at [967, 430] on div "Named insured Longclaw Acquisition Company, LLC" at bounding box center [992, 400] width 207 height 60
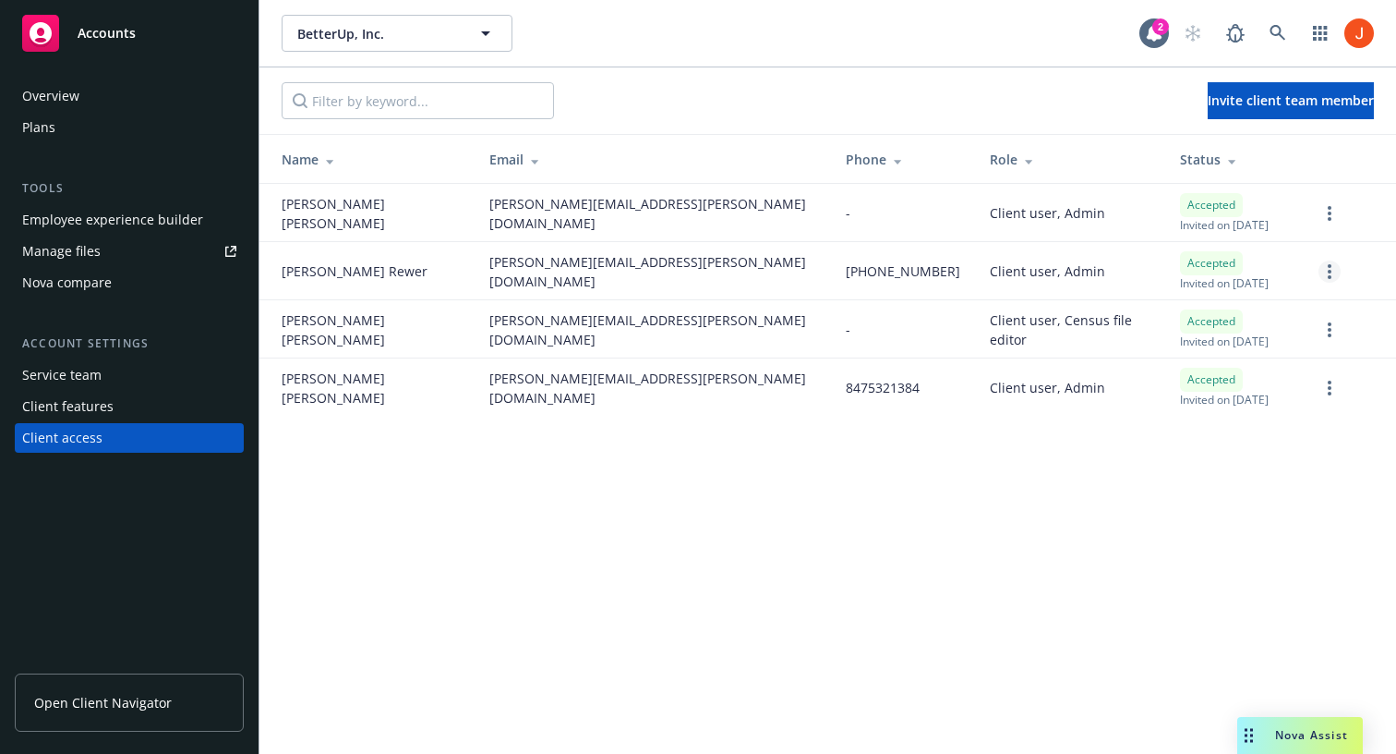
click at [1326, 265] on link "more" at bounding box center [1330, 271] width 22 height 22
click at [857, 442] on div "BetterUp, Inc. BetterUp, Inc. 2 Invite client team member Name Email Phone Role…" at bounding box center [828, 377] width 1137 height 754
click at [1328, 279] on link "more" at bounding box center [1330, 271] width 22 height 22
click at [1220, 392] on link "Edit permissions" at bounding box center [1232, 383] width 215 height 37
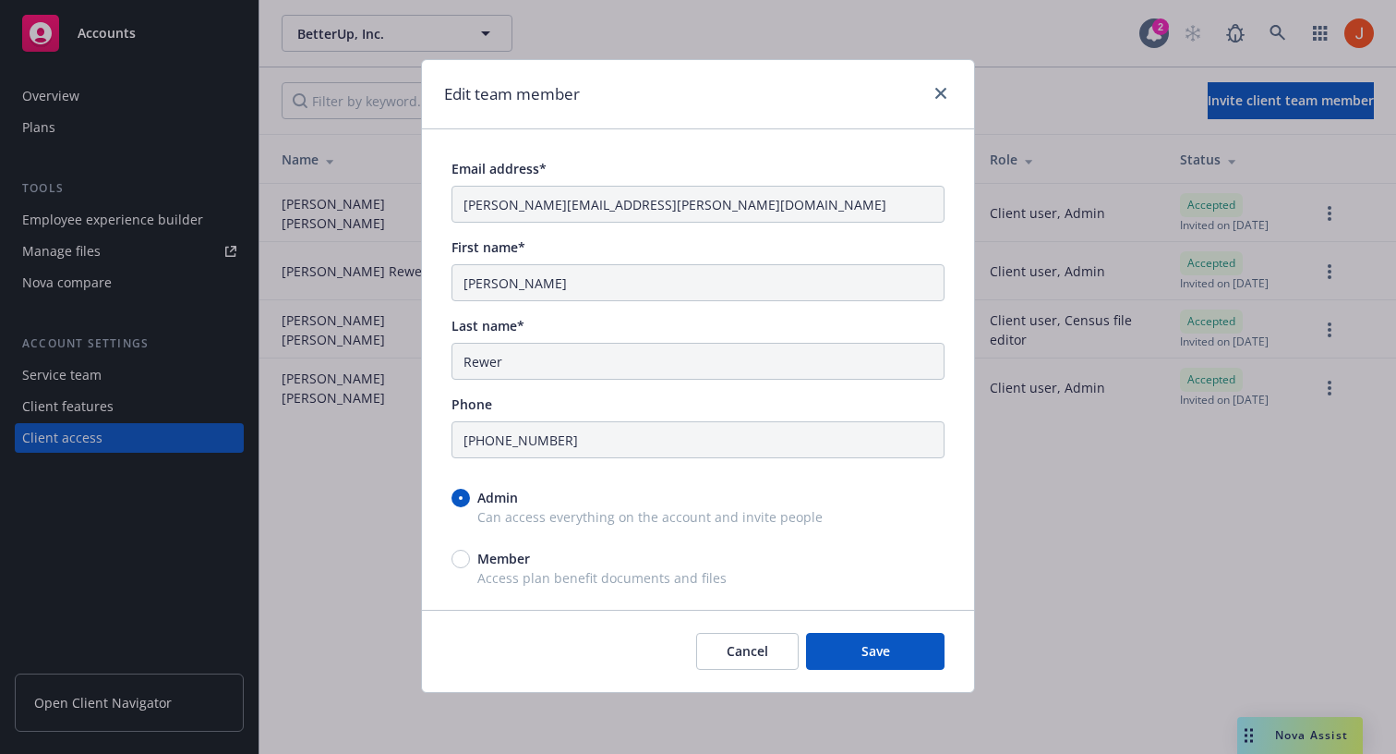
click at [508, 340] on div "Last name* Rewer" at bounding box center [698, 348] width 493 height 64
click at [545, 381] on div "Email address* jessica.brewer@betterup.co First name* Jessica Last name* Rewer …" at bounding box center [698, 373] width 493 height 429
click at [741, 653] on span "Cancel" at bounding box center [748, 651] width 42 height 18
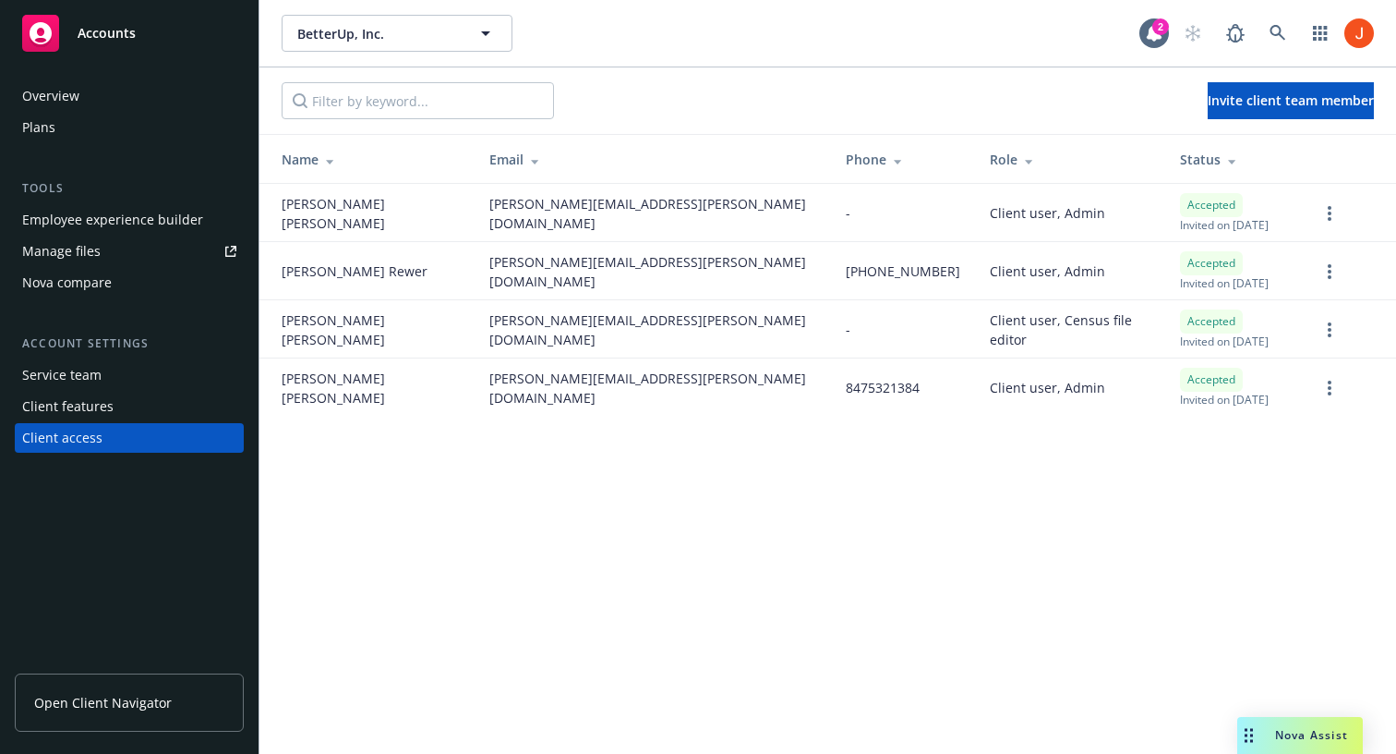
click at [146, 711] on span "Open Client Navigator" at bounding box center [103, 702] width 138 height 19
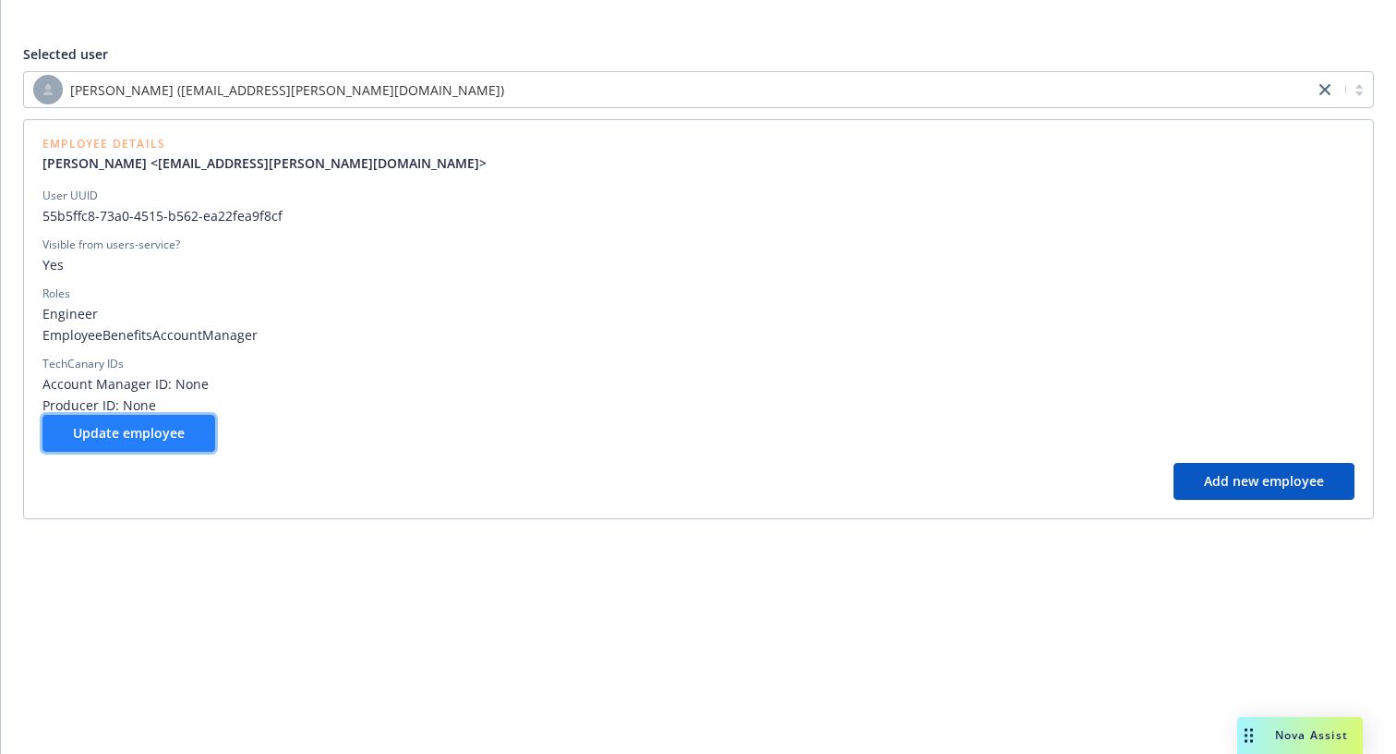
click at [163, 444] on button "Update employee" at bounding box center [128, 433] width 173 height 37
select select "account management"
select select "full-time"
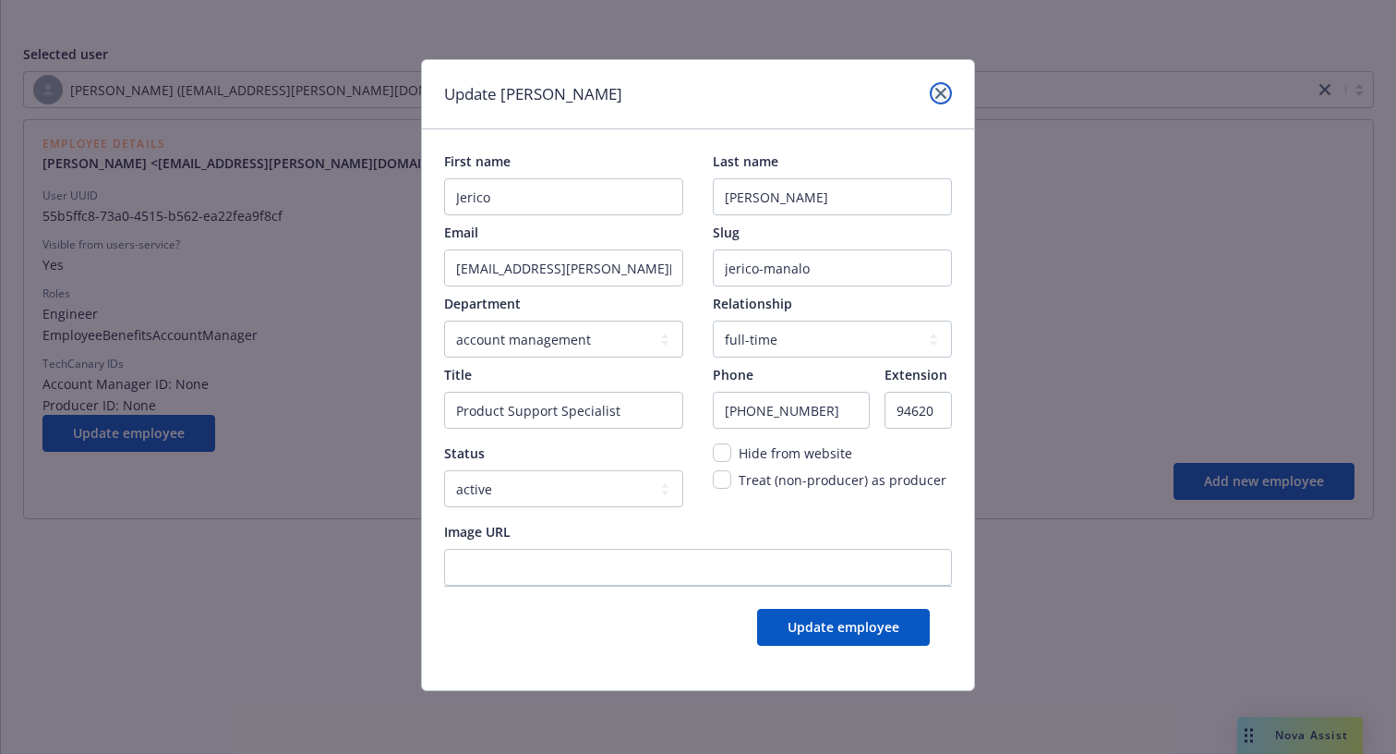
click at [936, 98] on icon "close" at bounding box center [941, 93] width 11 height 11
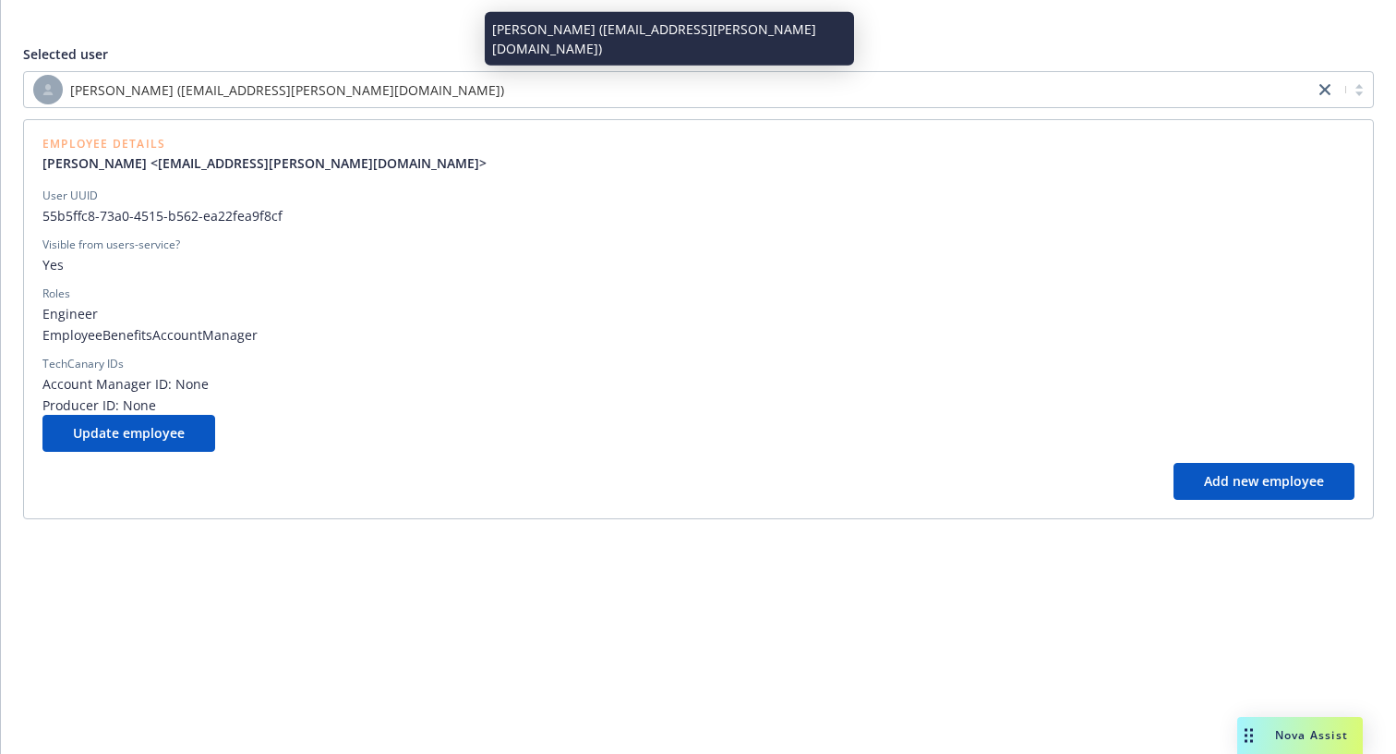
click at [880, 102] on div "[PERSON_NAME] ([EMAIL_ADDRESS][PERSON_NAME][DOMAIN_NAME])" at bounding box center [669, 90] width 1272 height 30
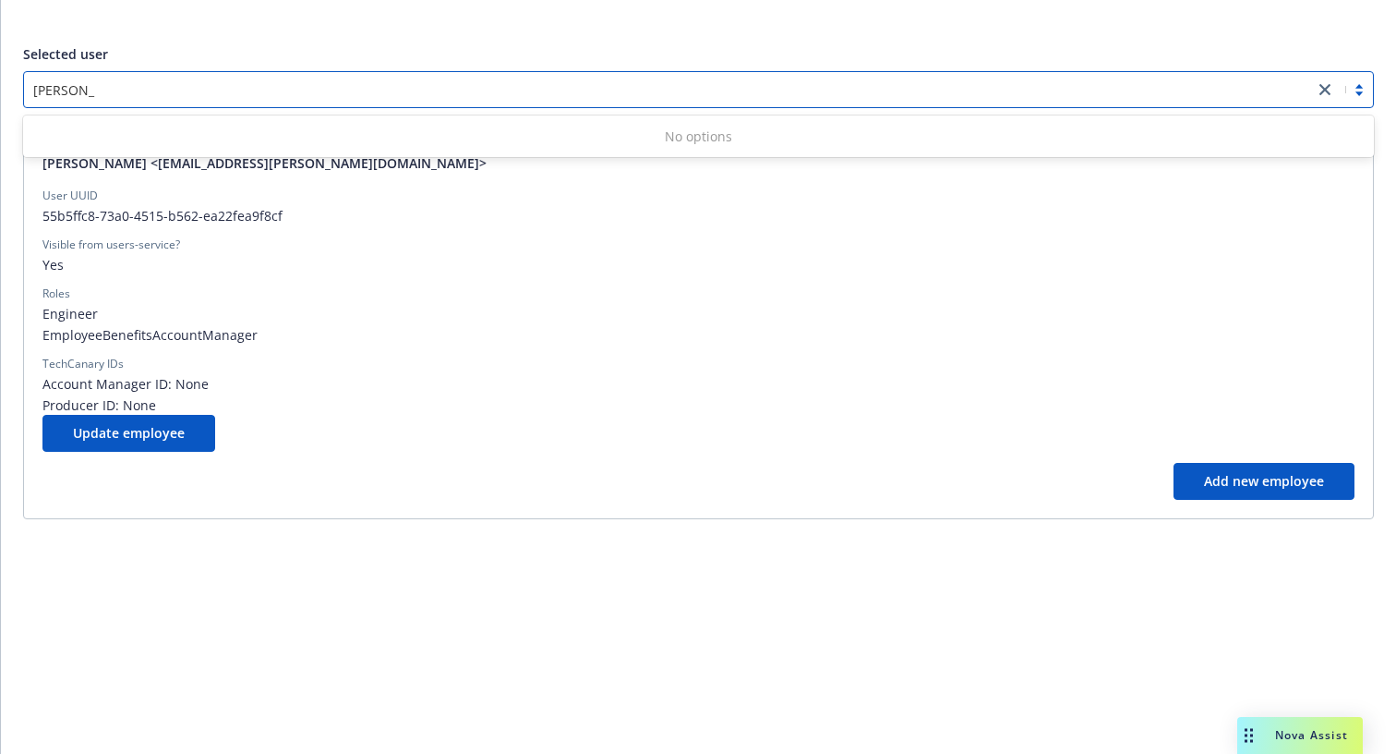
type input "[PERSON_NAME]"
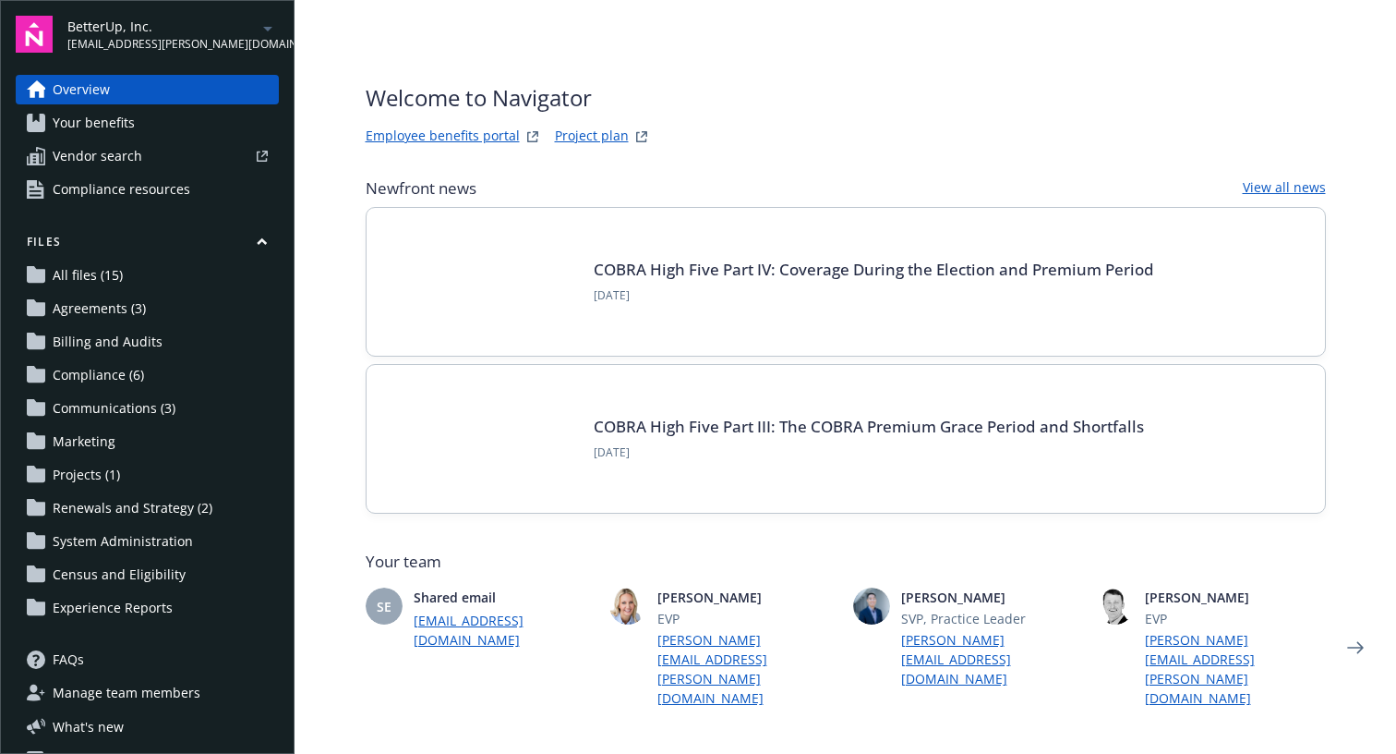
scroll to position [37, 0]
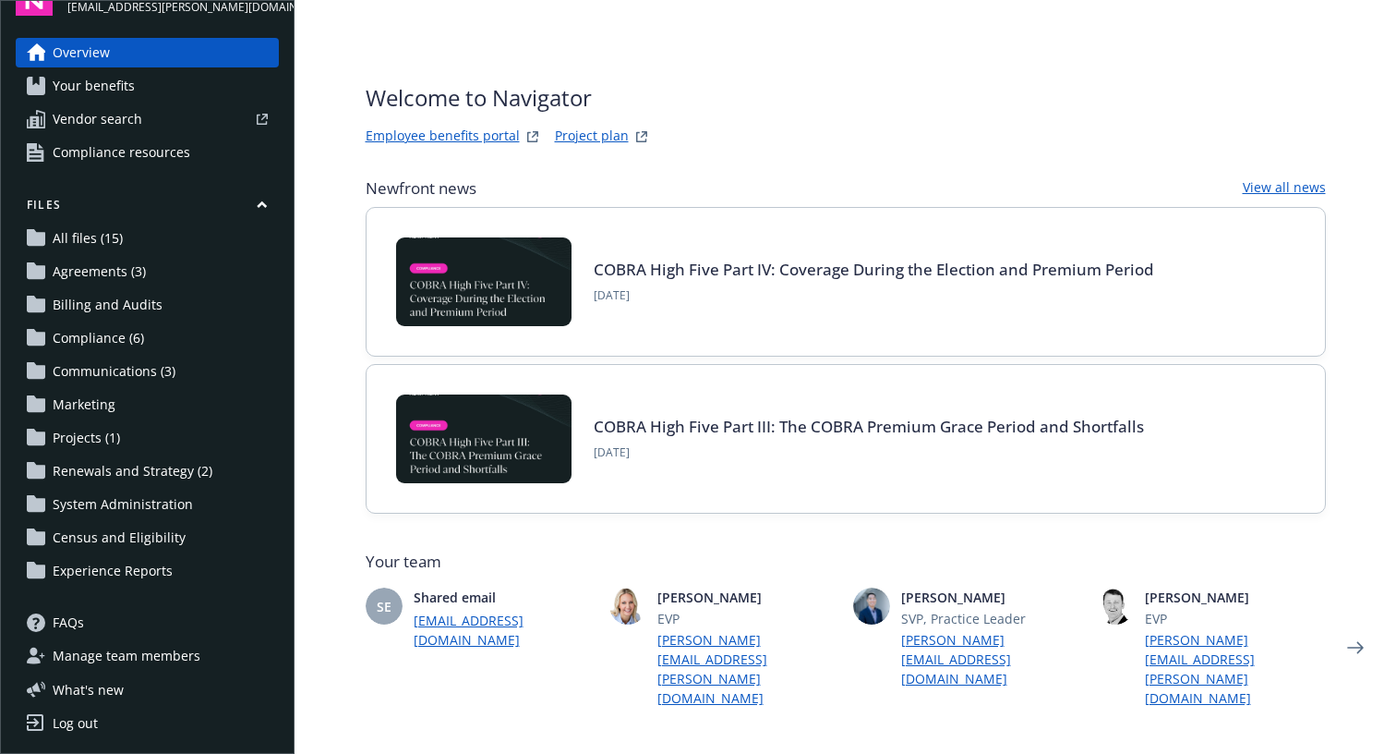
click at [166, 656] on span "Manage team members" at bounding box center [127, 656] width 148 height 30
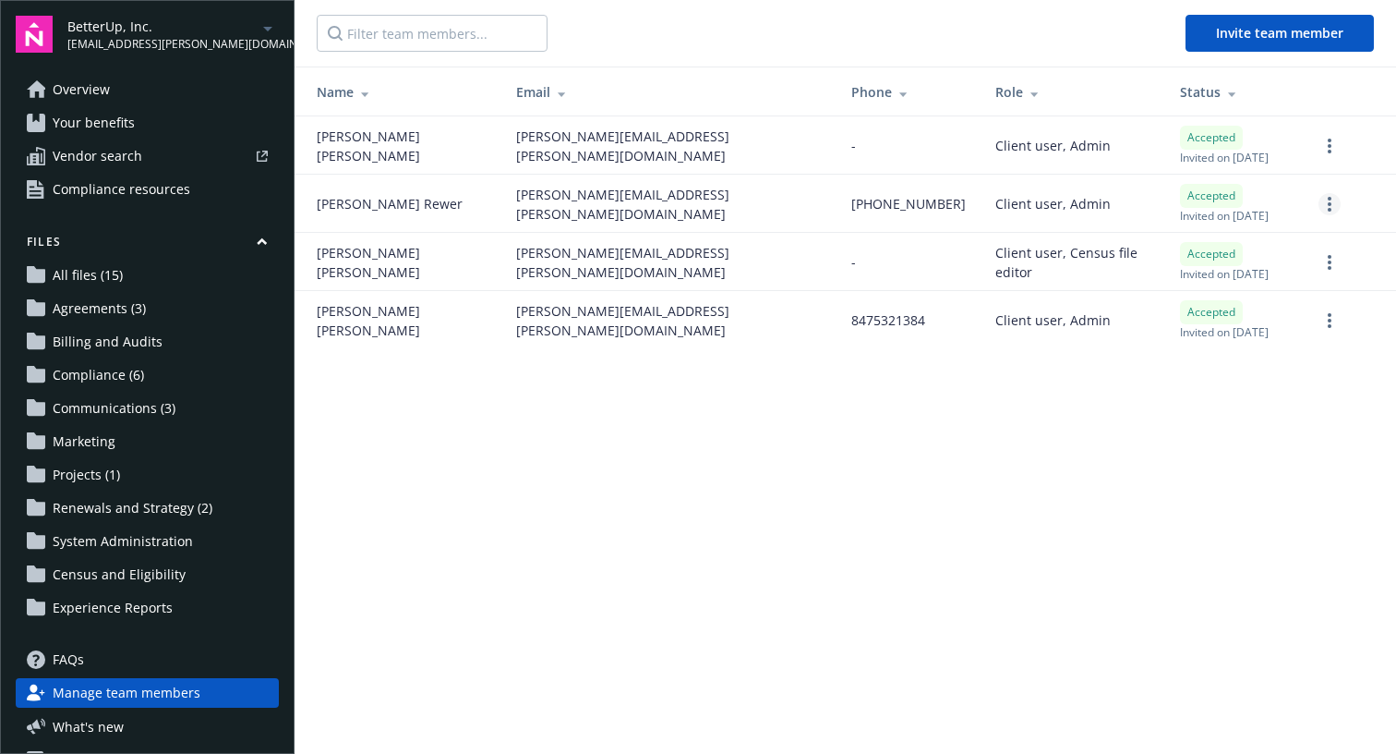
click at [1326, 201] on link "more" at bounding box center [1330, 204] width 22 height 22
click at [951, 414] on main "Invite team member Name Email Phone Role Status [PERSON_NAME] [PERSON_NAME][EMA…" at bounding box center [846, 377] width 1102 height 754
